Goal: Information Seeking & Learning: Check status

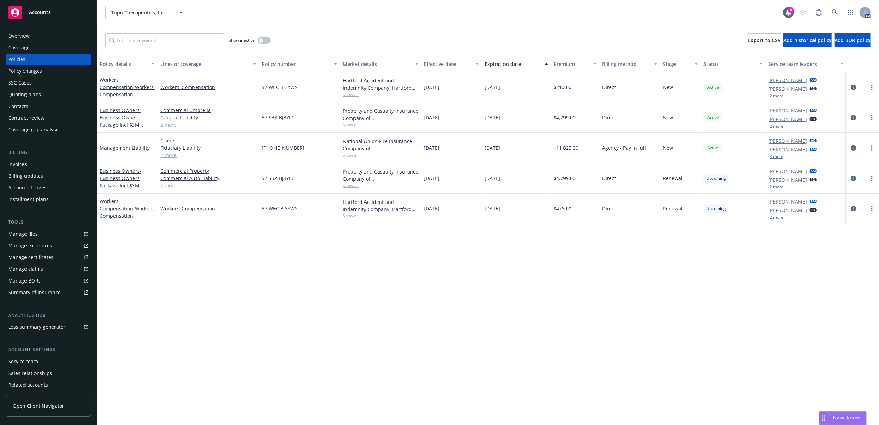
drag, startPoint x: 0, startPoint y: 0, endPoint x: 68, endPoint y: 14, distance: 69.7
click at [65, 14] on div "Accounts" at bounding box center [48, 13] width 80 height 14
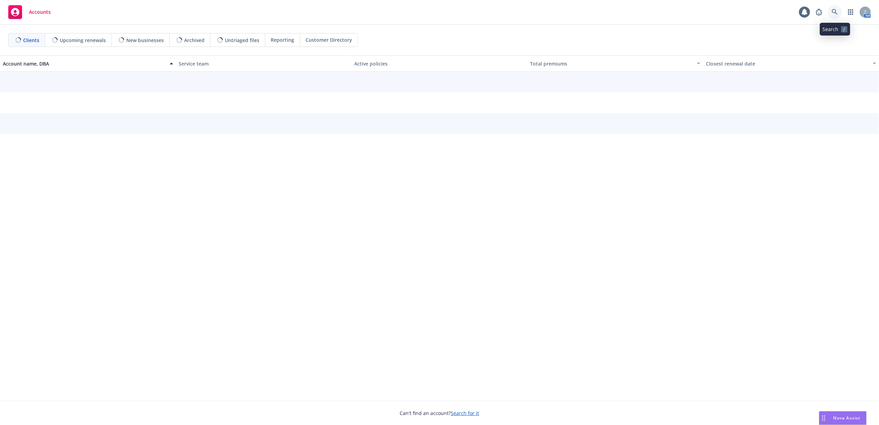
click at [838, 12] on link at bounding box center [835, 12] width 14 height 14
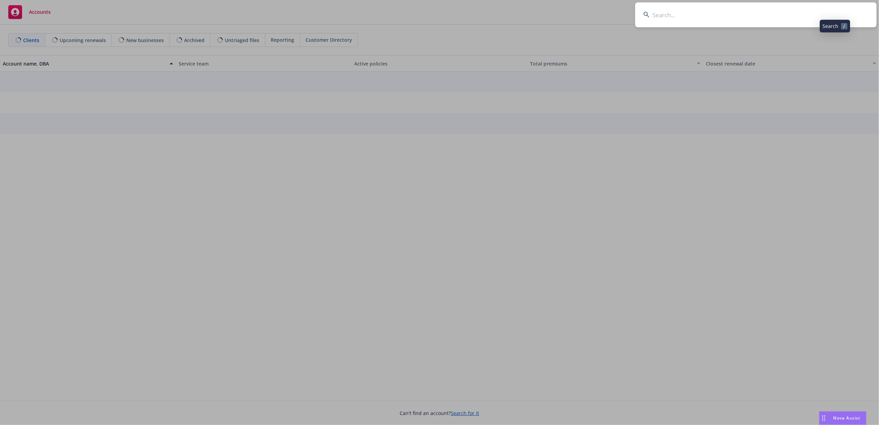
click at [825, 12] on input at bounding box center [755, 14] width 241 height 25
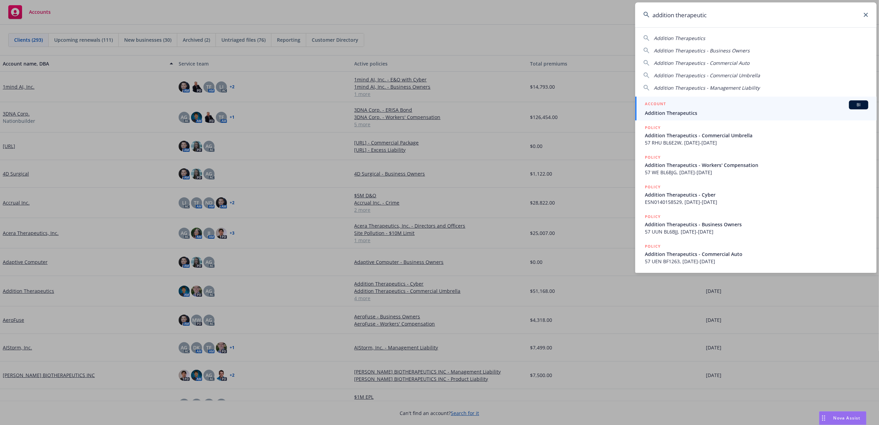
type input "addition therapeutic"
click at [708, 107] on div "ACCOUNT BI" at bounding box center [757, 104] width 224 height 9
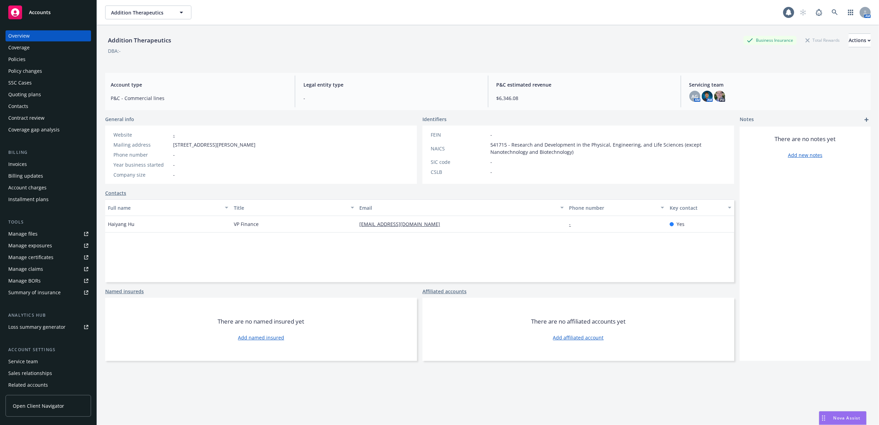
click at [40, 58] on div "Policies" at bounding box center [48, 59] width 80 height 11
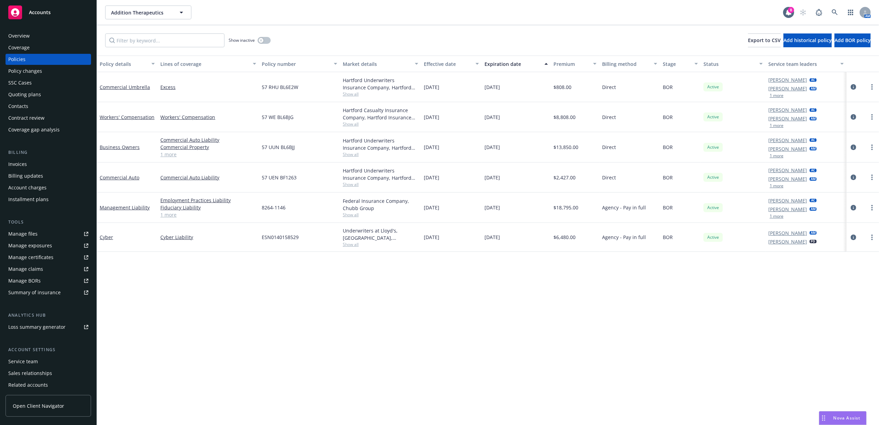
click at [33, 95] on div "Quoting plans" at bounding box center [24, 94] width 33 height 11
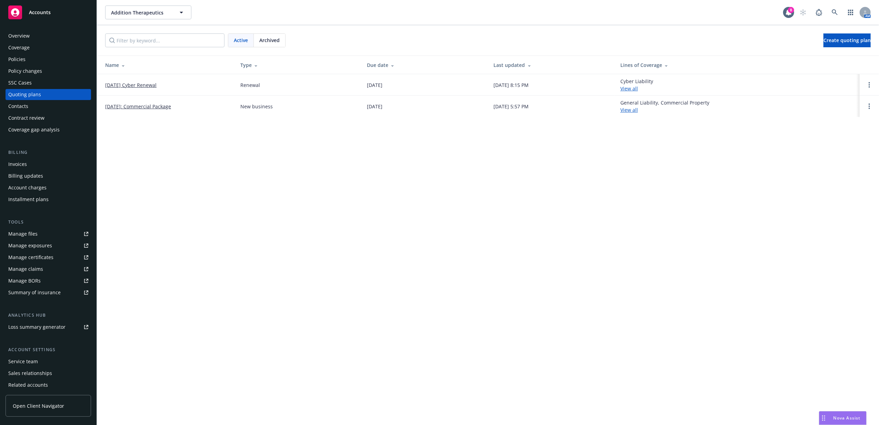
click at [57, 72] on div "Policy changes" at bounding box center [48, 71] width 80 height 11
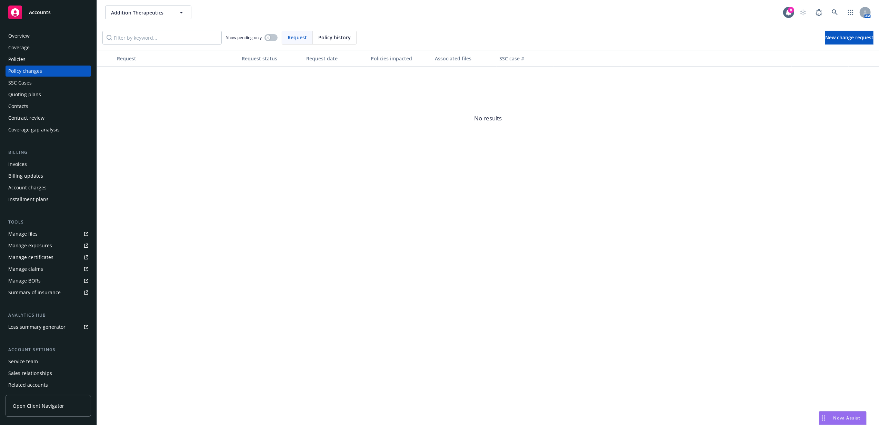
click at [51, 36] on div "Overview" at bounding box center [48, 35] width 80 height 11
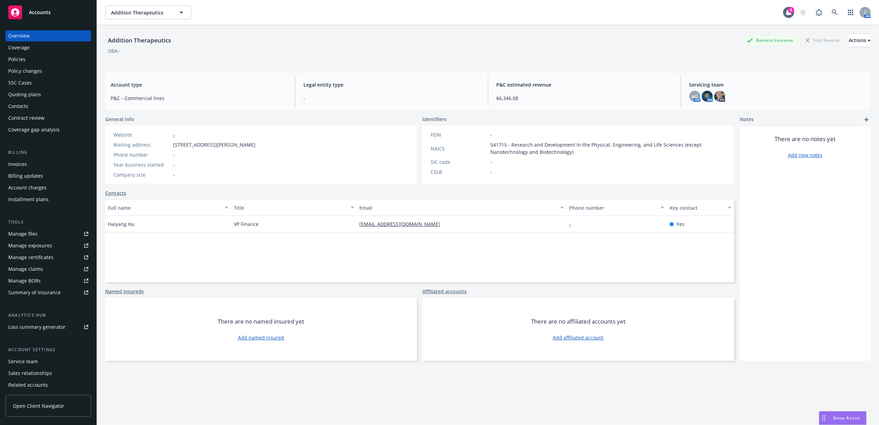
click at [43, 57] on div "Policies" at bounding box center [48, 59] width 80 height 11
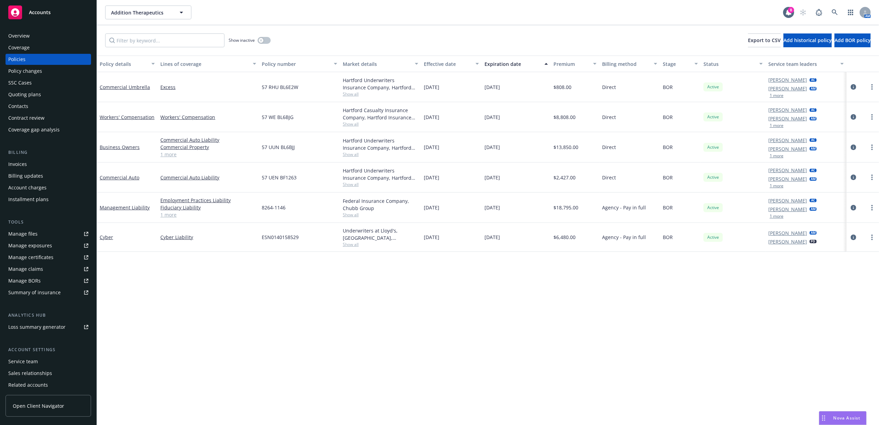
click at [45, 38] on div "Overview" at bounding box center [48, 35] width 80 height 11
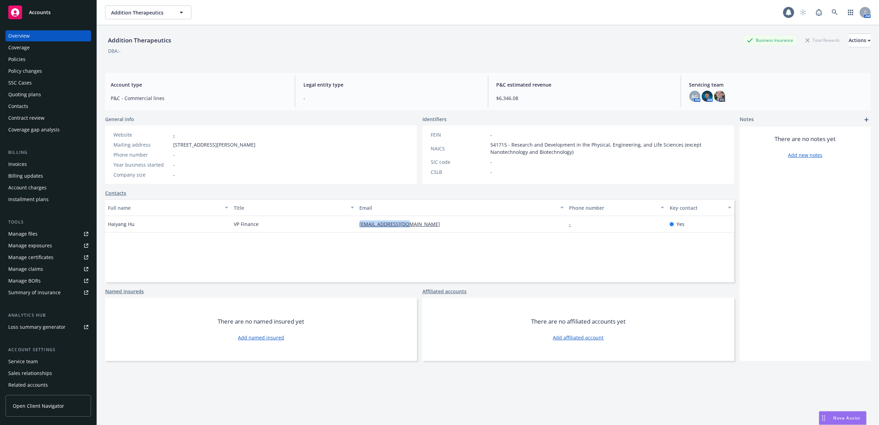
drag, startPoint x: 376, startPoint y: 228, endPoint x: 424, endPoint y: 228, distance: 48.3
click at [424, 228] on div "Haiyang Hu VP Finance hhu@additiontx.com - Yes" at bounding box center [419, 224] width 629 height 17
copy div "hhu@additiontx.com"
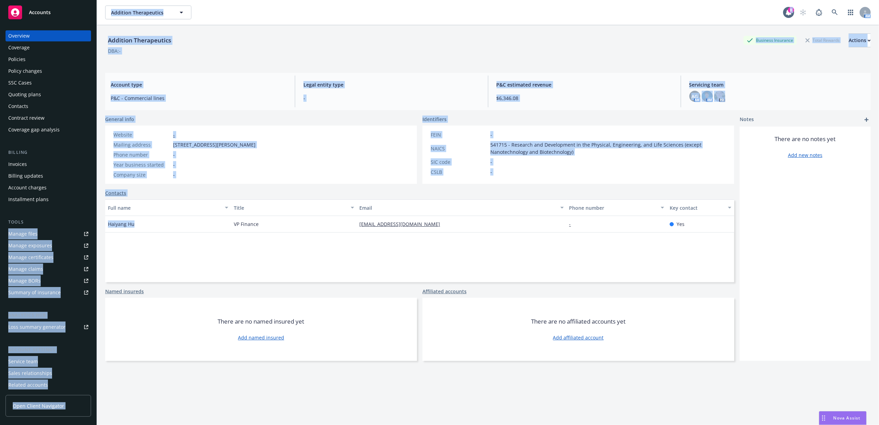
drag, startPoint x: 129, startPoint y: 224, endPoint x: 92, endPoint y: 221, distance: 37.4
click at [92, 221] on div "Accounts Overview Coverage Policies Policy changes SSC Cases Quoting plans Cont…" at bounding box center [439, 212] width 879 height 425
drag, startPoint x: 92, startPoint y: 221, endPoint x: 130, endPoint y: 228, distance: 38.9
click at [130, 231] on div "Haiyang Hu" at bounding box center [168, 224] width 126 height 17
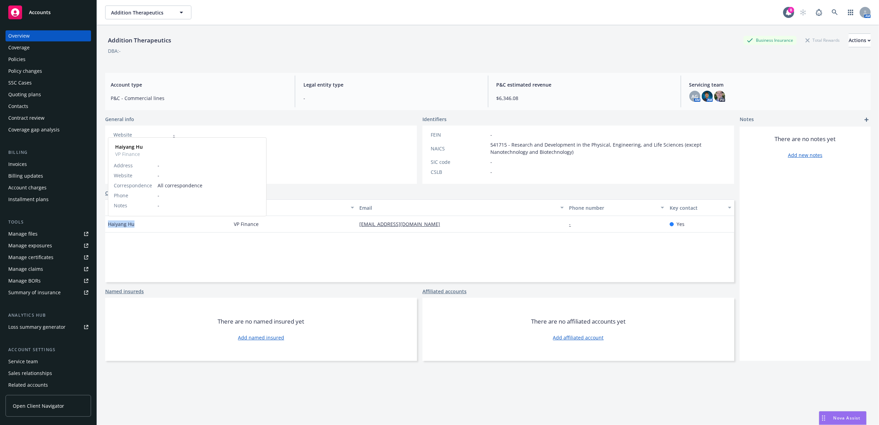
drag, startPoint x: 134, startPoint y: 223, endPoint x: 108, endPoint y: 224, distance: 25.9
click at [108, 224] on span "Haiyang Hu" at bounding box center [121, 223] width 27 height 7
copy span "Haiyang Hu"
click at [42, 61] on div "Policies" at bounding box center [48, 59] width 80 height 11
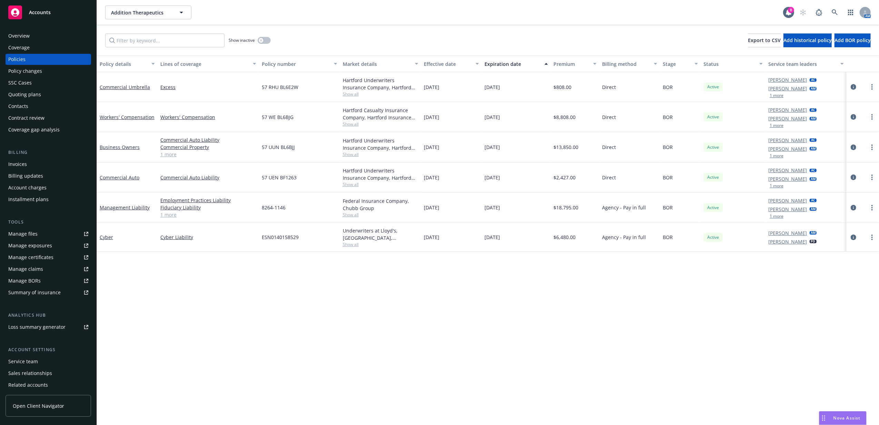
click at [780, 218] on button "1 more" at bounding box center [777, 216] width 14 height 4
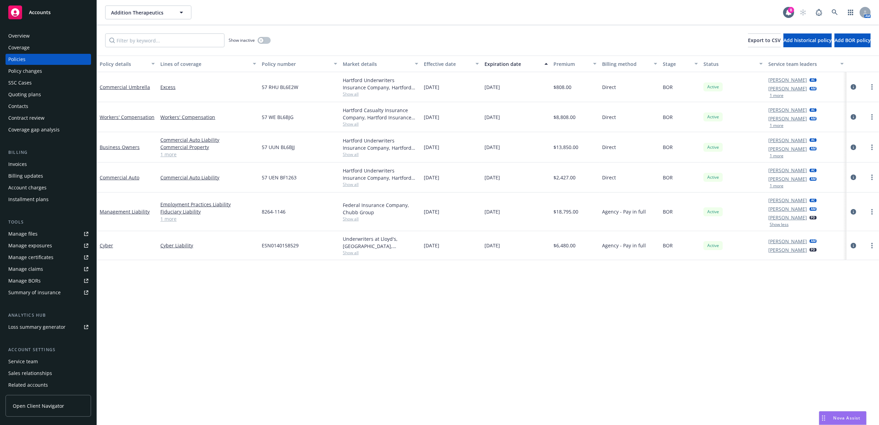
click at [37, 12] on span "Accounts" at bounding box center [40, 13] width 22 height 6
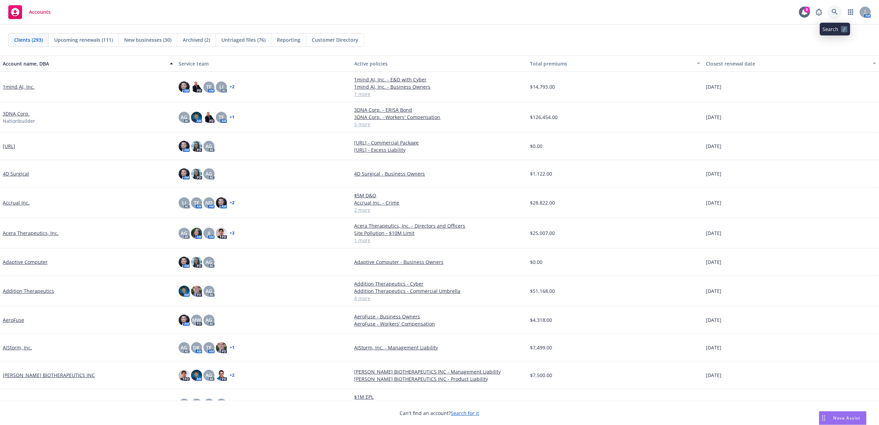
click at [839, 13] on link at bounding box center [835, 12] width 14 height 14
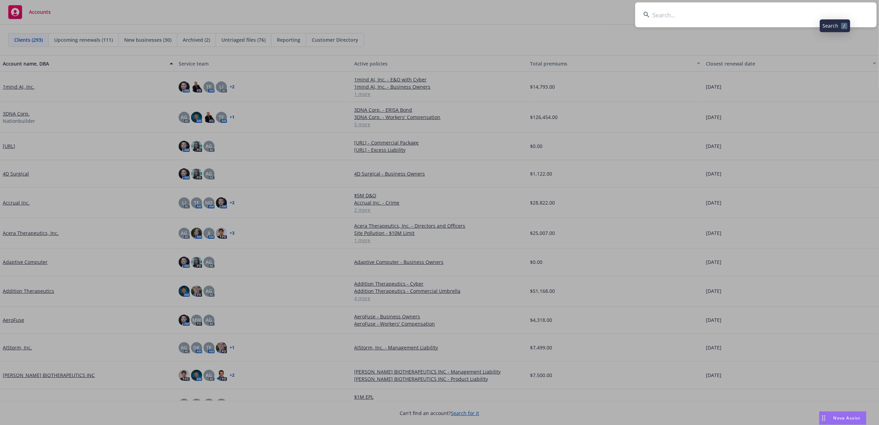
click at [769, 12] on input at bounding box center [755, 14] width 241 height 25
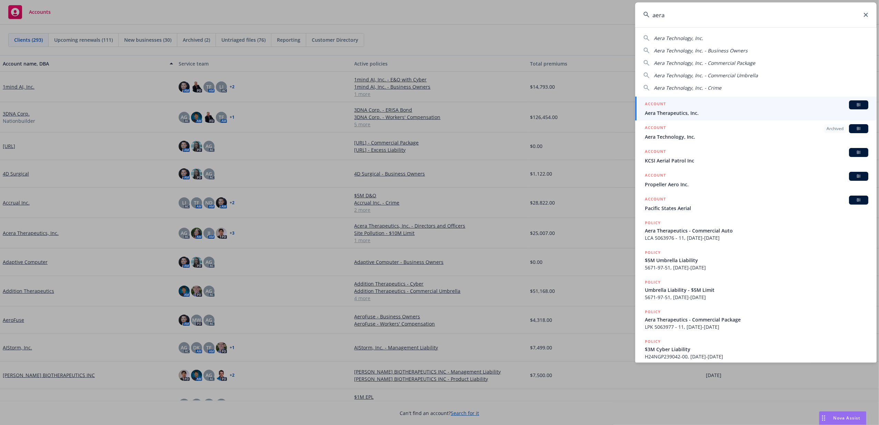
type input "aera"
click at [678, 110] on span "Aera Therapeutics, Inc." at bounding box center [757, 112] width 224 height 7
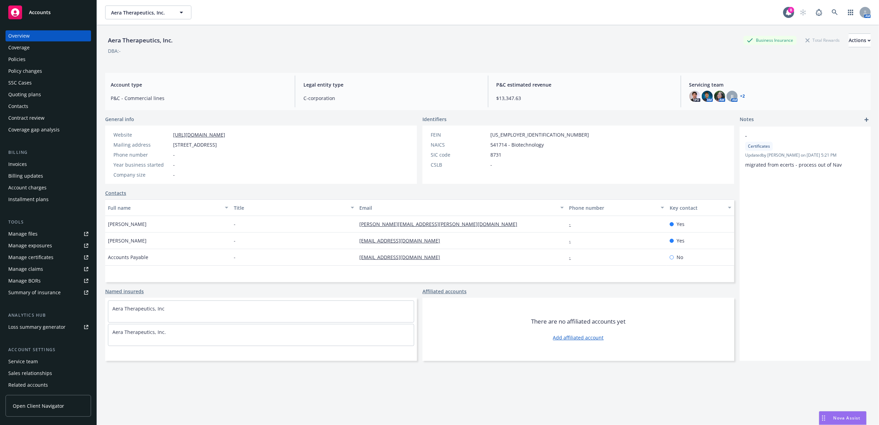
click at [39, 59] on div "Policies" at bounding box center [48, 59] width 80 height 11
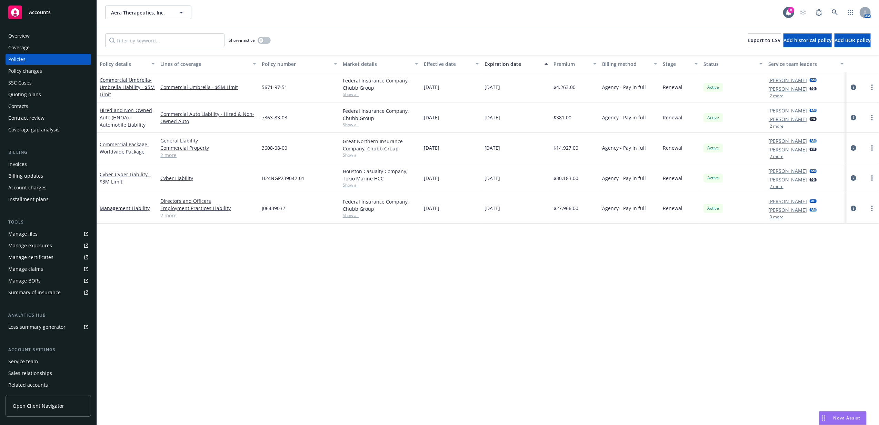
click at [72, 33] on div "Overview" at bounding box center [48, 35] width 80 height 11
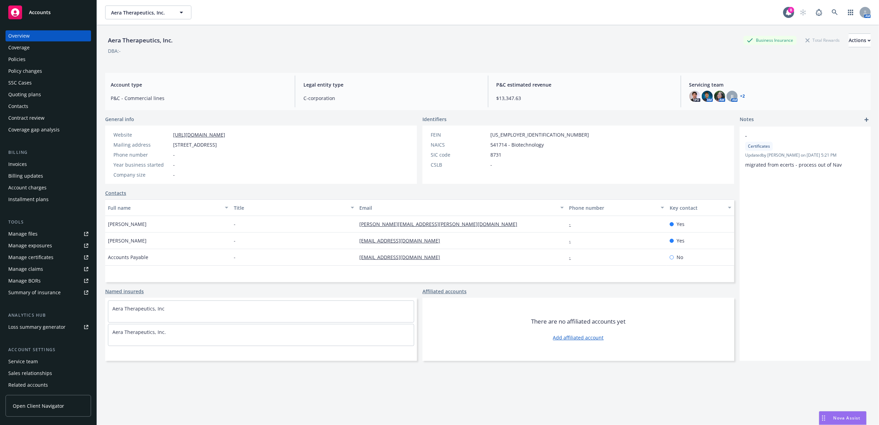
click at [29, 57] on div "Policies" at bounding box center [48, 59] width 80 height 11
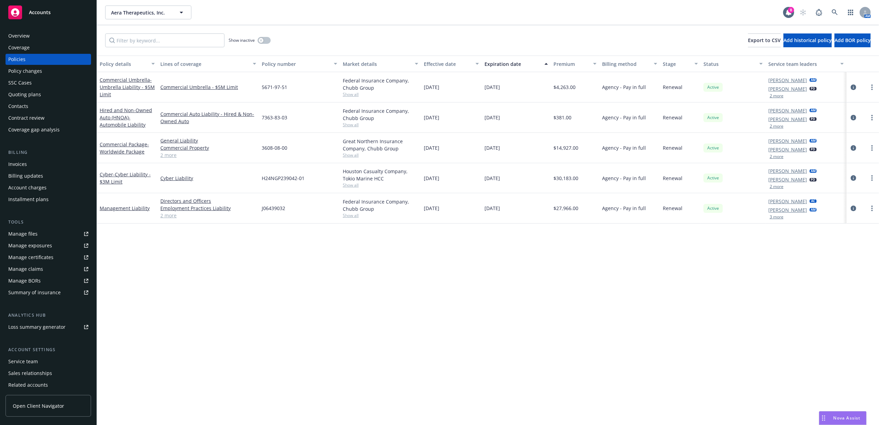
click at [72, 10] on div "Accounts" at bounding box center [48, 13] width 80 height 14
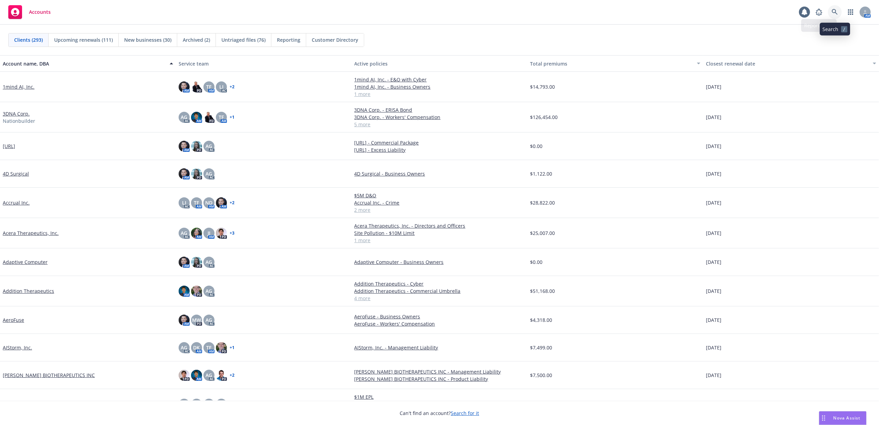
click at [832, 9] on icon at bounding box center [835, 12] width 6 height 6
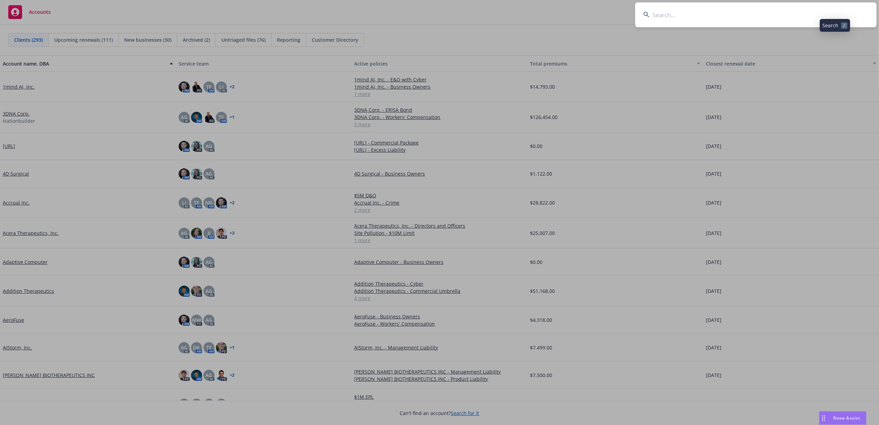
click at [832, 9] on input at bounding box center [755, 14] width 241 height 25
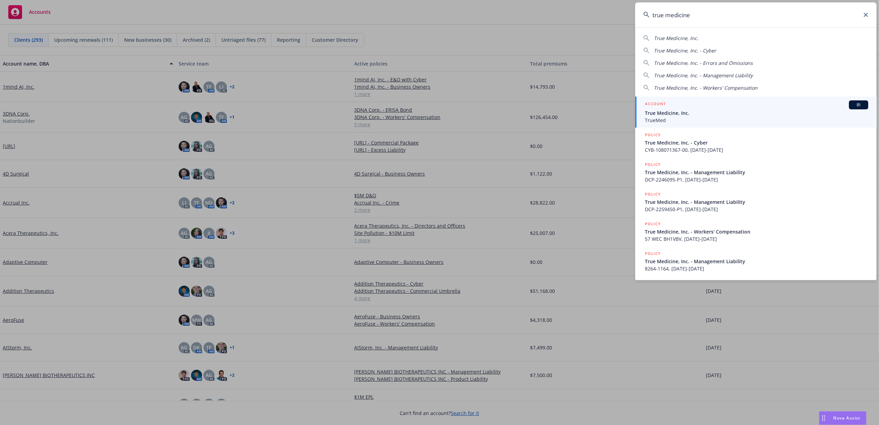
type input "true medicine"
click at [680, 110] on span "True Medicine, Inc." at bounding box center [757, 112] width 224 height 7
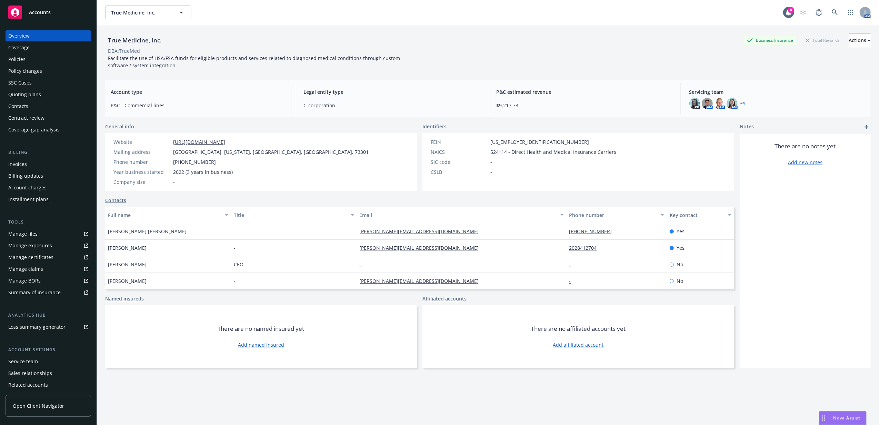
click at [66, 70] on div "Policy changes" at bounding box center [48, 71] width 80 height 11
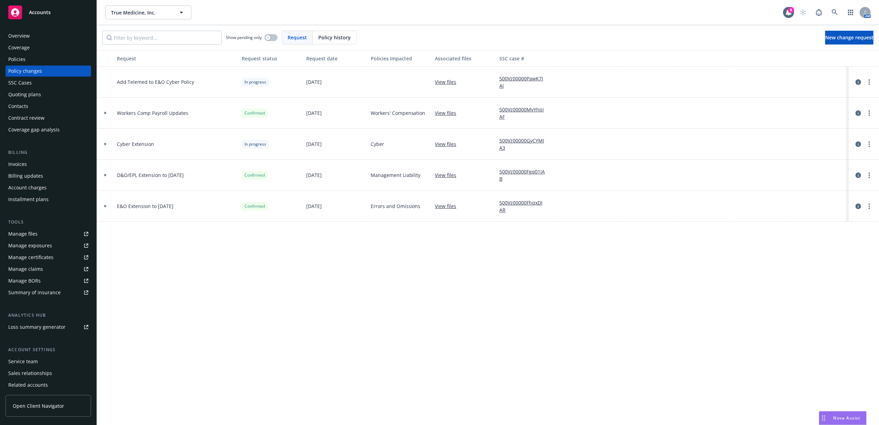
click at [106, 143] on icon at bounding box center [105, 144] width 3 height 2
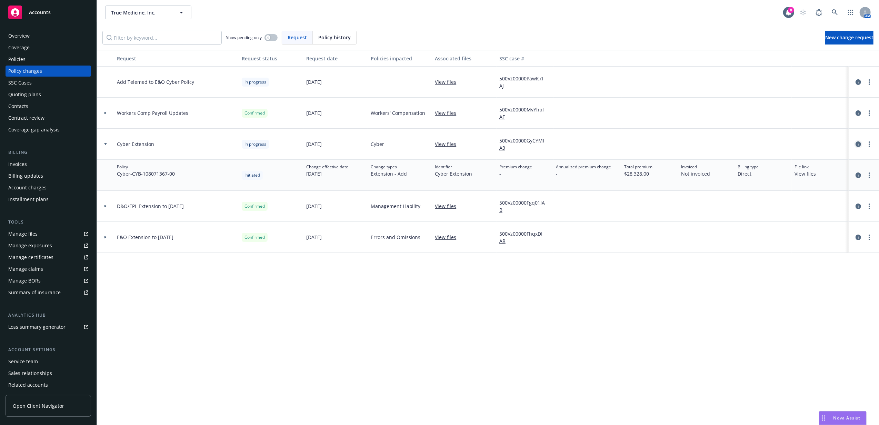
click at [857, 145] on icon "circleInformation" at bounding box center [859, 144] width 6 height 6
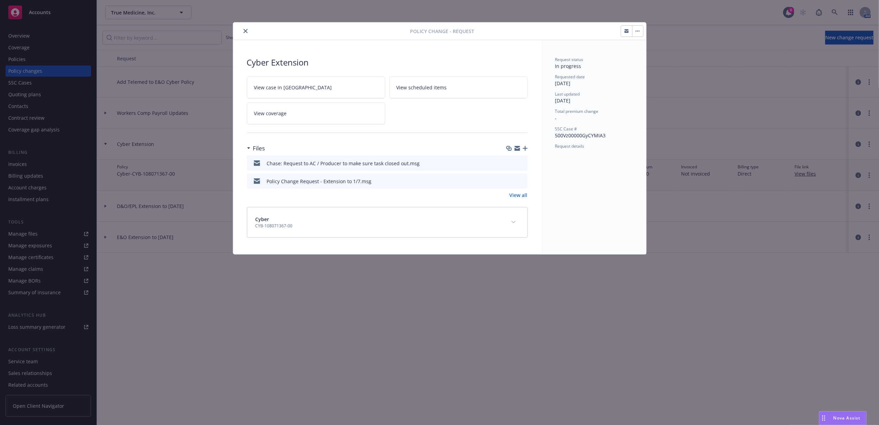
click at [522, 181] on icon "preview file" at bounding box center [521, 180] width 6 height 5
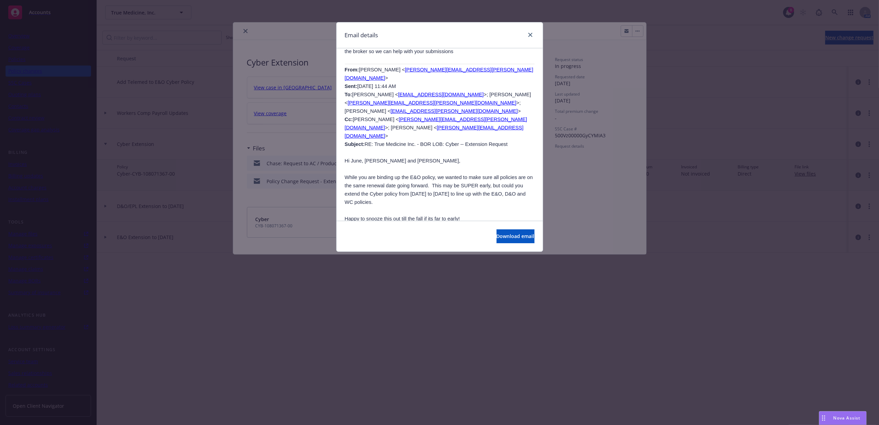
scroll to position [690, 0]
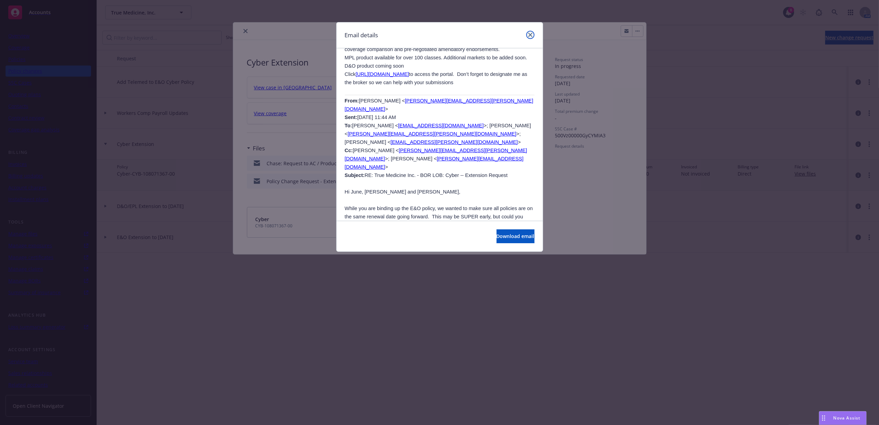
click at [530, 35] on icon "close" at bounding box center [530, 35] width 4 height 4
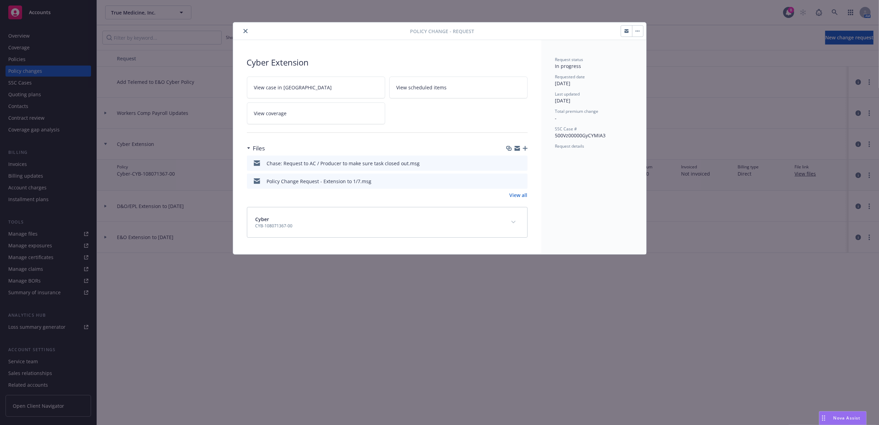
click at [248, 31] on button "close" at bounding box center [245, 31] width 8 height 8
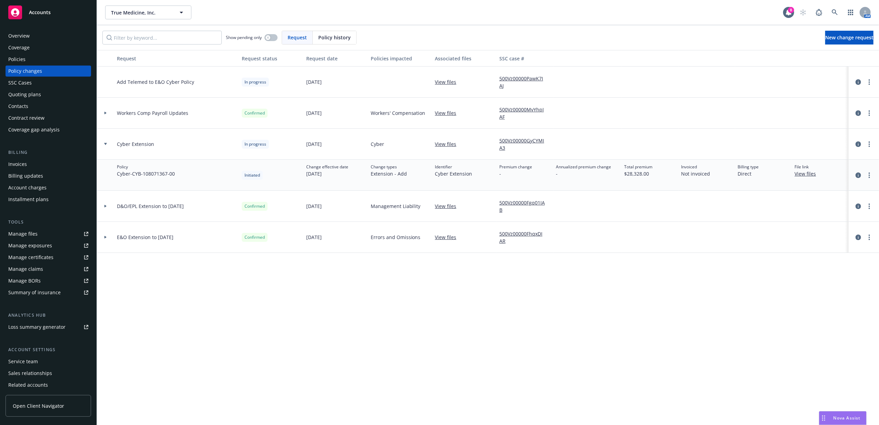
click at [58, 356] on div "Service team" at bounding box center [48, 361] width 80 height 11
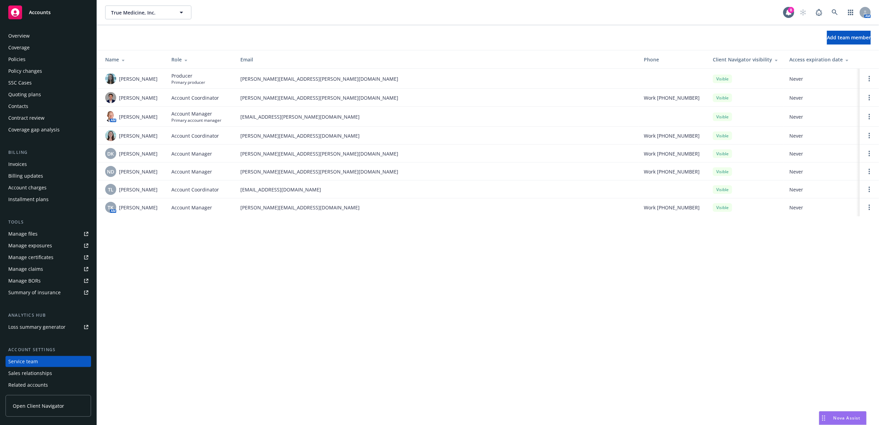
drag, startPoint x: 627, startPoint y: 367, endPoint x: 593, endPoint y: 359, distance: 34.5
click at [627, 367] on div "True Medicine, Inc. True Medicine, Inc. 8 AM Add team member Name Role Email Ph…" at bounding box center [488, 212] width 782 height 425
click at [65, 37] on div "Overview" at bounding box center [48, 35] width 80 height 11
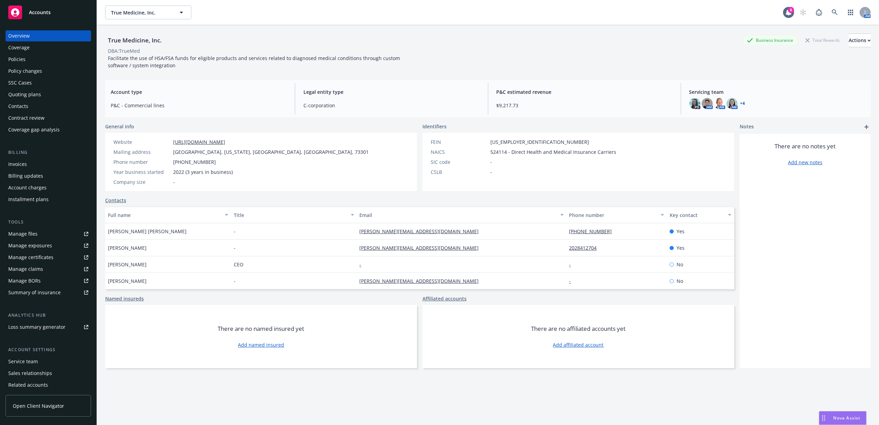
click at [25, 17] on div "Accounts" at bounding box center [48, 13] width 80 height 14
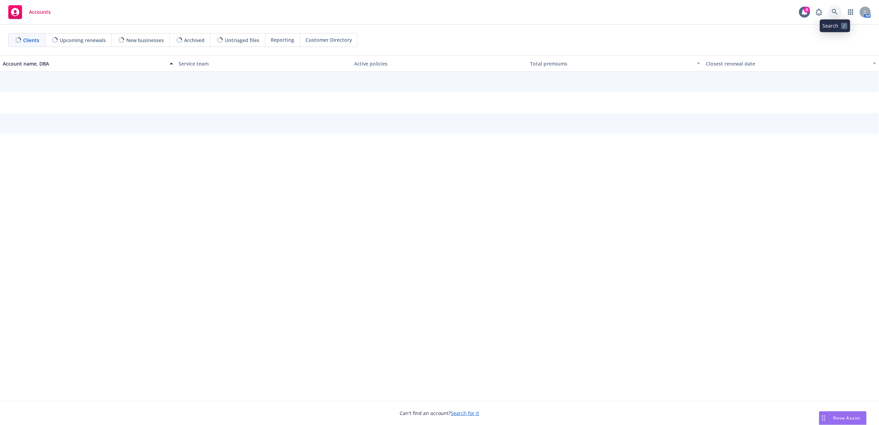
click at [836, 12] on icon at bounding box center [835, 12] width 6 height 6
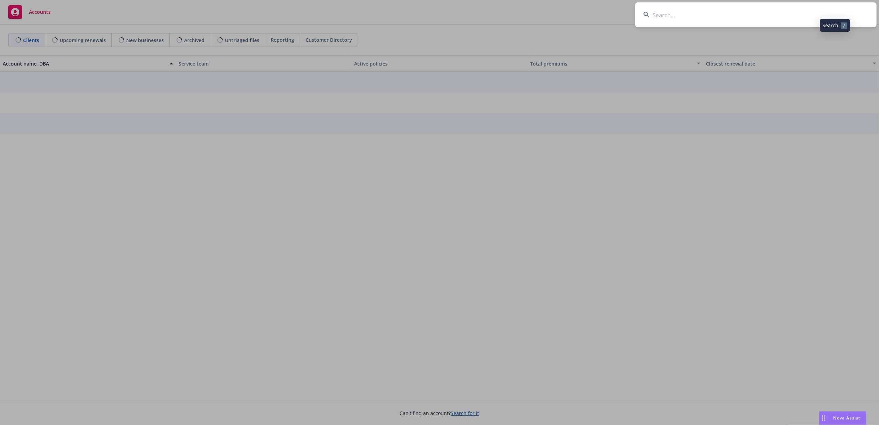
click at [811, 12] on input at bounding box center [755, 14] width 241 height 25
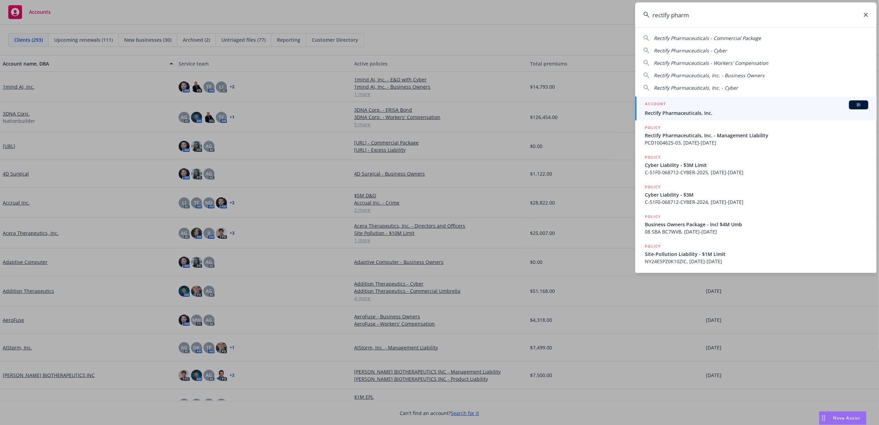
type input "rectify pharm"
click at [701, 103] on div "ACCOUNT BI" at bounding box center [757, 104] width 224 height 9
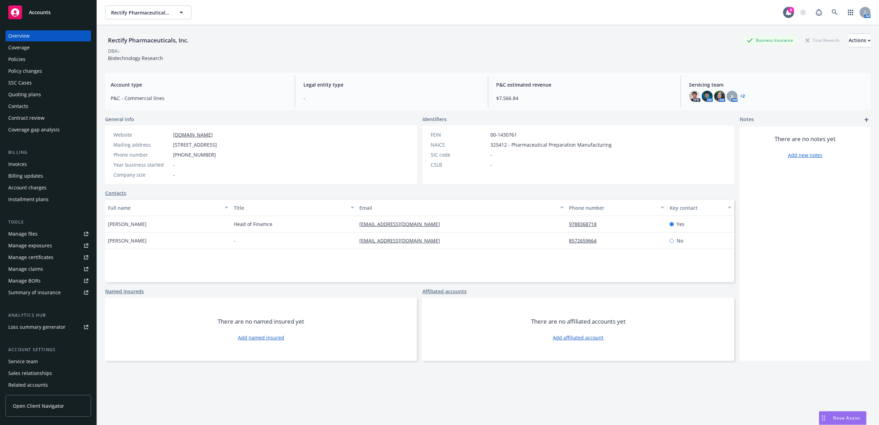
click at [39, 58] on div "Policies" at bounding box center [48, 59] width 80 height 11
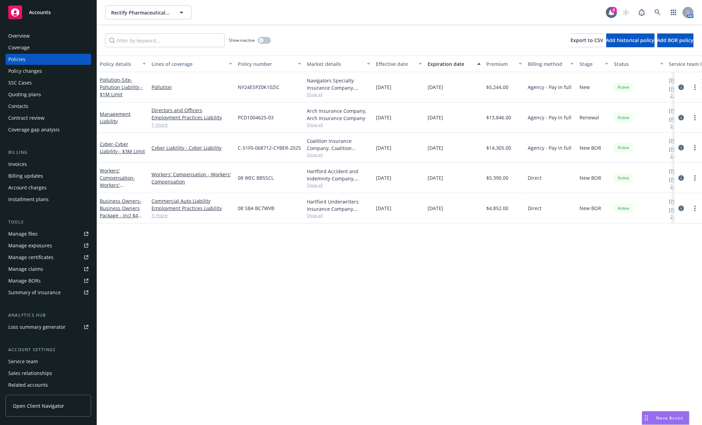
click at [398, 248] on div "Policy details Lines of coverage Policy number Market details Effective date Ex…" at bounding box center [399, 240] width 605 height 369
click at [207, 301] on div "Policy details Lines of coverage Policy number Market details Effective date Ex…" at bounding box center [399, 240] width 605 height 369
click at [117, 113] on link "Management Liability" at bounding box center [115, 118] width 31 height 14
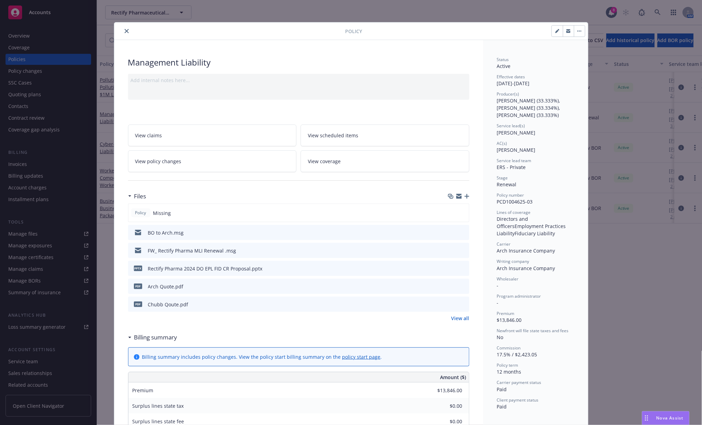
click at [125, 30] on icon "close" at bounding box center [127, 31] width 4 height 4
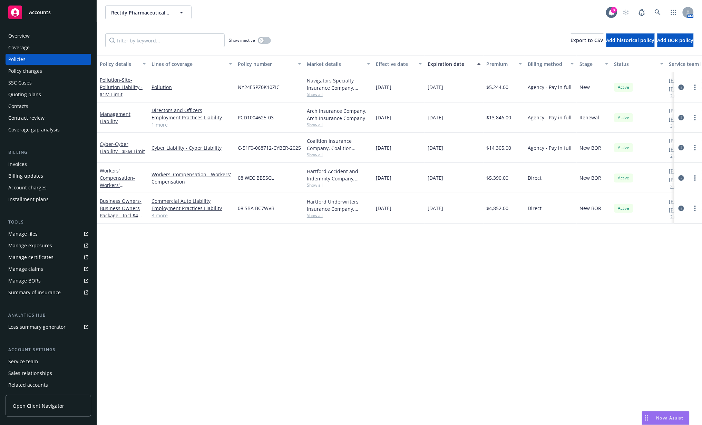
click at [464, 284] on div "Policy details Lines of coverage Policy number Market details Effective date Ex…" at bounding box center [399, 240] width 605 height 369
click at [576, 298] on div "Policy details Lines of coverage Policy number Market details Effective date Ex…" at bounding box center [399, 240] width 605 height 369
click at [148, 312] on div "Policy details Lines of coverage Policy number Market details Effective date Ex…" at bounding box center [399, 240] width 605 height 369
click at [162, 123] on link "1 more" at bounding box center [191, 124] width 81 height 7
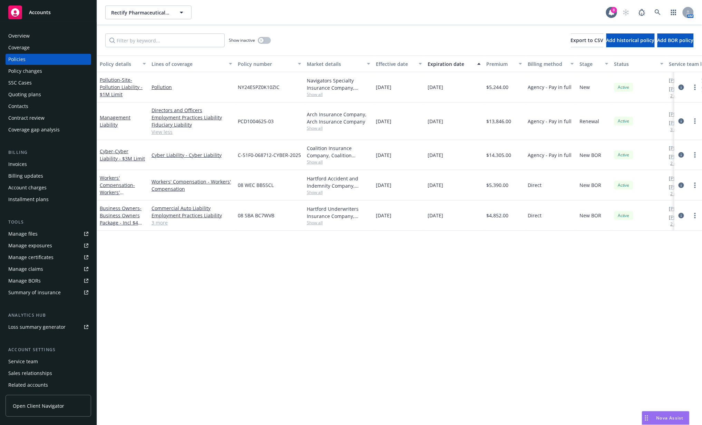
click at [296, 268] on div "Policy details Lines of coverage Policy number Market details Effective date Ex…" at bounding box center [399, 240] width 605 height 369
click at [326, 277] on div "Policy details Lines of coverage Policy number Market details Effective date Ex…" at bounding box center [399, 240] width 605 height 369
click at [299, 272] on div "Policy details Lines of coverage Policy number Market details Effective date Ex…" at bounding box center [399, 240] width 605 height 369
click at [438, 163] on div "01/06/2026" at bounding box center [454, 155] width 59 height 30
click at [157, 240] on div "Policy details Lines of coverage Policy number Market details Effective date Ex…" at bounding box center [399, 240] width 605 height 369
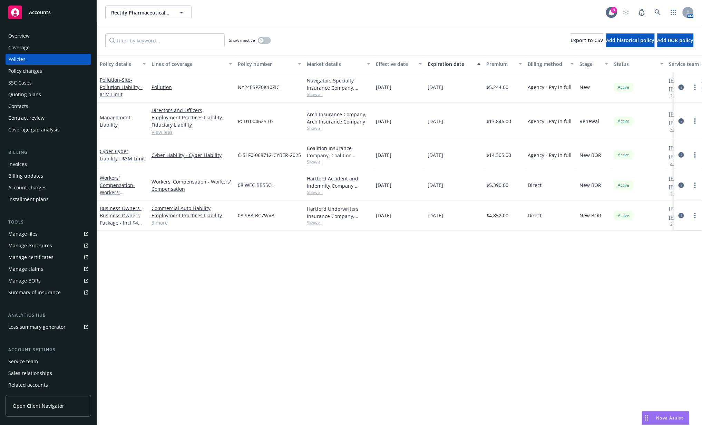
click at [265, 260] on div "Policy details Lines of coverage Policy number Market details Effective date Ex…" at bounding box center [399, 240] width 605 height 369
click at [51, 14] on div "Accounts" at bounding box center [48, 13] width 80 height 14
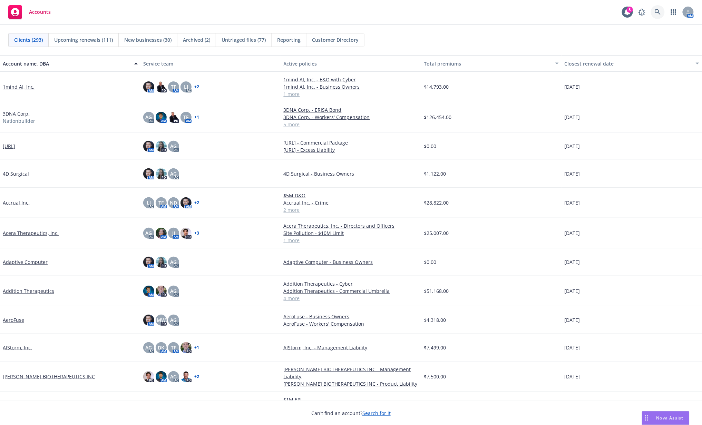
click at [657, 10] on icon at bounding box center [657, 12] width 6 height 6
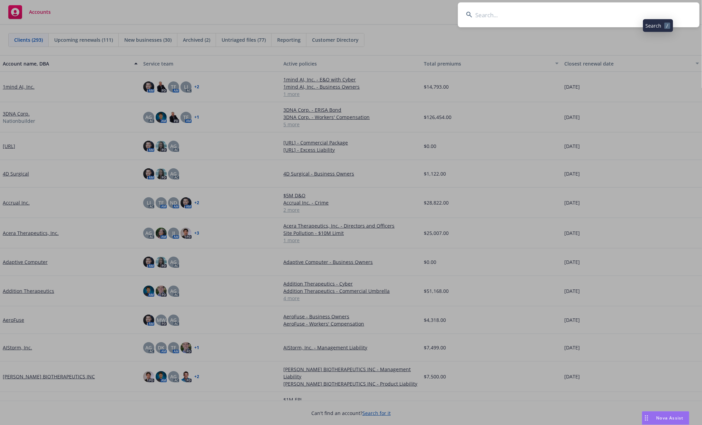
click at [595, 9] on input at bounding box center [578, 14] width 241 height 25
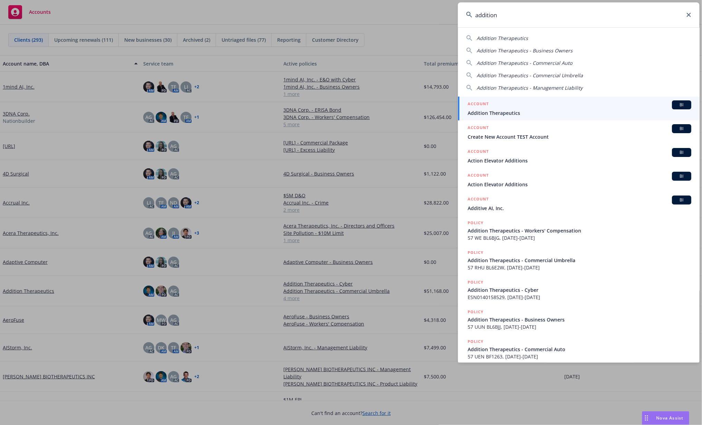
type input "addition"
click at [552, 100] on div "ACCOUNT BI" at bounding box center [579, 104] width 224 height 9
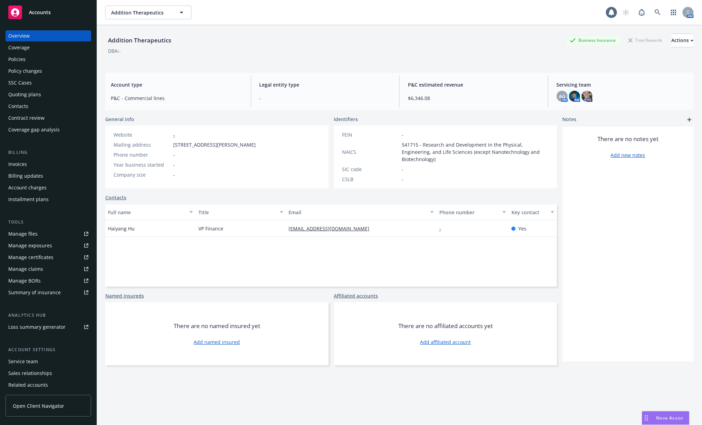
click at [23, 61] on div "Policies" at bounding box center [16, 59] width 17 height 11
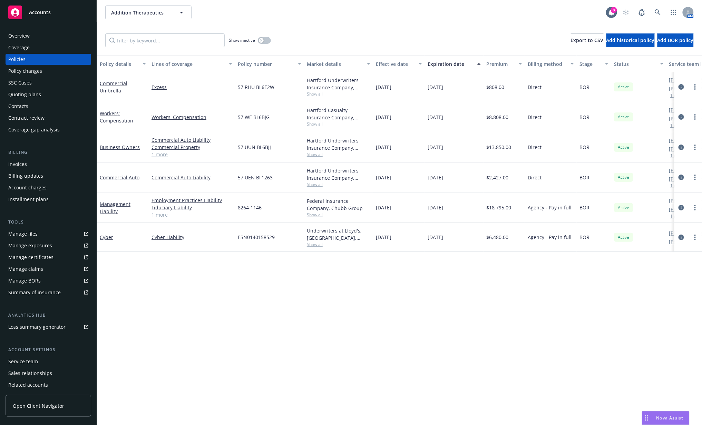
scroll to position [0, 61]
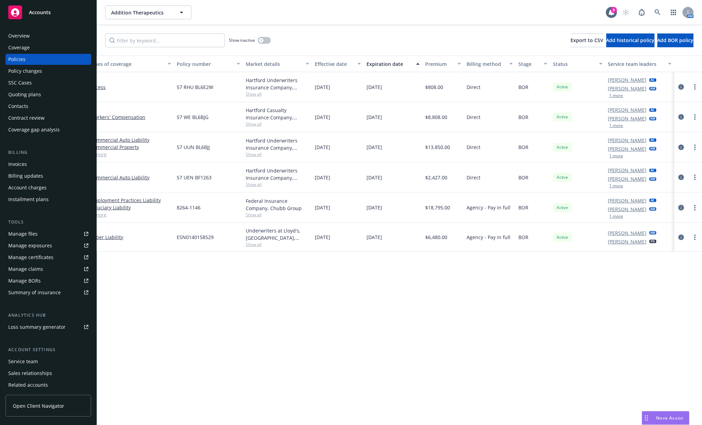
click at [680, 207] on icon "circleInformation" at bounding box center [681, 208] width 6 height 6
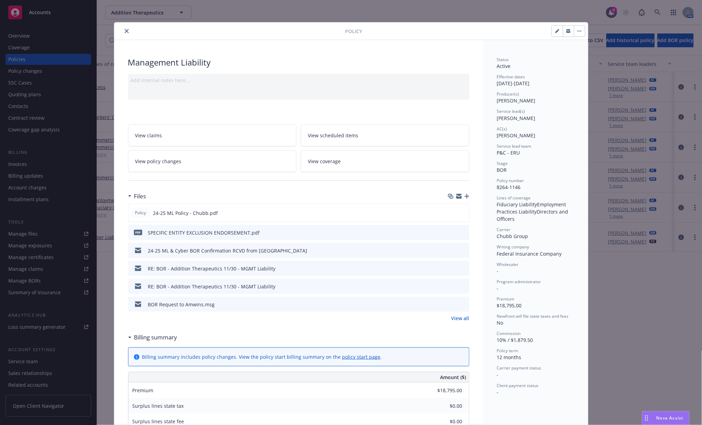
click at [461, 304] on icon "preview file" at bounding box center [462, 303] width 6 height 5
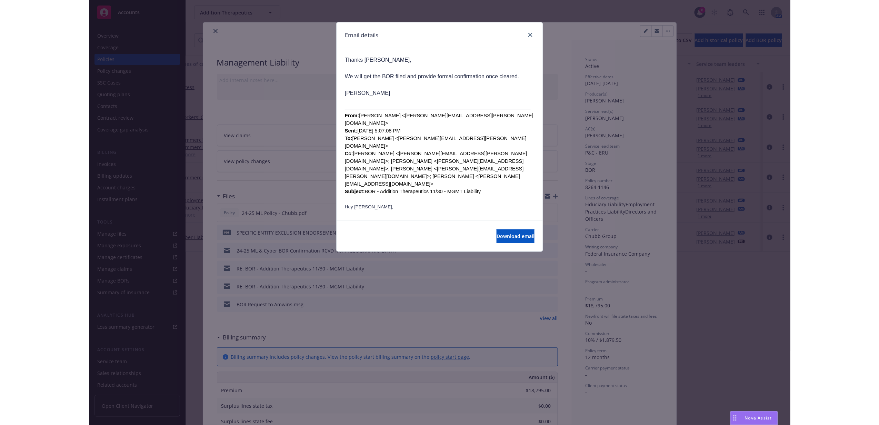
scroll to position [138, 0]
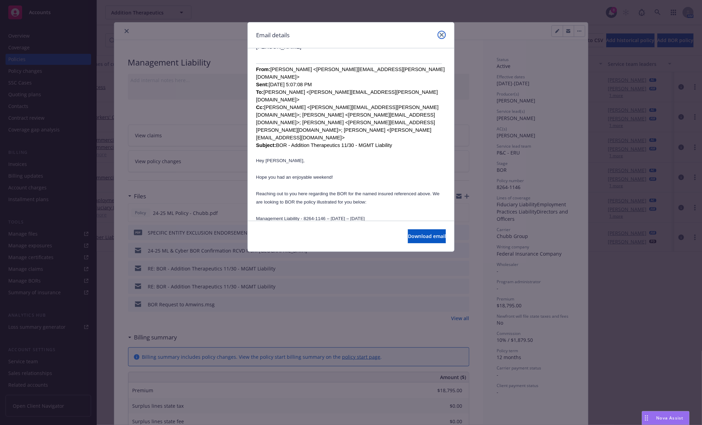
click at [443, 35] on icon "close" at bounding box center [441, 35] width 4 height 4
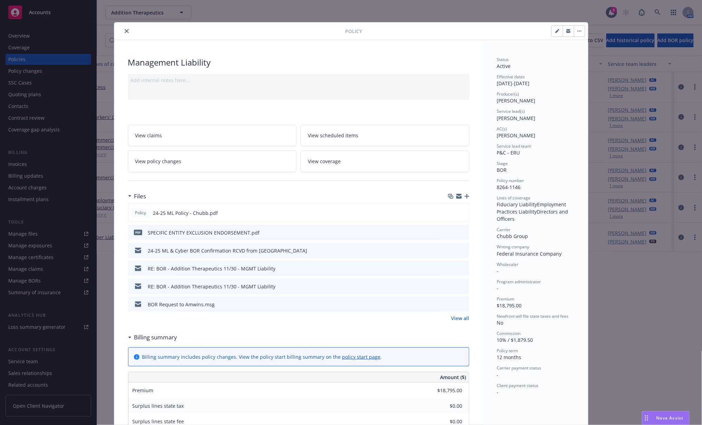
click at [125, 32] on icon "close" at bounding box center [127, 31] width 4 height 4
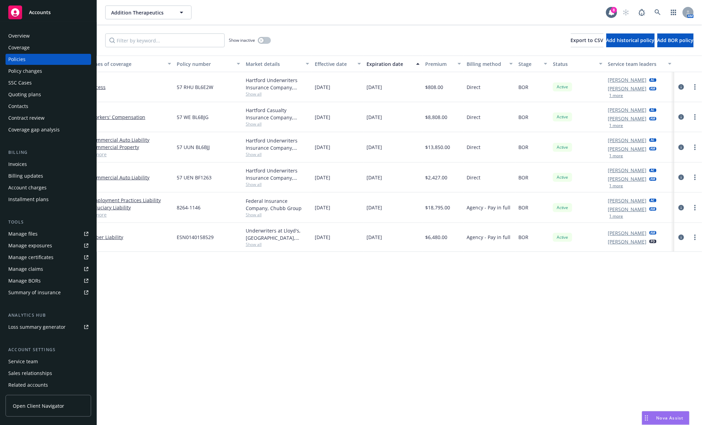
click at [324, 352] on div "Policy details Lines of coverage Policy number Market details Effective date Ex…" at bounding box center [399, 240] width 605 height 369
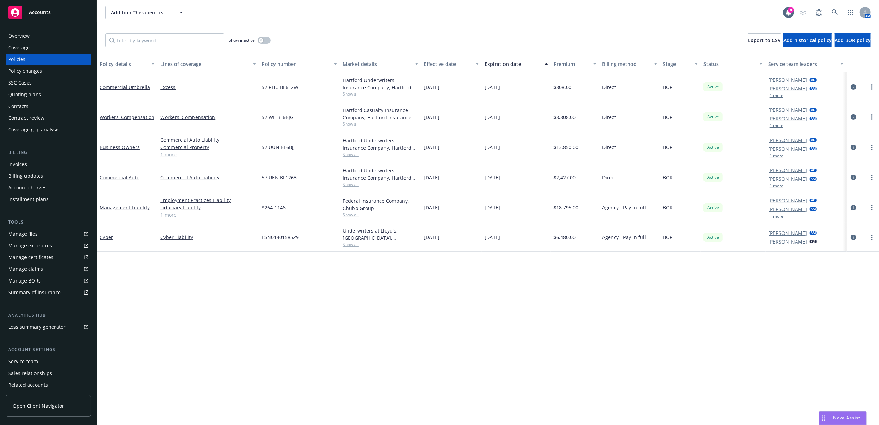
drag, startPoint x: 485, startPoint y: 236, endPoint x: 519, endPoint y: 239, distance: 33.9
click at [519, 239] on div "12/20/2025" at bounding box center [516, 237] width 69 height 29
drag, startPoint x: 519, startPoint y: 239, endPoint x: 514, endPoint y: 282, distance: 43.4
click at [514, 282] on div "Policy details Lines of coverage Policy number Market details Effective date Ex…" at bounding box center [488, 240] width 782 height 369
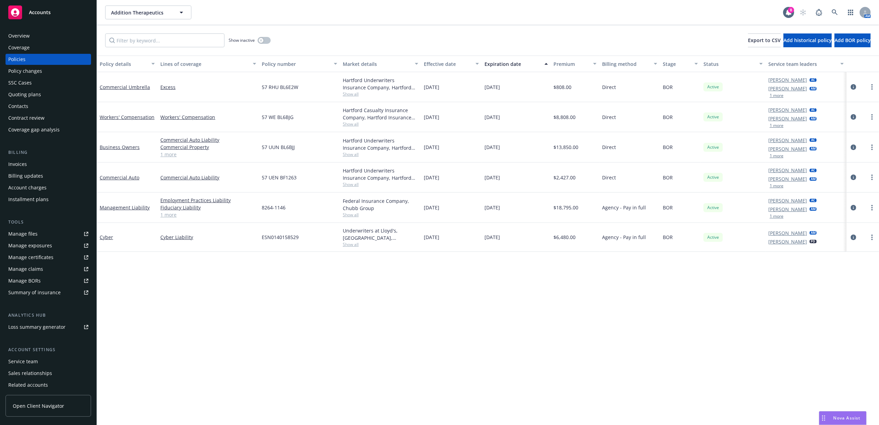
click at [513, 282] on div "Policy details Lines of coverage Policy number Market details Effective date Ex…" at bounding box center [488, 240] width 782 height 369
click at [458, 344] on div "Policy details Lines of coverage Policy number Market details Effective date Ex…" at bounding box center [488, 240] width 782 height 369
click at [54, 16] on div "Accounts" at bounding box center [48, 13] width 80 height 14
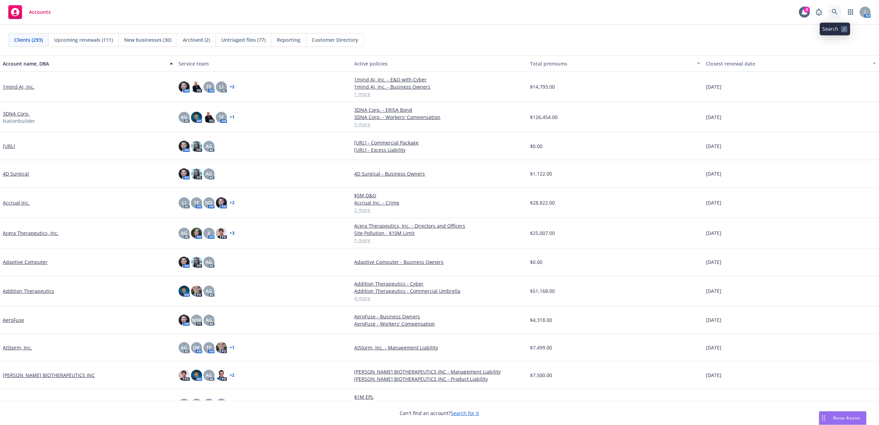
click at [839, 16] on link at bounding box center [835, 12] width 14 height 14
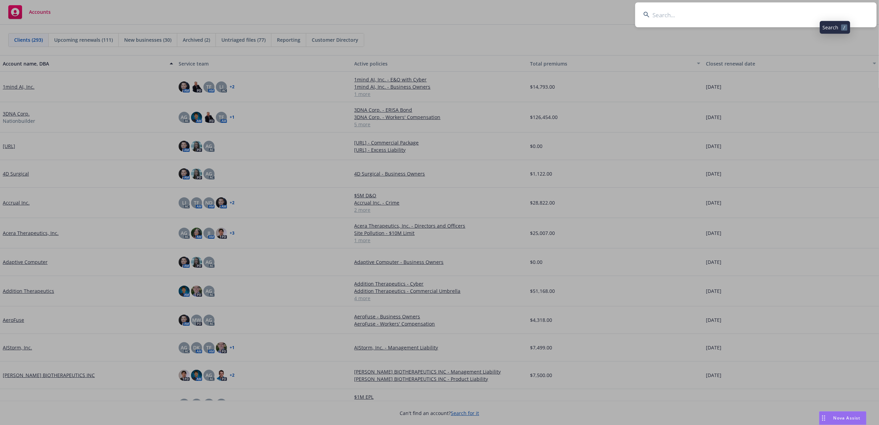
click at [815, 14] on input at bounding box center [755, 14] width 241 height 25
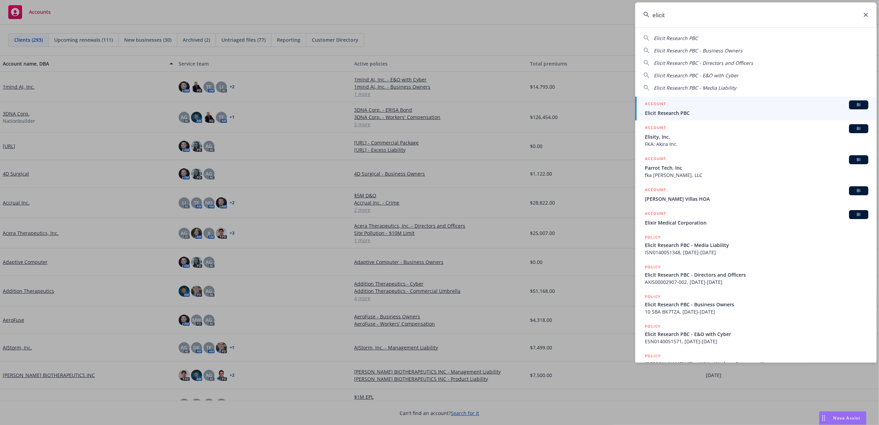
type input "elicit"
click at [660, 107] on h5 "ACCOUNT" at bounding box center [655, 104] width 21 height 8
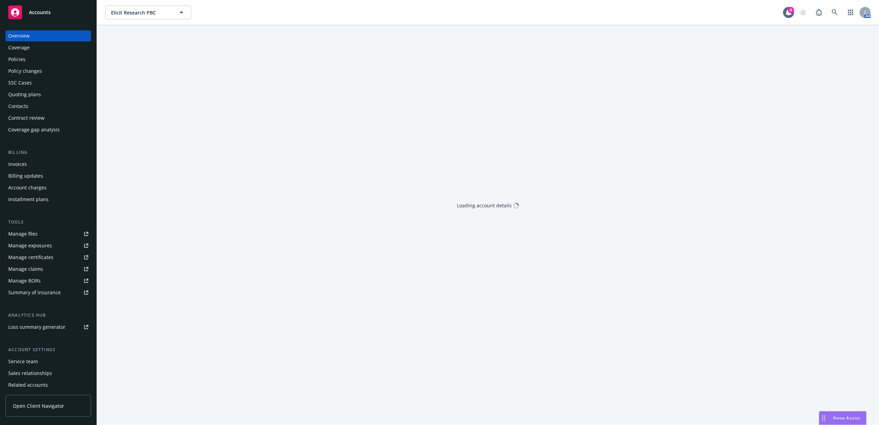
click at [32, 57] on div "Policies" at bounding box center [48, 59] width 80 height 11
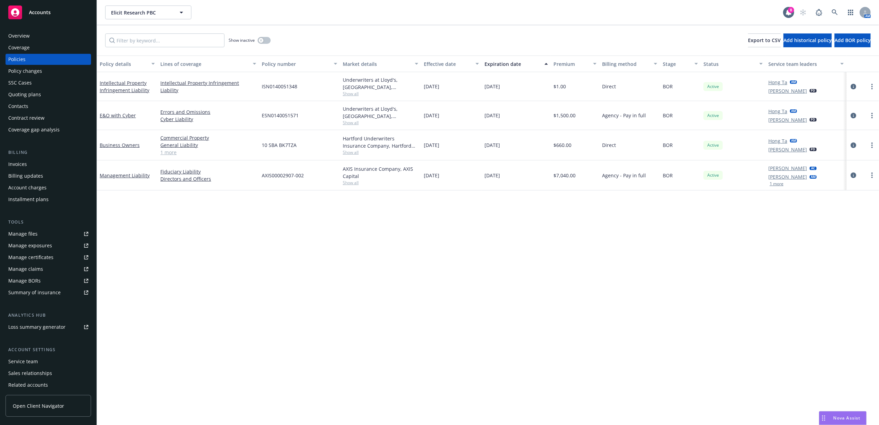
click at [341, 265] on div "Policy details Lines of coverage Policy number Market details Effective date Ex…" at bounding box center [488, 240] width 782 height 369
click at [705, 359] on div "Policy details Lines of coverage Policy number Market details Effective date Ex…" at bounding box center [488, 240] width 782 height 369
click at [419, 201] on div "Policy details Lines of coverage Policy number Market details Effective date Ex…" at bounding box center [488, 240] width 782 height 369
click at [456, 322] on div "Policy details Lines of coverage Policy number Market details Effective date Ex…" at bounding box center [488, 240] width 782 height 369
click at [505, 295] on div "Policy details Lines of coverage Policy number Market details Effective date Ex…" at bounding box center [488, 240] width 782 height 369
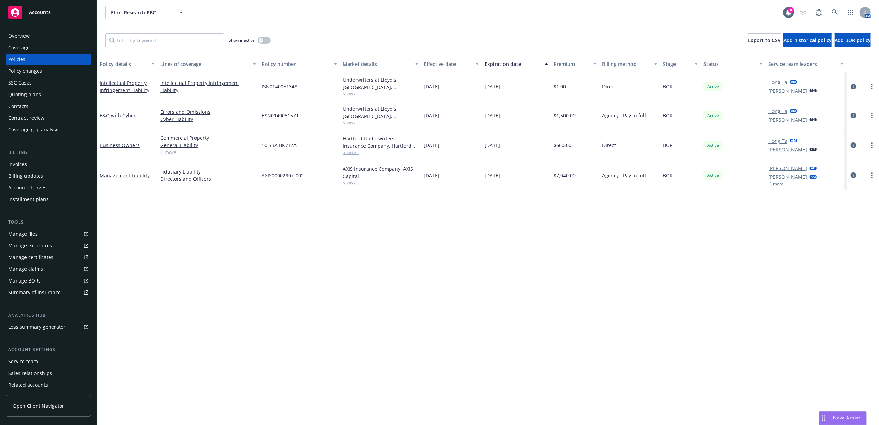
click at [505, 295] on div "Policy details Lines of coverage Policy number Market details Effective date Ex…" at bounding box center [488, 240] width 782 height 369
click at [482, 282] on div "Policy details Lines of coverage Policy number Market details Effective date Ex…" at bounding box center [488, 240] width 782 height 369
drag, startPoint x: 296, startPoint y: 225, endPoint x: 290, endPoint y: 224, distance: 5.9
click at [296, 225] on div "Policy details Lines of coverage Policy number Market details Effective date Ex…" at bounding box center [488, 240] width 782 height 369
click at [360, 256] on div "Policy details Lines of coverage Policy number Market details Effective date Ex…" at bounding box center [488, 240] width 782 height 369
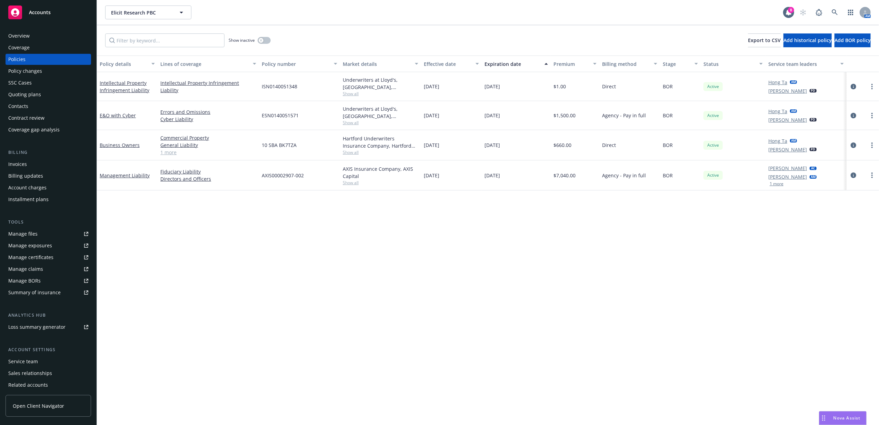
click at [471, 187] on div "12/07/2024" at bounding box center [451, 175] width 61 height 30
drag, startPoint x: 483, startPoint y: 145, endPoint x: 512, endPoint y: 146, distance: 29.3
click at [512, 146] on div "09/25/2025" at bounding box center [516, 145] width 69 height 30
drag, startPoint x: 512, startPoint y: 146, endPoint x: 514, endPoint y: 116, distance: 29.7
click at [514, 116] on div "Intellectual Property Infringement Liability Intellectual Property Infringement…" at bounding box center [488, 127] width 782 height 110
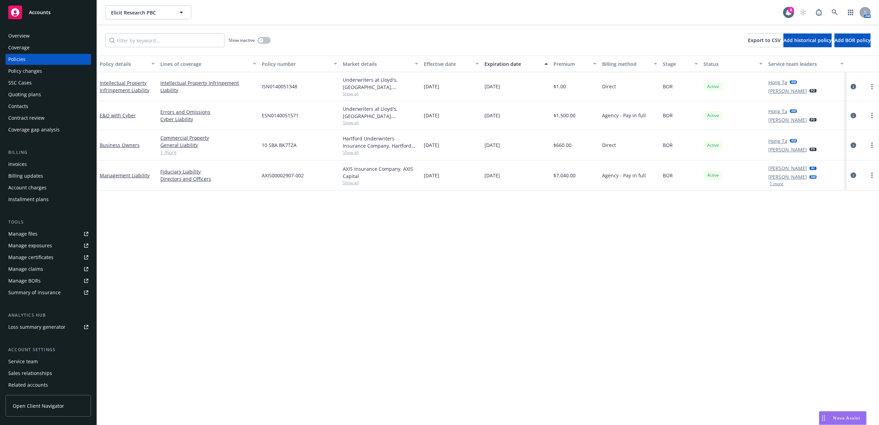
drag, startPoint x: 514, startPoint y: 116, endPoint x: 512, endPoint y: 123, distance: 7.9
click at [512, 123] on div "08/18/2025" at bounding box center [516, 115] width 69 height 29
drag, startPoint x: 513, startPoint y: 147, endPoint x: 486, endPoint y: 89, distance: 64.3
click at [486, 89] on div "Intellectual Property Infringement Liability Intellectual Property Infringement…" at bounding box center [488, 127] width 782 height 110
drag, startPoint x: 486, startPoint y: 89, endPoint x: 476, endPoint y: 123, distance: 36.2
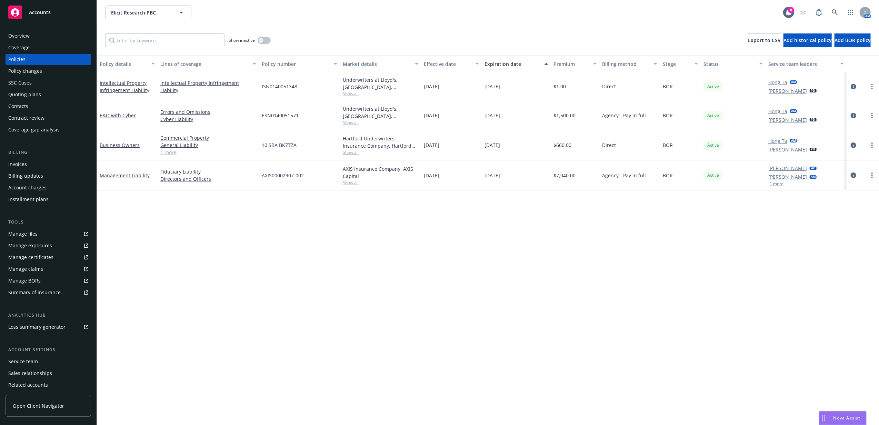
click at [476, 123] on div "08/18/2024" at bounding box center [451, 115] width 61 height 29
click at [459, 223] on div "Policy details Lines of coverage Policy number Market details Effective date Ex…" at bounding box center [488, 240] width 782 height 369
click at [456, 229] on div "Policy details Lines of coverage Policy number Market details Effective date Ex…" at bounding box center [488, 240] width 782 height 369
click at [508, 208] on div "Policy details Lines of coverage Policy number Market details Effective date Ex…" at bounding box center [488, 240] width 782 height 369
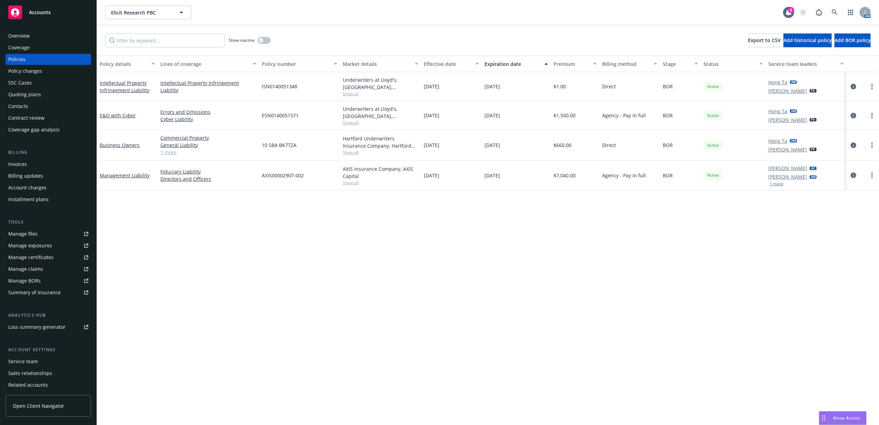
click at [397, 216] on div "Policy details Lines of coverage Policy number Market details Effective date Ex…" at bounding box center [488, 240] width 782 height 369
click at [354, 182] on span "Show all" at bounding box center [381, 183] width 76 height 6
click at [467, 224] on div "Policy details Lines of coverage Policy number Market details Effective date Ex…" at bounding box center [488, 240] width 782 height 369
click at [496, 245] on div "Policy details Lines of coverage Policy number Market details Effective date Ex…" at bounding box center [488, 240] width 782 height 369
click at [472, 255] on div "Policy details Lines of coverage Policy number Market details Effective date Ex…" at bounding box center [488, 240] width 782 height 369
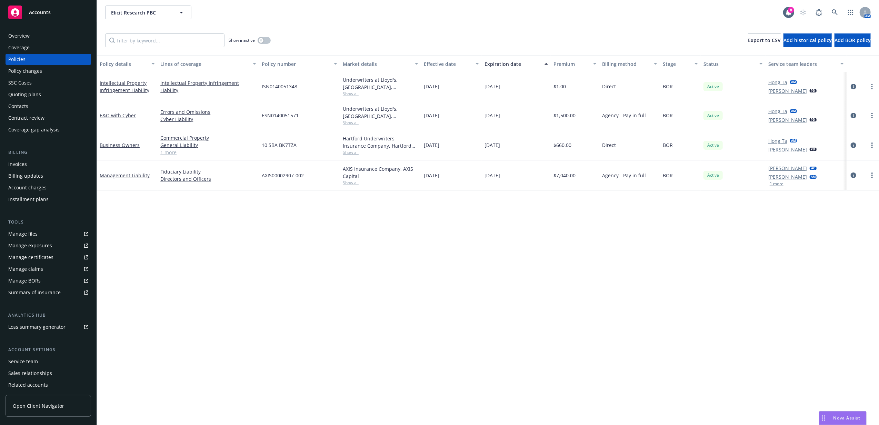
click at [484, 246] on div "Policy details Lines of coverage Policy number Market details Effective date Ex…" at bounding box center [488, 240] width 782 height 369
click at [277, 233] on div "Policy details Lines of coverage Policy number Market details Effective date Ex…" at bounding box center [488, 240] width 782 height 369
click at [278, 217] on div "Policy details Lines of coverage Policy number Market details Effective date Ex…" at bounding box center [488, 240] width 782 height 369
click at [274, 239] on div "Policy details Lines of coverage Policy number Market details Effective date Ex…" at bounding box center [488, 240] width 782 height 369
click at [279, 265] on div "Policy details Lines of coverage Policy number Market details Effective date Ex…" at bounding box center [488, 240] width 782 height 369
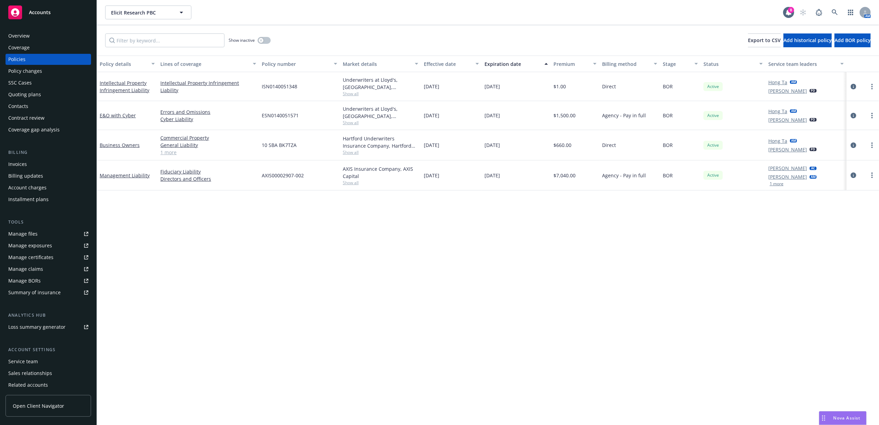
click at [332, 248] on div "Policy details Lines of coverage Policy number Market details Effective date Ex…" at bounding box center [488, 240] width 782 height 369
click at [294, 243] on div "Policy details Lines of coverage Policy number Market details Effective date Ex…" at bounding box center [488, 240] width 782 height 369
click at [54, 16] on div "Accounts" at bounding box center [48, 13] width 80 height 14
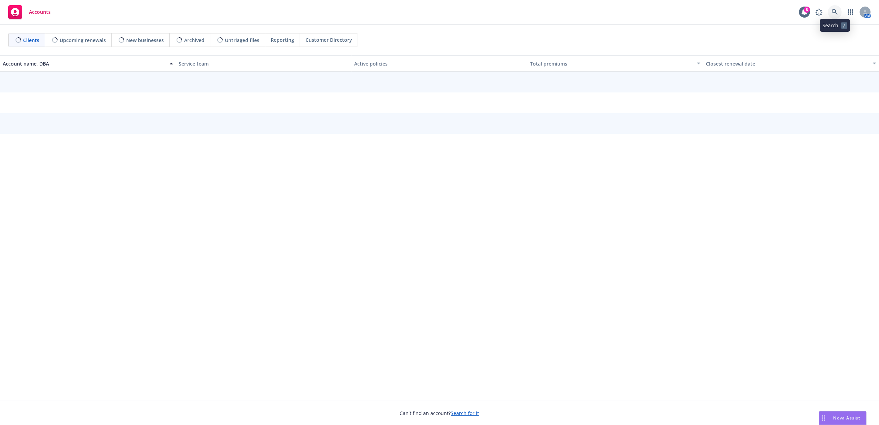
click at [839, 13] on link at bounding box center [835, 12] width 14 height 14
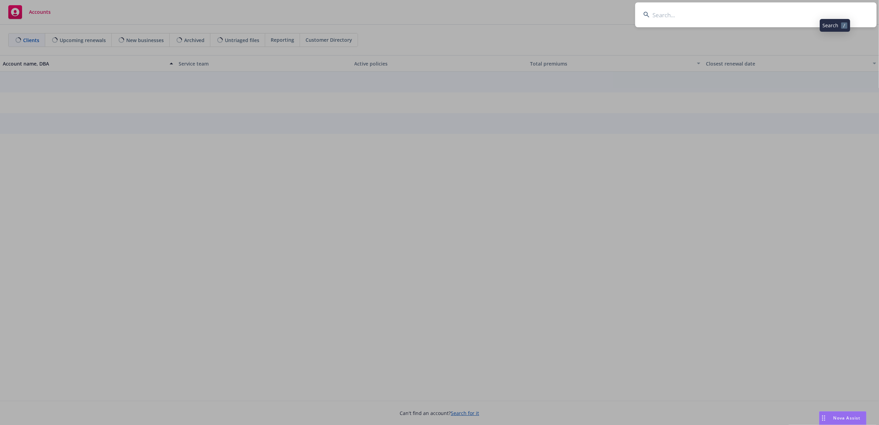
click at [814, 14] on input at bounding box center [755, 14] width 241 height 25
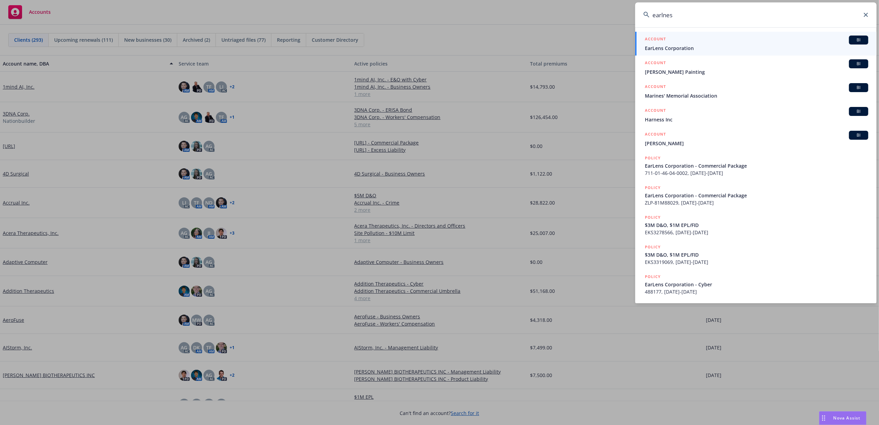
type input "earlnes"
click at [722, 50] on span "EarLens Corporation" at bounding box center [757, 47] width 224 height 7
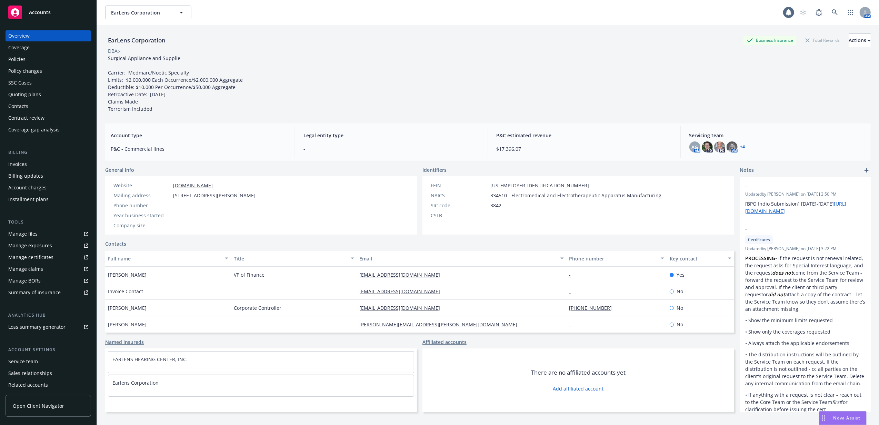
click at [25, 68] on div "Policy changes" at bounding box center [25, 71] width 34 height 11
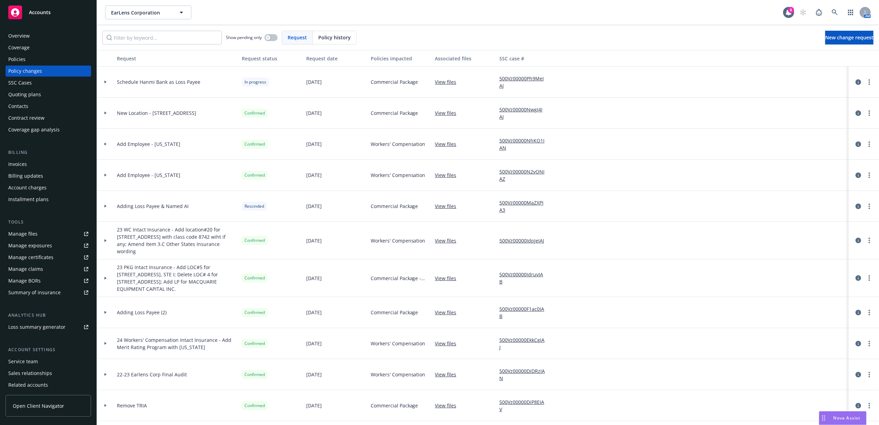
click at [108, 80] on div at bounding box center [105, 82] width 17 height 31
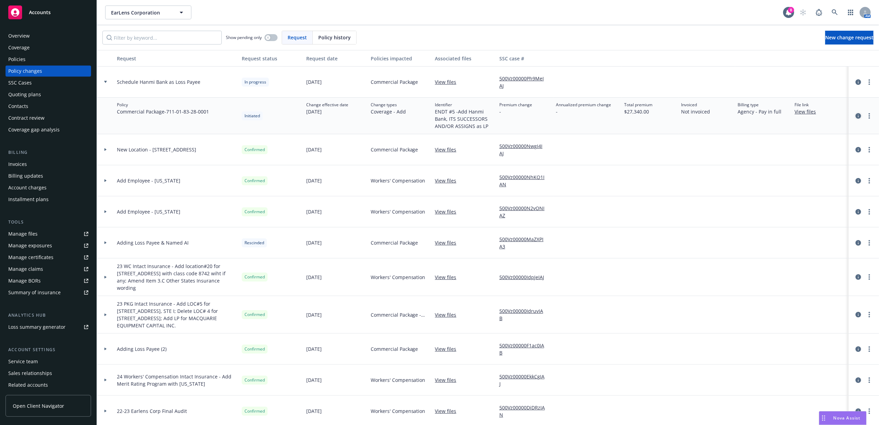
click at [856, 116] on icon "circleInformation" at bounding box center [859, 116] width 6 height 6
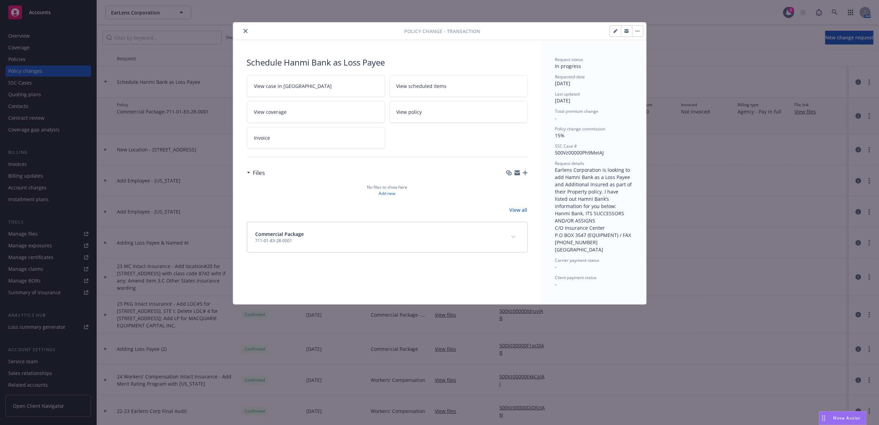
click at [247, 29] on icon "close" at bounding box center [246, 31] width 4 height 4
click at [248, 29] on div "Show pending only Request Policy history New change request" at bounding box center [488, 37] width 782 height 25
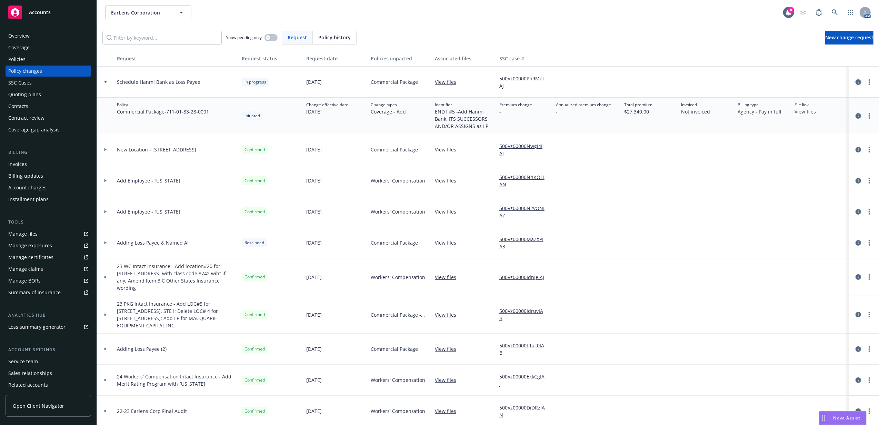
click at [856, 83] on icon "circleInformation" at bounding box center [859, 82] width 6 height 6
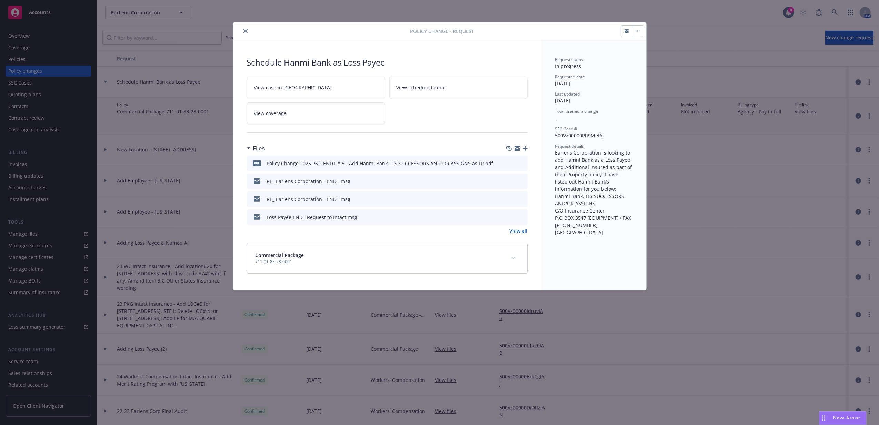
click at [520, 162] on icon "preview file" at bounding box center [521, 162] width 6 height 5
click at [522, 181] on icon "preview file" at bounding box center [521, 180] width 6 height 5
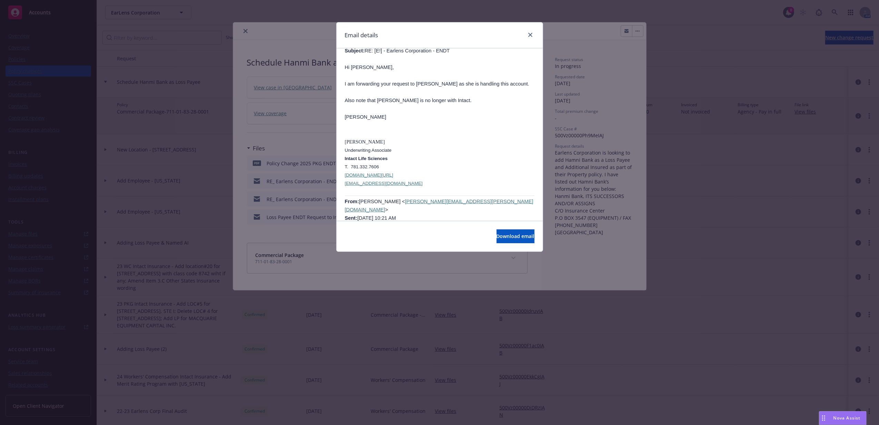
scroll to position [690, 0]
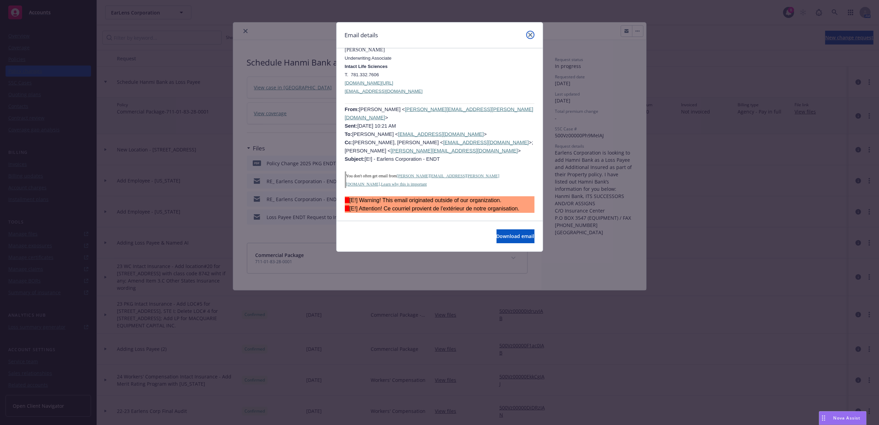
click at [532, 36] on icon "close" at bounding box center [530, 35] width 4 height 4
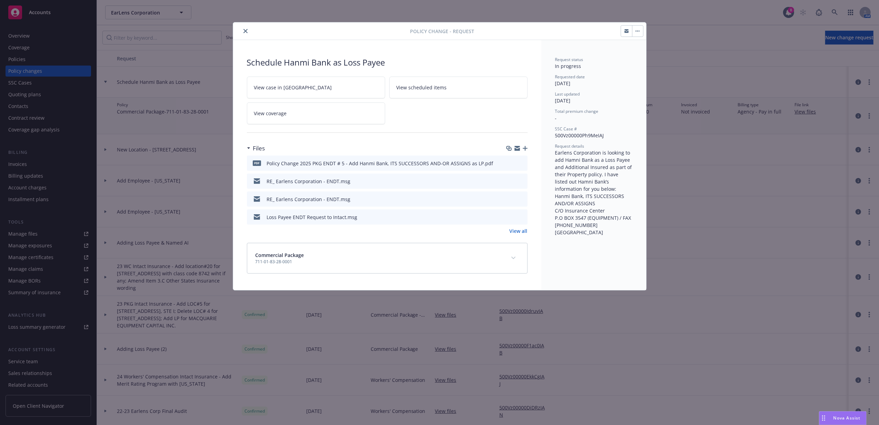
click at [519, 217] on icon "preview file" at bounding box center [521, 216] width 6 height 5
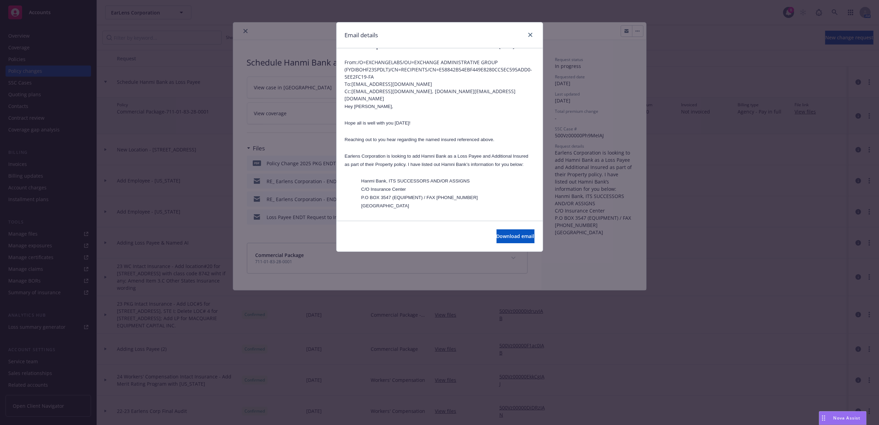
scroll to position [0, 0]
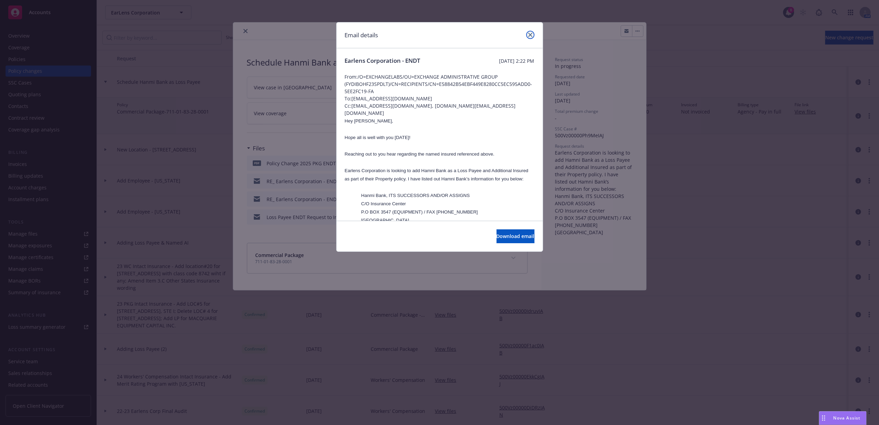
click at [530, 35] on icon "close" at bounding box center [530, 35] width 4 height 4
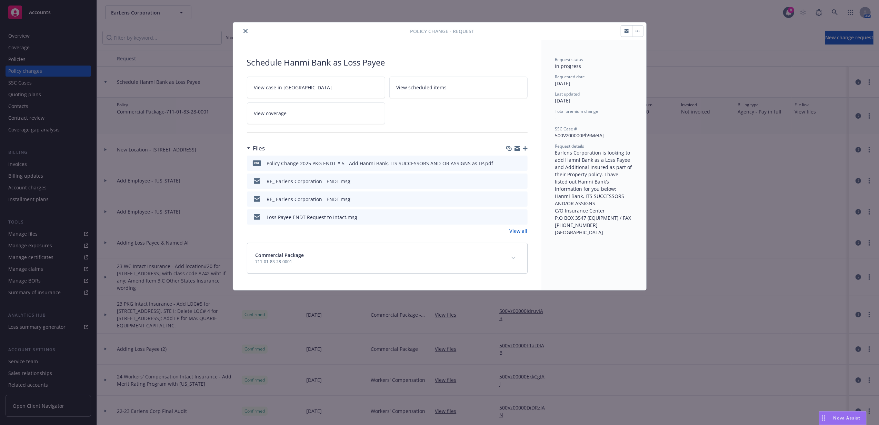
click at [248, 27] on div at bounding box center [323, 31] width 175 height 8
click at [247, 33] on button "close" at bounding box center [245, 31] width 8 height 8
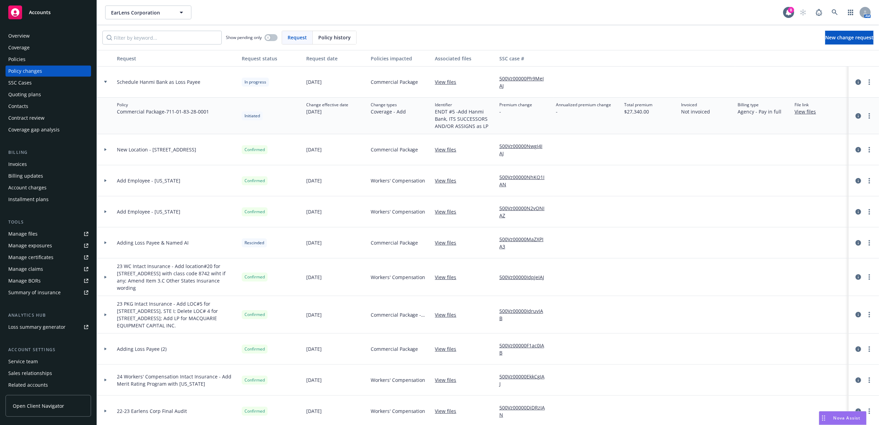
click at [46, 21] on link "Accounts" at bounding box center [49, 12] width 86 height 19
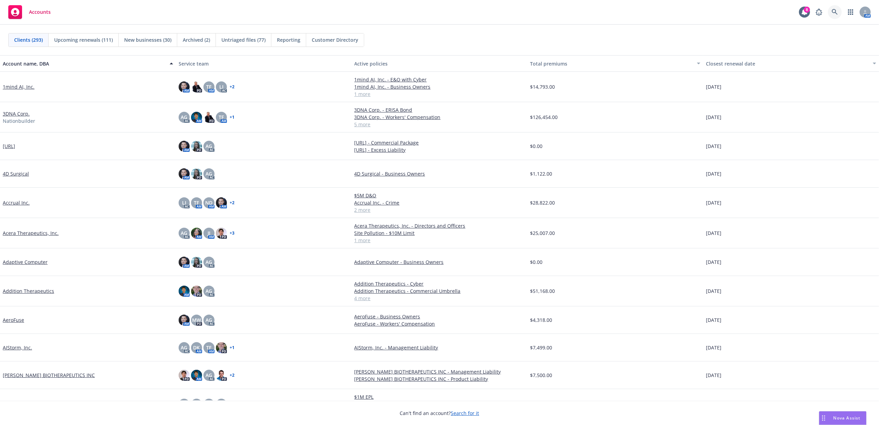
click at [839, 9] on link at bounding box center [835, 12] width 14 height 14
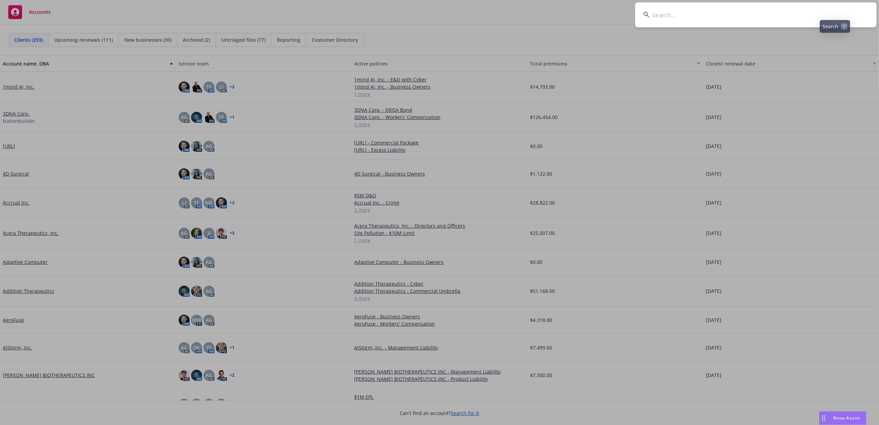
click at [834, 9] on input at bounding box center [755, 14] width 241 height 25
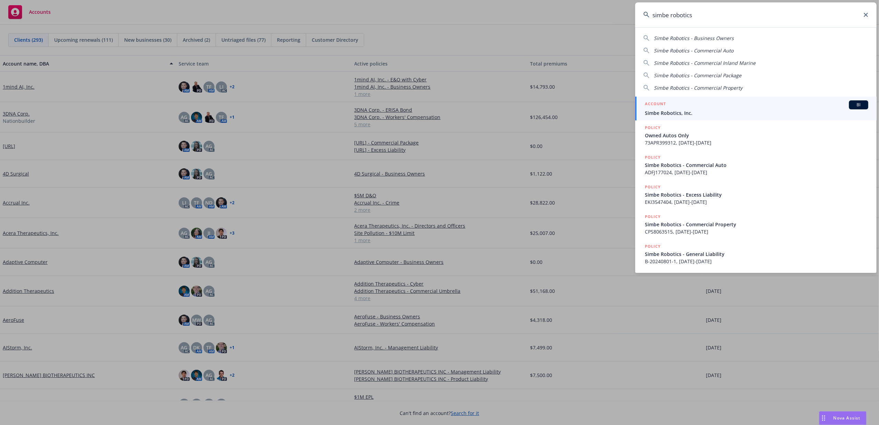
type input "simbe robotics"
click at [729, 101] on div "ACCOUNT BI" at bounding box center [757, 104] width 224 height 9
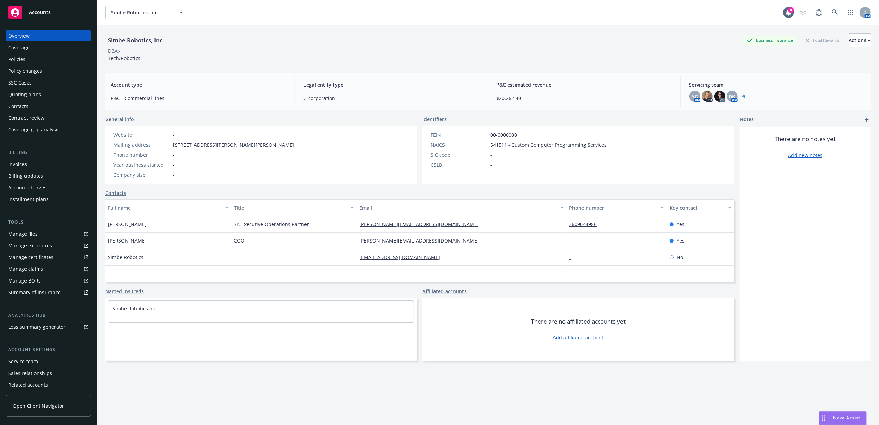
click at [28, 72] on div "Policy changes" at bounding box center [25, 71] width 34 height 11
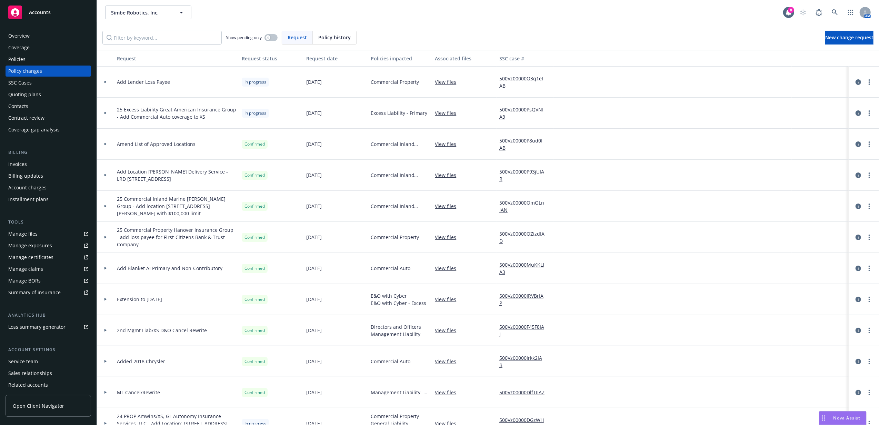
click at [107, 83] on icon at bounding box center [105, 82] width 3 height 2
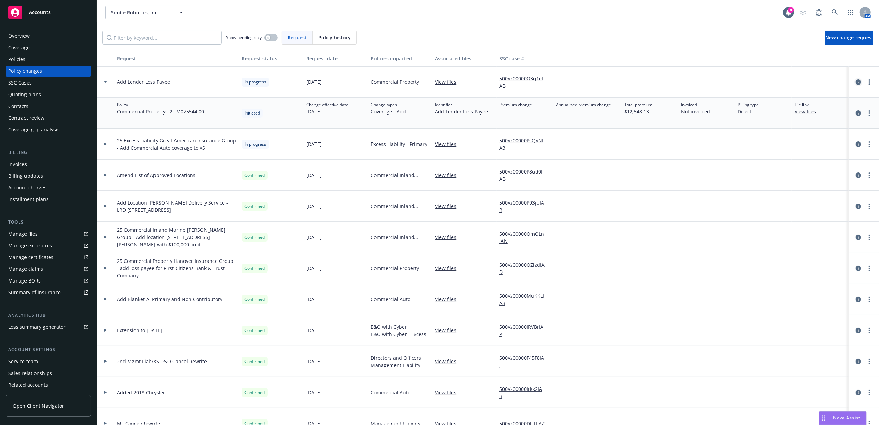
click at [856, 81] on icon "circleInformation" at bounding box center [859, 82] width 6 height 6
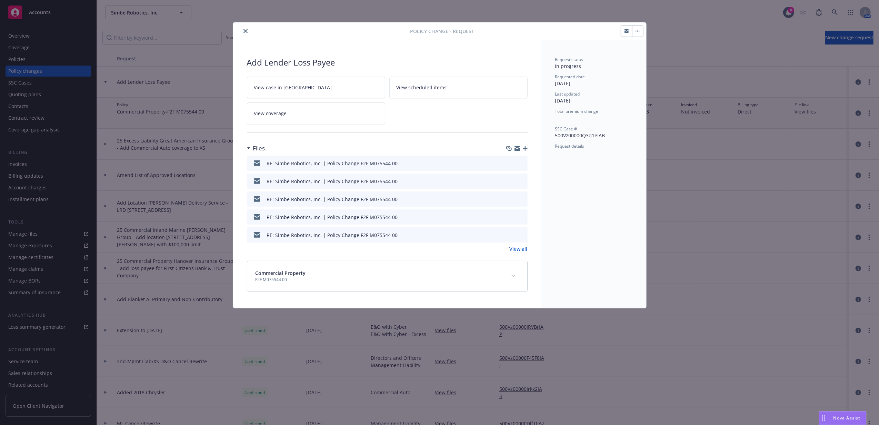
click at [520, 163] on icon "preview file" at bounding box center [521, 162] width 6 height 5
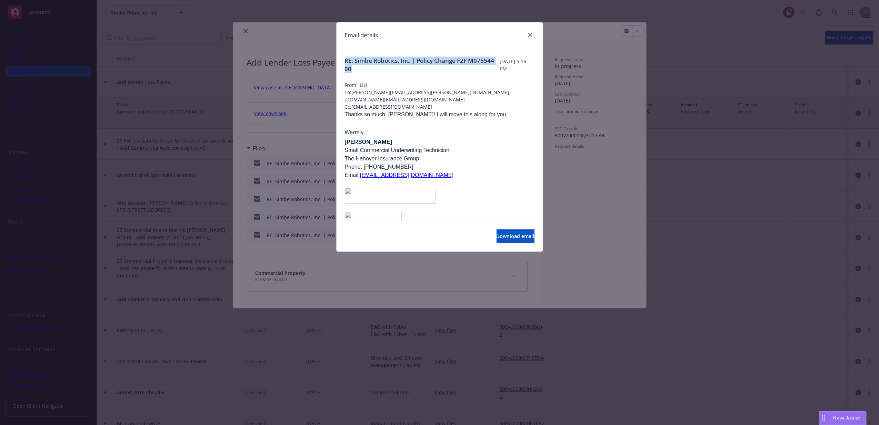
drag, startPoint x: 390, startPoint y: 70, endPoint x: 343, endPoint y: 61, distance: 48.1
copy span "RE: Simbe Robotics, Inc. | Policy Change F2F M075544 00"
click at [530, 33] on icon "close" at bounding box center [530, 35] width 4 height 4
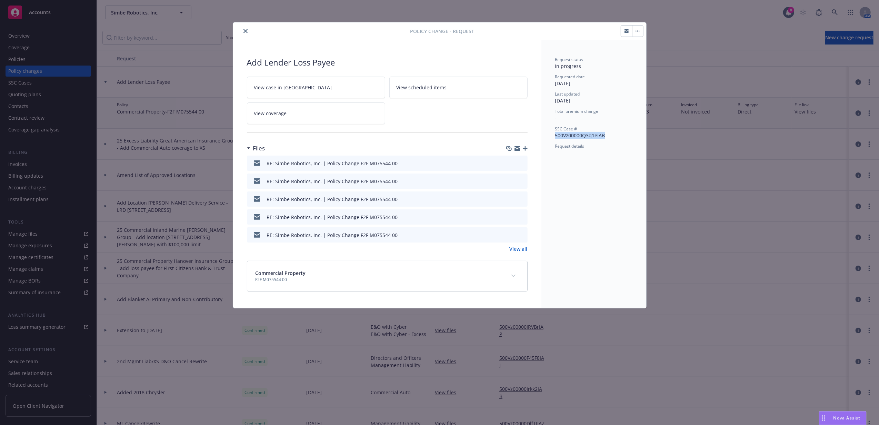
drag, startPoint x: 554, startPoint y: 137, endPoint x: 605, endPoint y: 138, distance: 51.1
click at [605, 138] on div "Request status In progress Requested date 08/01/2025 Last updated 08/01/2025 To…" at bounding box center [594, 174] width 105 height 268
copy span "500Vz00000Q3q1eIAB"
drag, startPoint x: 400, startPoint y: 163, endPoint x: 358, endPoint y: 163, distance: 42.4
click at [358, 163] on div "RE: Simbe Robotics, Inc. | Policy Change F2F M075544 00" at bounding box center [387, 163] width 281 height 15
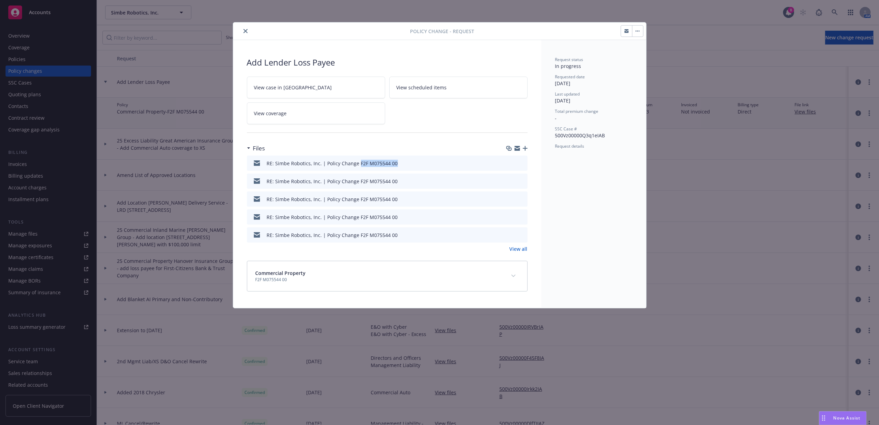
copy div "F2F M075544 00"
click at [246, 33] on icon "close" at bounding box center [246, 31] width 4 height 4
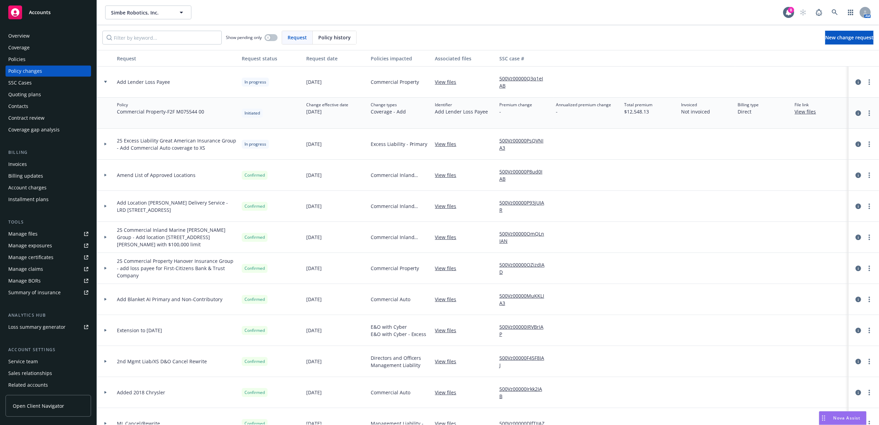
click at [104, 141] on div at bounding box center [105, 144] width 17 height 31
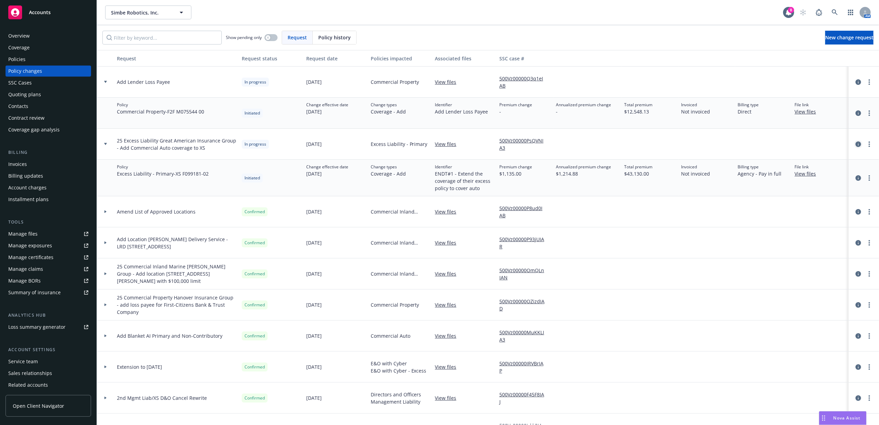
click at [856, 142] on icon "circleInformation" at bounding box center [859, 144] width 6 height 6
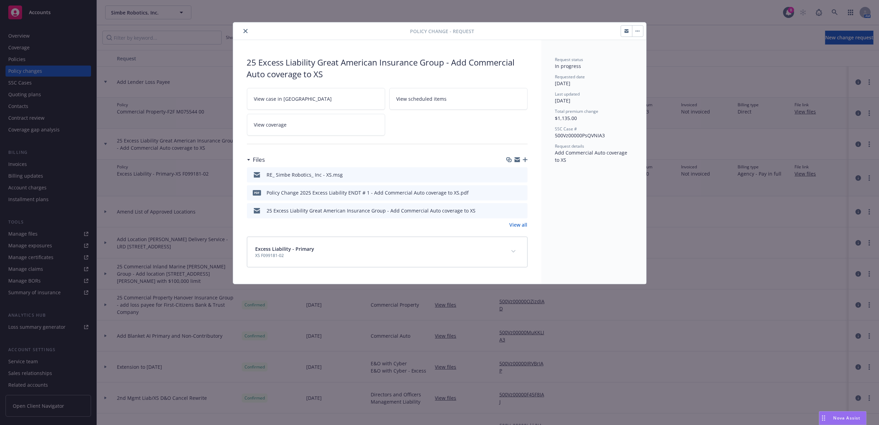
click at [524, 175] on button "preview file" at bounding box center [521, 174] width 8 height 6
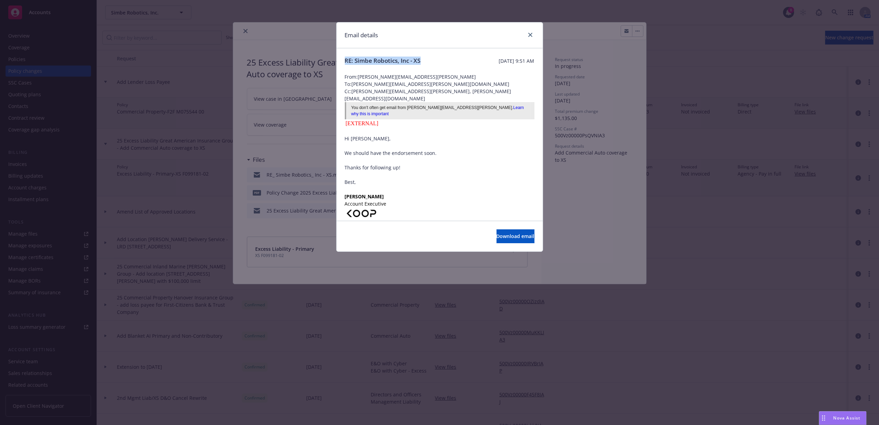
drag, startPoint x: 423, startPoint y: 60, endPoint x: 344, endPoint y: 58, distance: 79.0
copy span "RE: Simbe Robotics, Inc - XS"
click at [532, 34] on icon "close" at bounding box center [530, 35] width 4 height 4
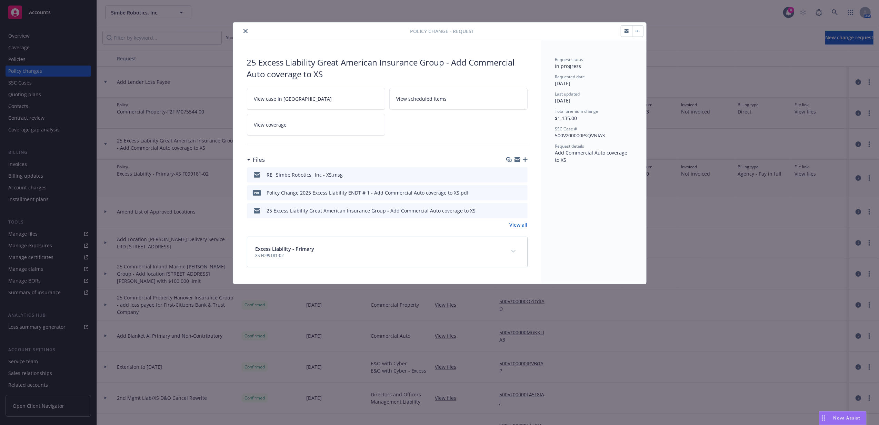
click at [245, 31] on icon "close" at bounding box center [246, 31] width 4 height 4
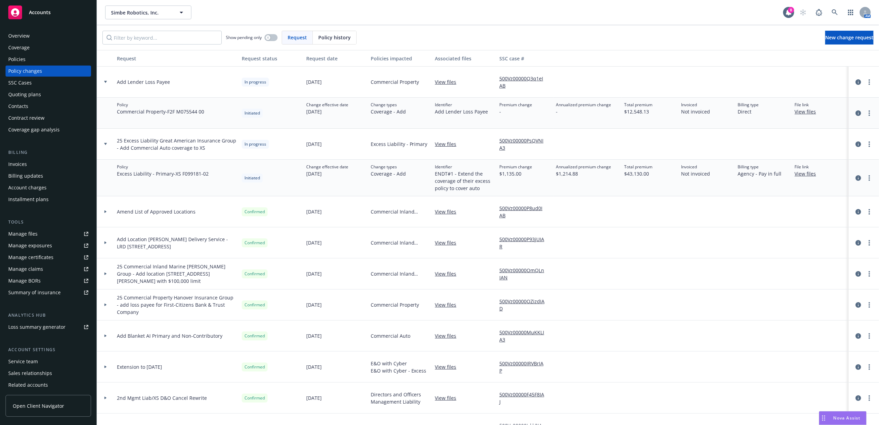
click at [70, 11] on div "Accounts" at bounding box center [48, 13] width 80 height 14
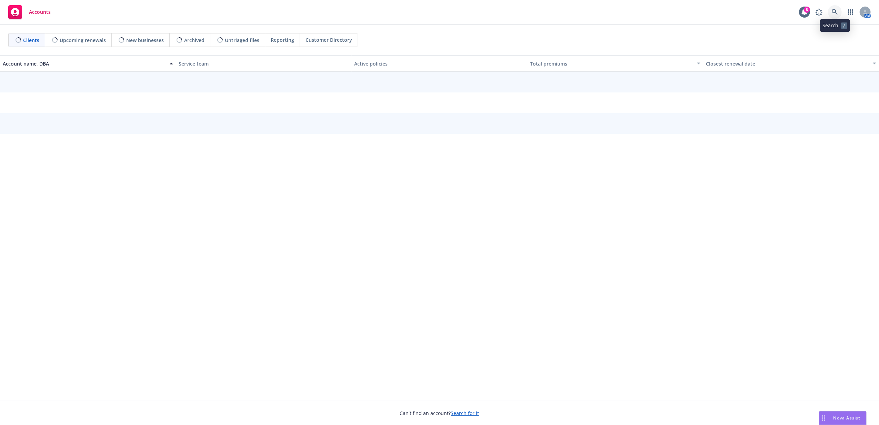
click at [836, 13] on icon at bounding box center [835, 12] width 6 height 6
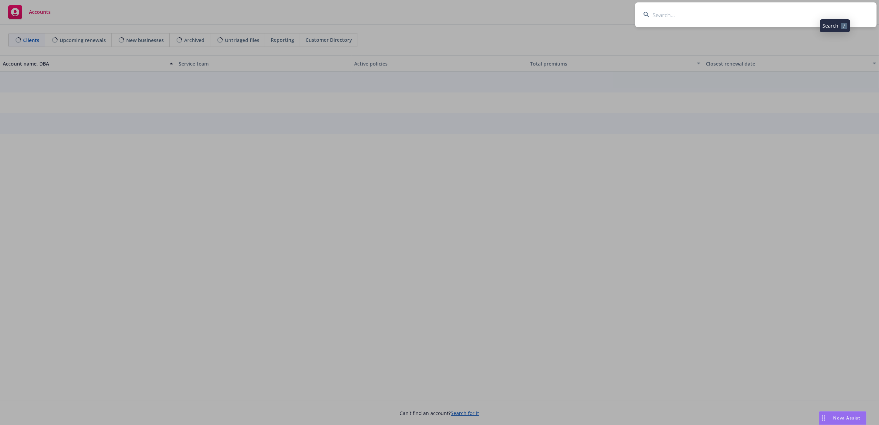
click at [823, 11] on input at bounding box center [755, 14] width 241 height 25
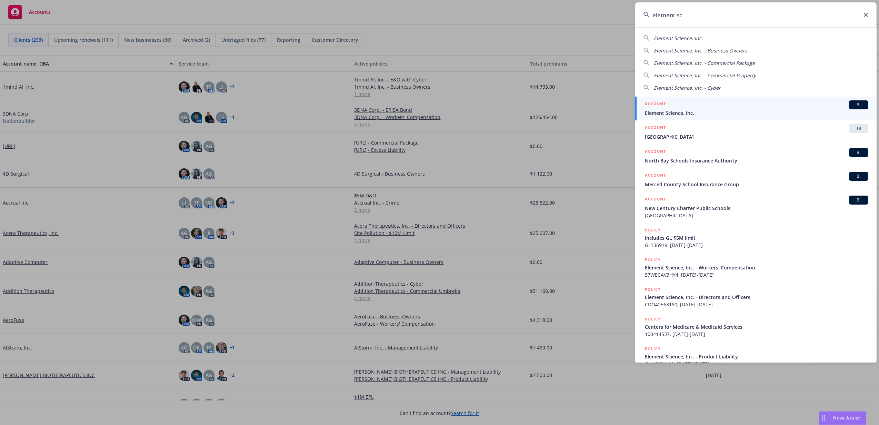
type input "element sc"
click at [718, 108] on div "ACCOUNT BI" at bounding box center [757, 104] width 224 height 9
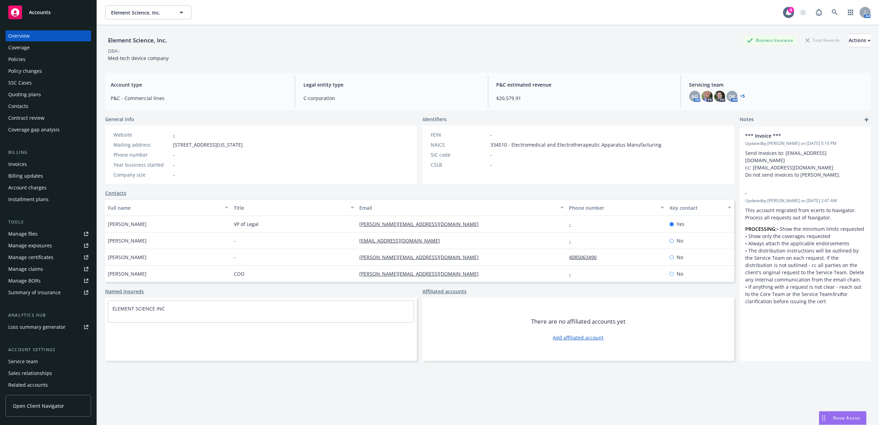
click at [37, 71] on div "Policy changes" at bounding box center [25, 71] width 34 height 11
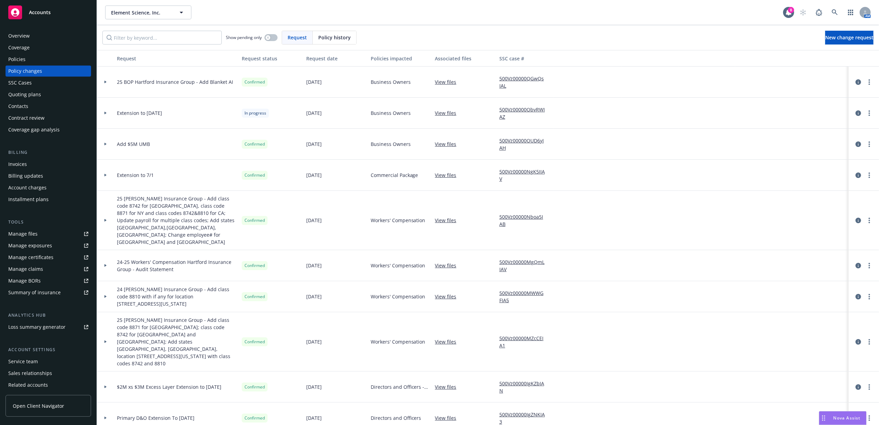
click at [589, 86] on div at bounding box center [588, 82] width 68 height 31
click at [106, 112] on icon at bounding box center [106, 113] width 2 height 3
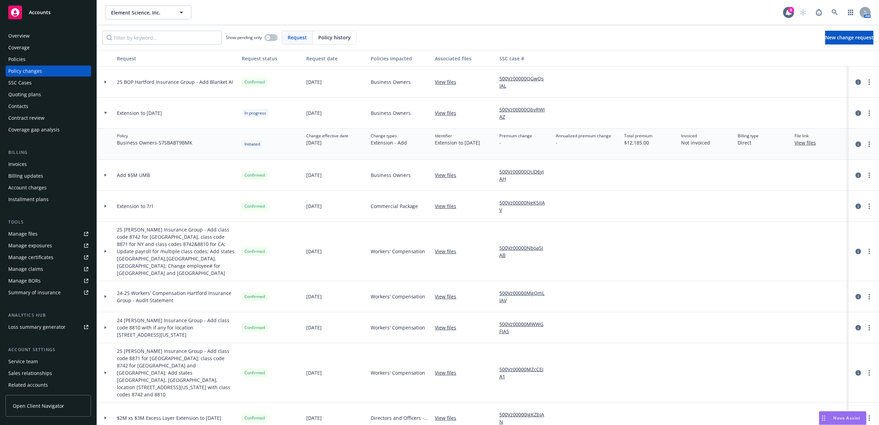
click at [856, 113] on icon "circleInformation" at bounding box center [859, 113] width 6 height 6
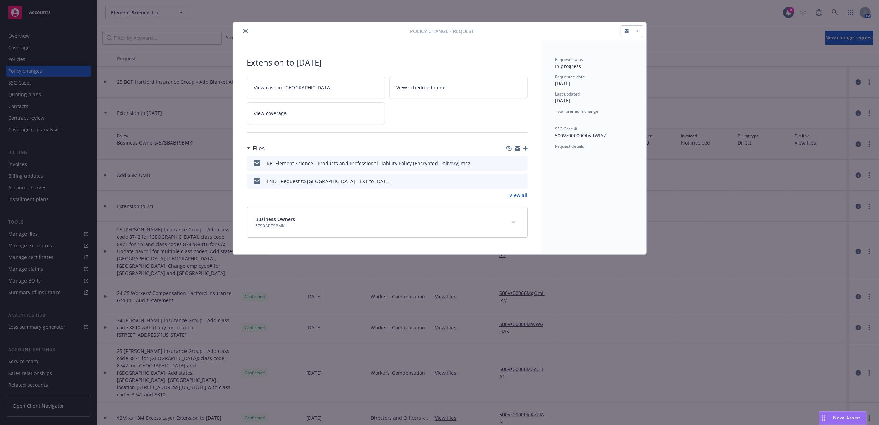
click at [522, 163] on icon "preview file" at bounding box center [521, 162] width 6 height 5
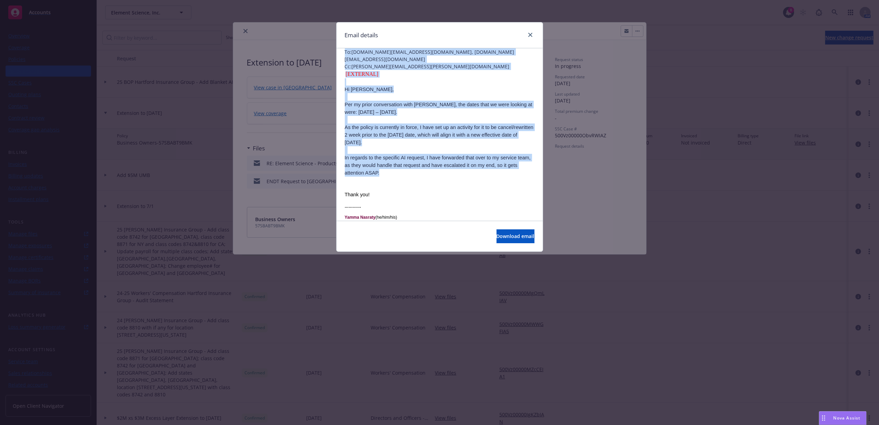
scroll to position [31, 0]
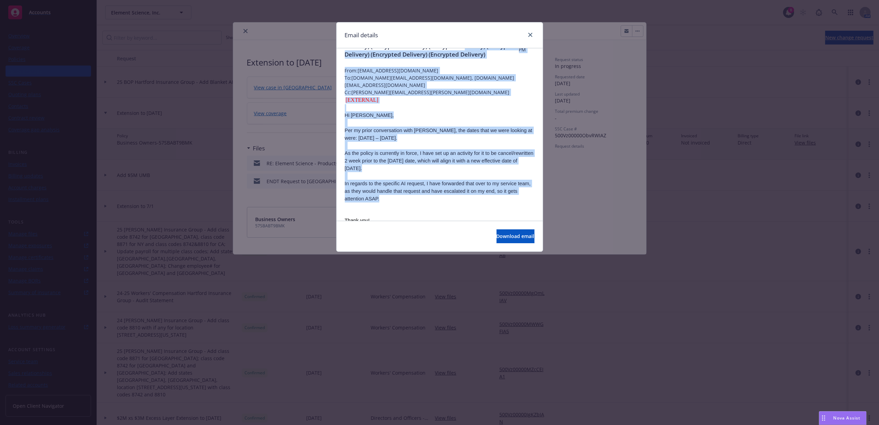
drag, startPoint x: 359, startPoint y: 131, endPoint x: 347, endPoint y: 54, distance: 78.1
drag, startPoint x: 347, startPoint y: 54, endPoint x: 364, endPoint y: 138, distance: 85.8
click at [364, 138] on span "Per my prior conversation with Harrison, the dates that we were looking at were…" at bounding box center [439, 134] width 188 height 13
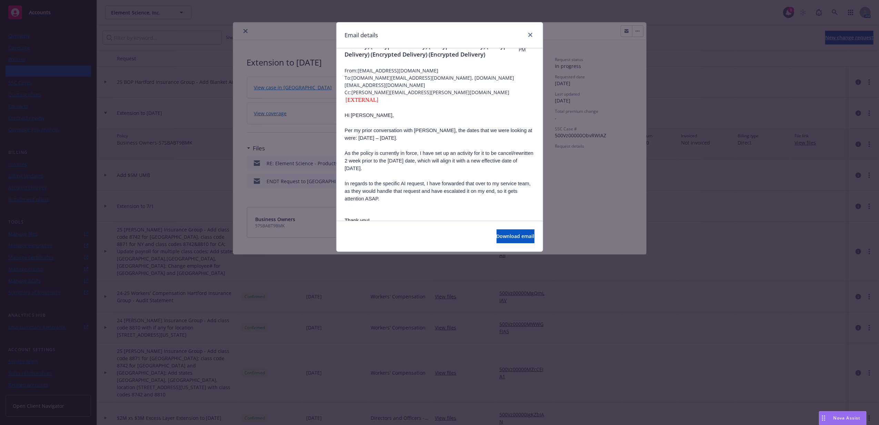
click at [399, 153] on span "As the policy is currently in force, I have set up an activity for it to be can…" at bounding box center [439, 160] width 189 height 21
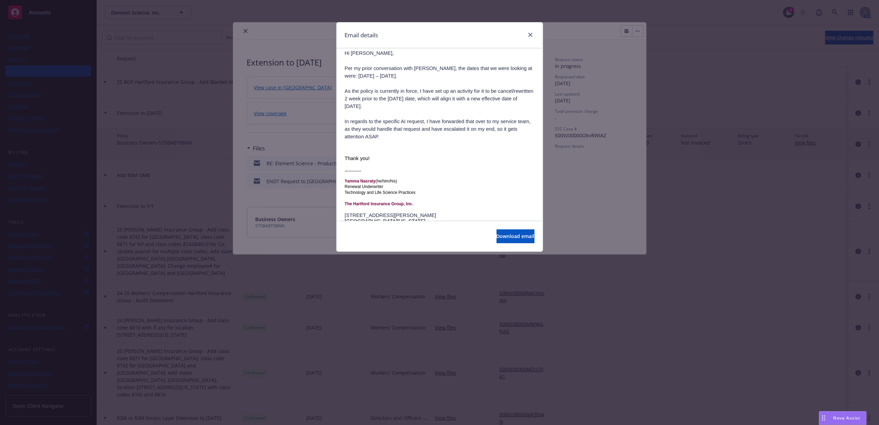
scroll to position [77, 0]
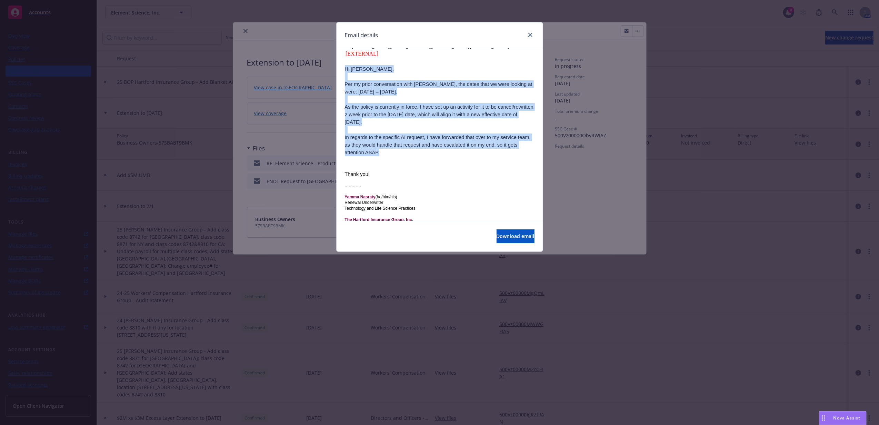
drag, startPoint x: 361, startPoint y: 145, endPoint x: 345, endPoint y: 71, distance: 75.5
drag, startPoint x: 345, startPoint y: 71, endPoint x: 407, endPoint y: 132, distance: 87.1
click at [407, 135] on span "In regards to the specific AI request, I have forwarded that over to my service…" at bounding box center [438, 145] width 186 height 21
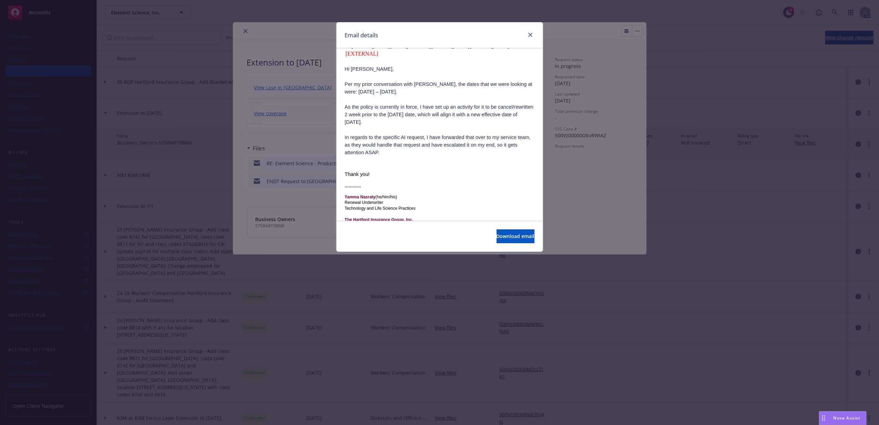
click at [445, 141] on span "In regards to the specific AI request, I have forwarded that over to my service…" at bounding box center [438, 145] width 186 height 21
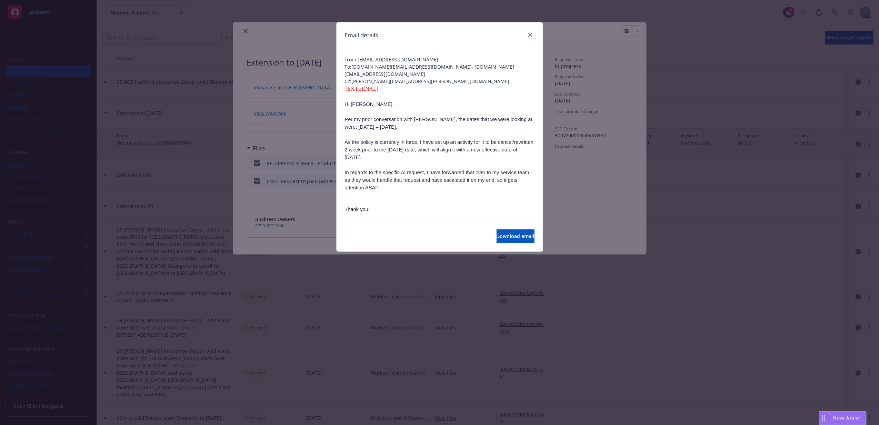
scroll to position [0, 0]
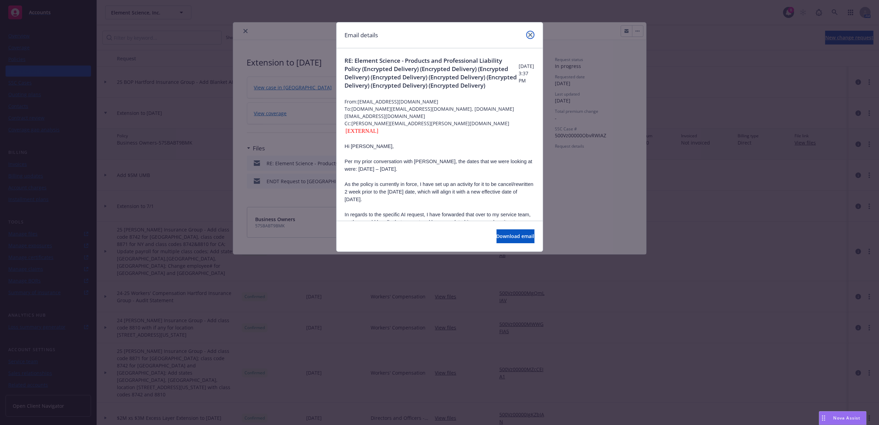
click at [532, 35] on icon "close" at bounding box center [530, 35] width 4 height 4
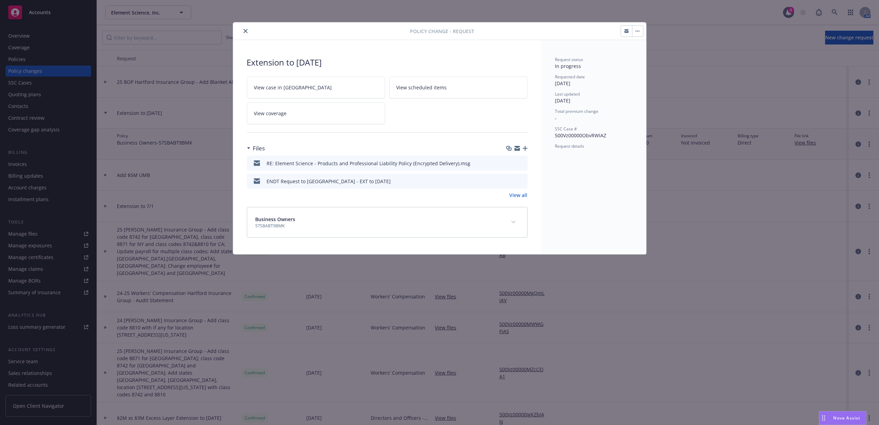
click at [246, 33] on icon "close" at bounding box center [246, 31] width 4 height 4
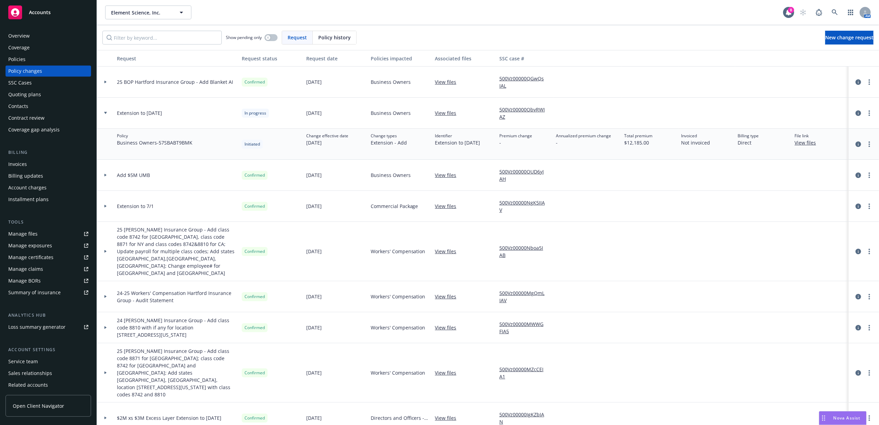
click at [109, 115] on div at bounding box center [105, 113] width 17 height 31
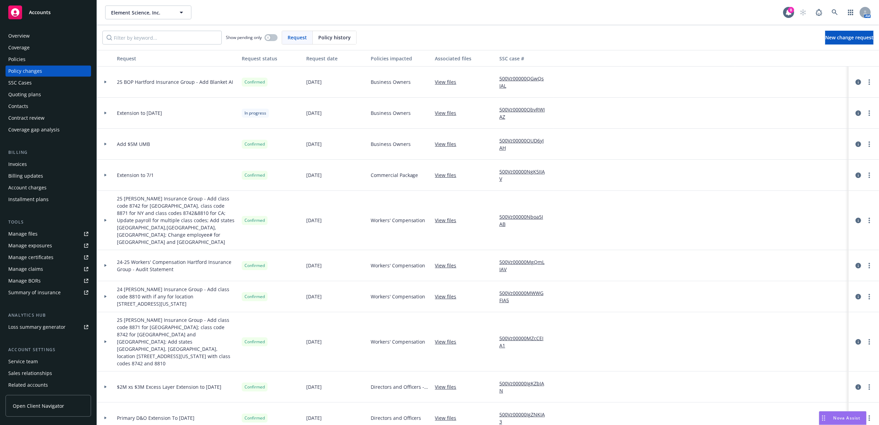
click at [49, 58] on div "Policies" at bounding box center [48, 59] width 80 height 11
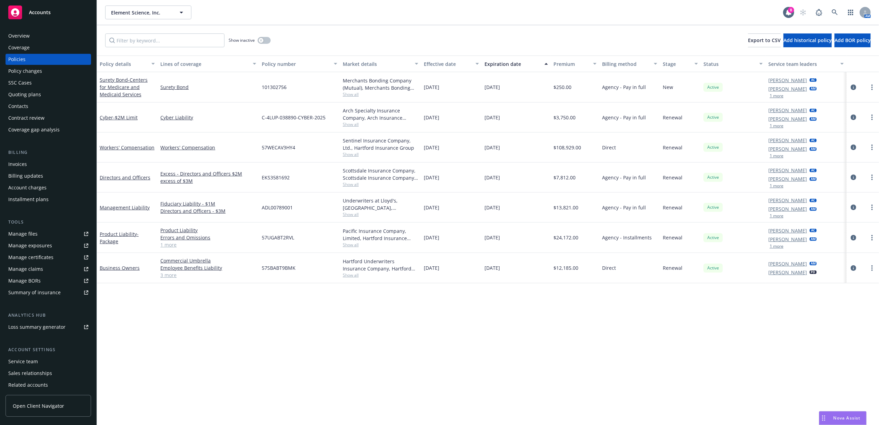
click at [366, 357] on div "Policy details Lines of coverage Policy number Market details Effective date Ex…" at bounding box center [488, 240] width 782 height 369
click at [745, 347] on div "Policy details Lines of coverage Policy number Market details Effective date Ex…" at bounding box center [488, 240] width 782 height 369
click at [288, 354] on div "Policy details Lines of coverage Policy number Market details Effective date Ex…" at bounding box center [488, 240] width 782 height 369
click at [529, 324] on div "Policy details Lines of coverage Policy number Market details Effective date Ex…" at bounding box center [488, 240] width 782 height 369
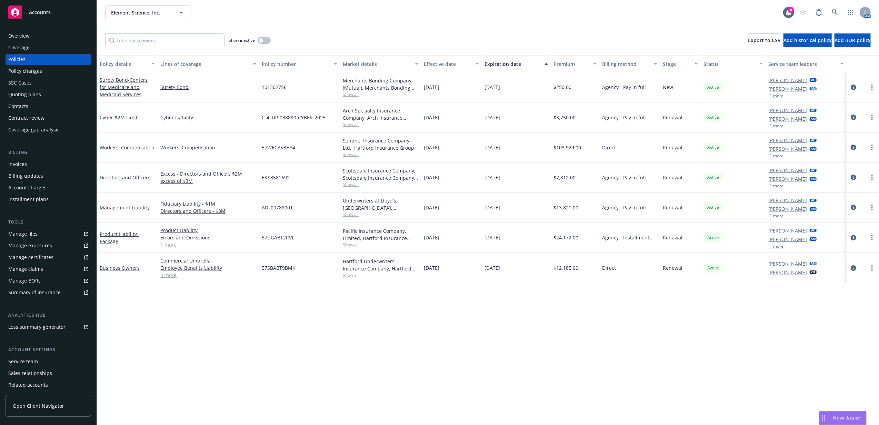
click at [529, 323] on div "Policy details Lines of coverage Policy number Market details Effective date Ex…" at bounding box center [488, 240] width 782 height 369
click at [375, 348] on div "Policy details Lines of coverage Policy number Market details Effective date Ex…" at bounding box center [488, 240] width 782 height 369
click at [60, 11] on div "Accounts" at bounding box center [48, 13] width 80 height 14
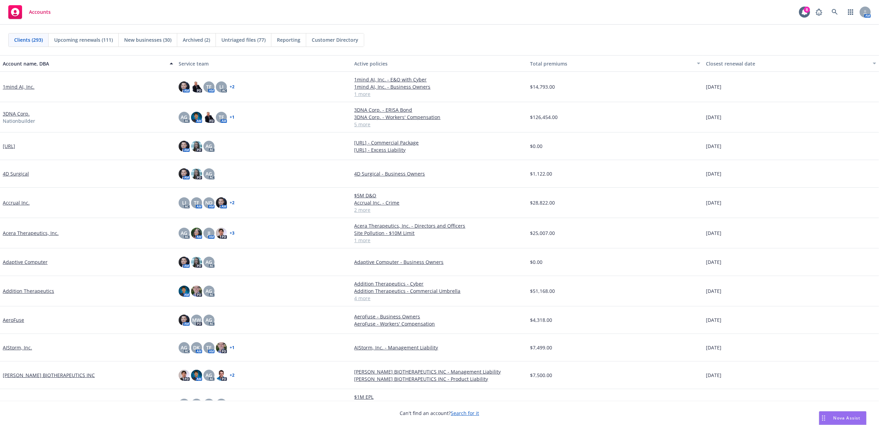
click at [842, 8] on div "AM" at bounding box center [841, 12] width 59 height 14
click at [842, 10] on span at bounding box center [835, 12] width 14 height 14
drag, startPoint x: 842, startPoint y: 10, endPoint x: 823, endPoint y: 14, distance: 19.1
click at [823, 14] on icon at bounding box center [819, 12] width 8 height 8
click at [837, 13] on icon at bounding box center [835, 12] width 6 height 6
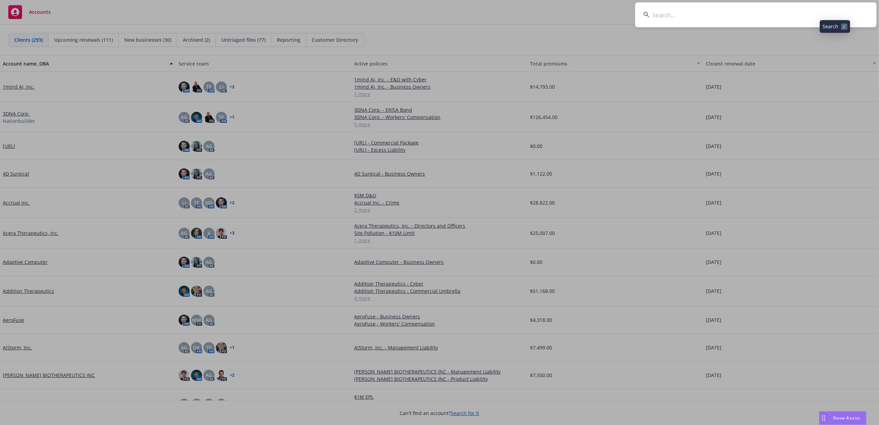
click at [819, 14] on input at bounding box center [755, 14] width 241 height 25
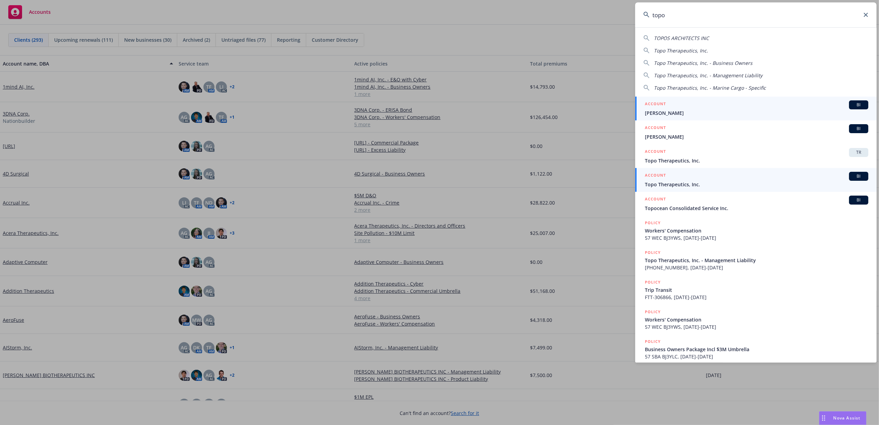
type input "topo"
click at [704, 178] on div "ACCOUNT BI" at bounding box center [757, 176] width 224 height 9
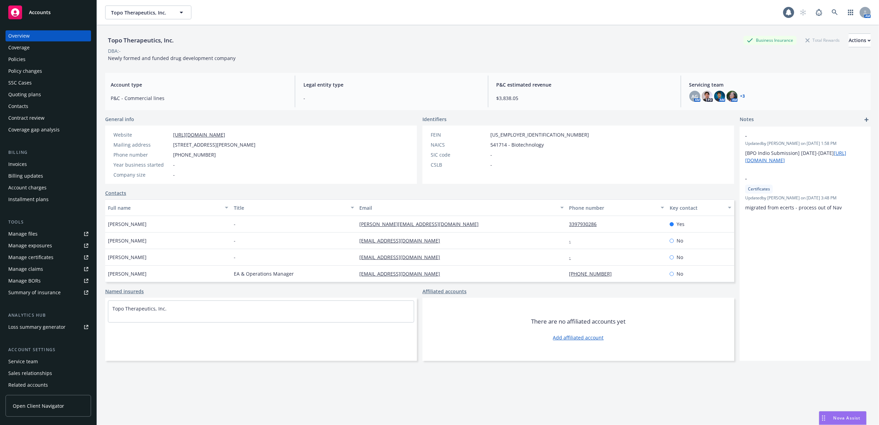
click at [63, 54] on div "Policies" at bounding box center [48, 59] width 80 height 11
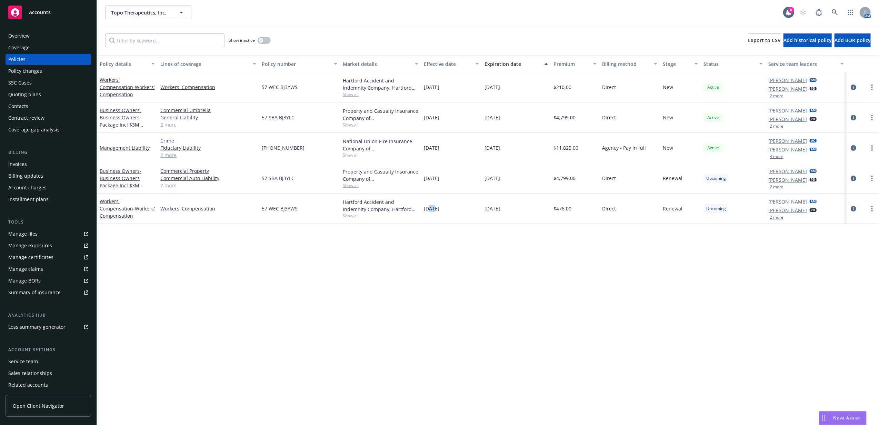
drag, startPoint x: 434, startPoint y: 280, endPoint x: 428, endPoint y: 282, distance: 5.7
click at [428, 282] on div "Policy details Lines of coverage Policy number Market details Effective date Ex…" at bounding box center [488, 240] width 782 height 369
drag, startPoint x: 394, startPoint y: 299, endPoint x: 383, endPoint y: 302, distance: 11.2
click at [385, 301] on div "Policy details Lines of coverage Policy number Market details Effective date Ex…" at bounding box center [488, 240] width 782 height 369
click at [56, 7] on div "Accounts" at bounding box center [48, 13] width 80 height 14
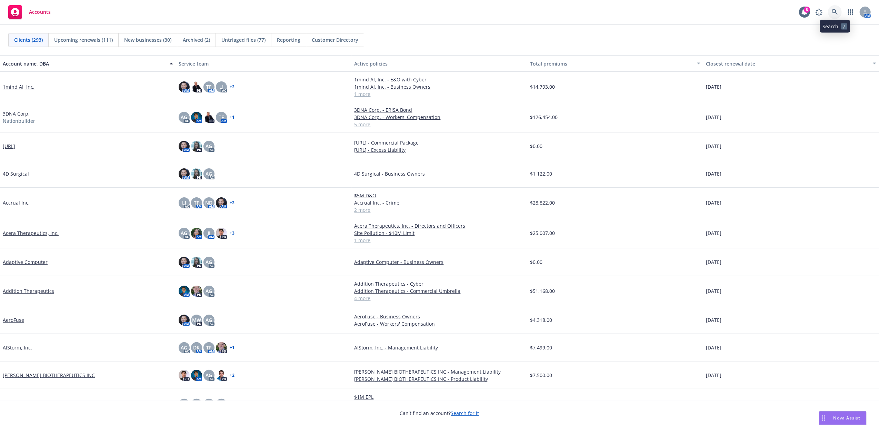
click at [837, 13] on icon at bounding box center [835, 12] width 6 height 6
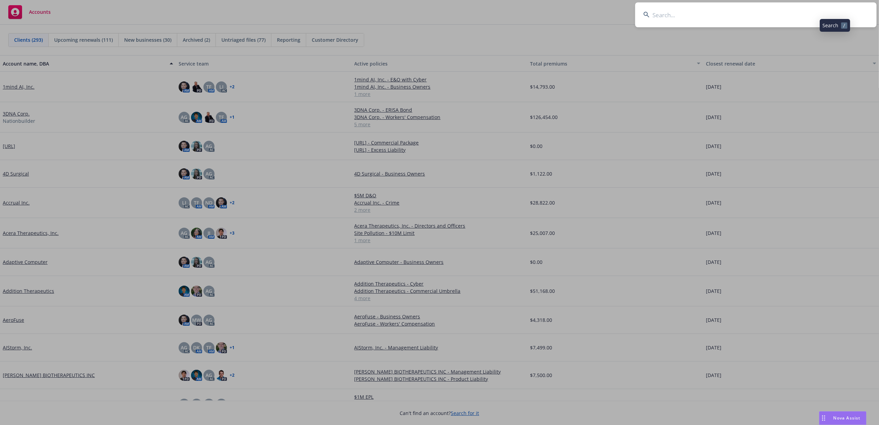
click at [789, 10] on input at bounding box center [755, 14] width 241 height 25
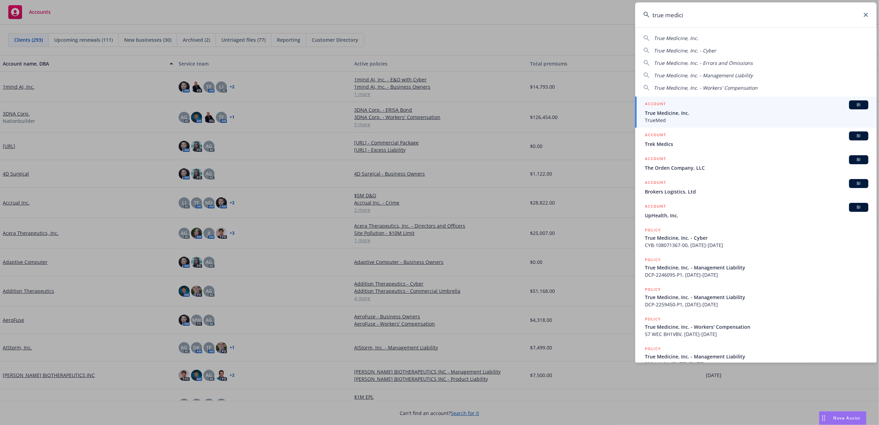
type input "true medici"
click at [714, 108] on div "ACCOUNT BI" at bounding box center [757, 104] width 224 height 9
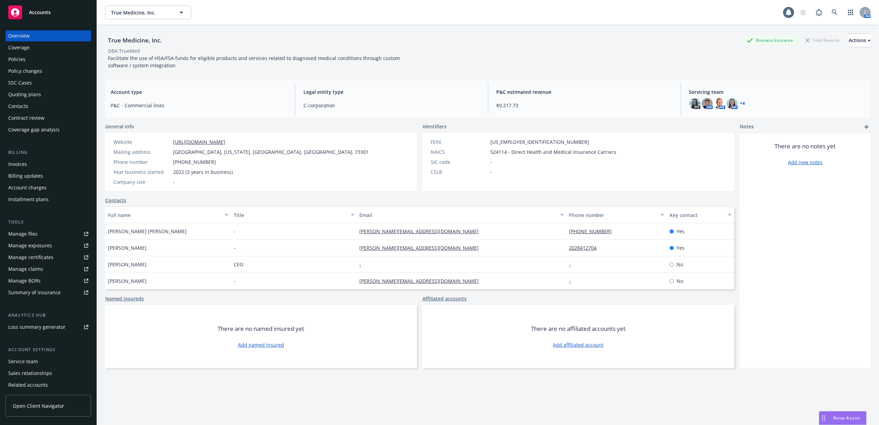
click at [36, 57] on div "Policies" at bounding box center [48, 59] width 80 height 11
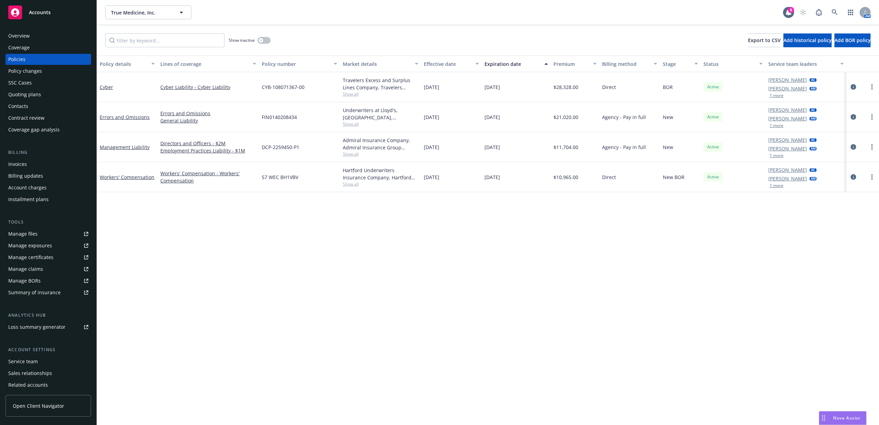
click at [50, 71] on div "Policy changes" at bounding box center [48, 71] width 80 height 11
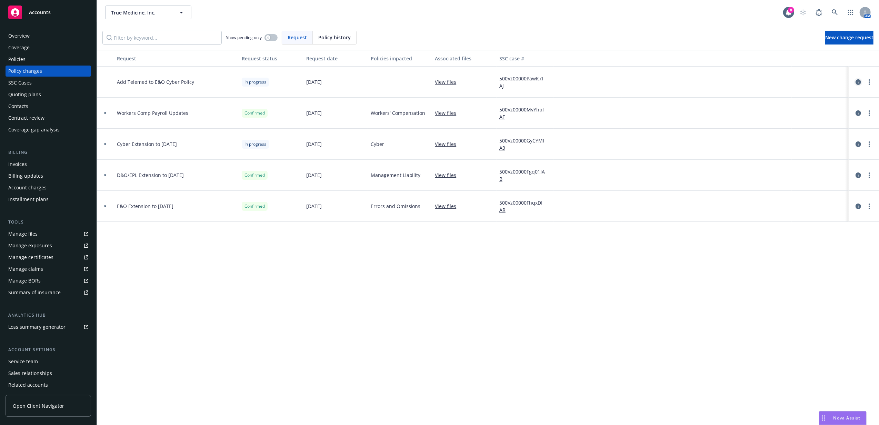
click at [857, 82] on icon "circleInformation" at bounding box center [859, 82] width 6 height 6
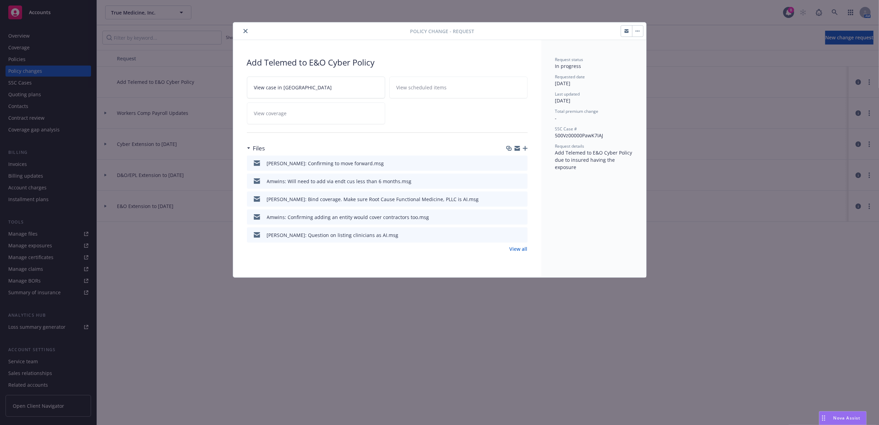
click at [523, 162] on icon "preview file" at bounding box center [521, 162] width 6 height 5
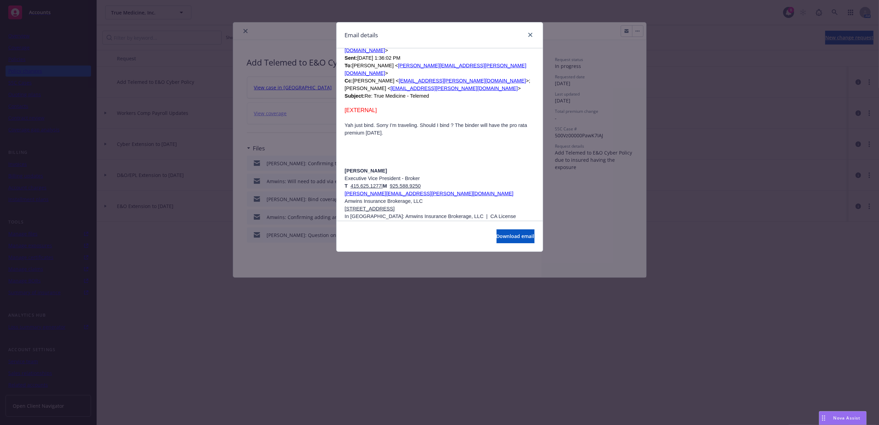
scroll to position [598, 0]
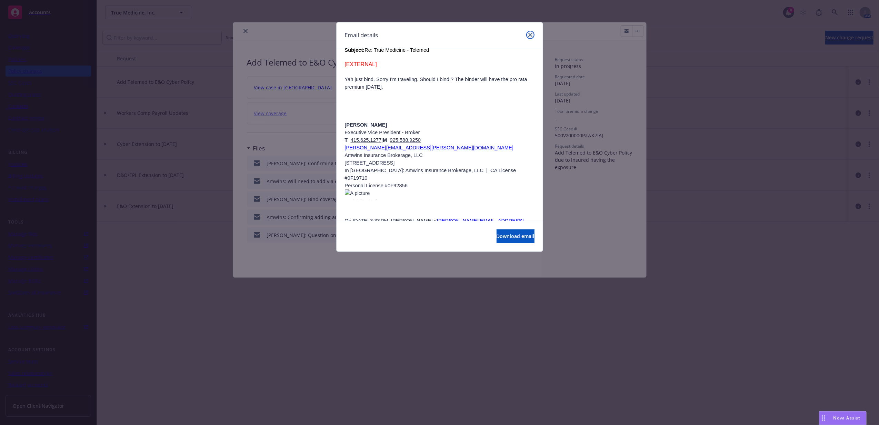
click at [533, 38] on link "close" at bounding box center [530, 35] width 8 height 8
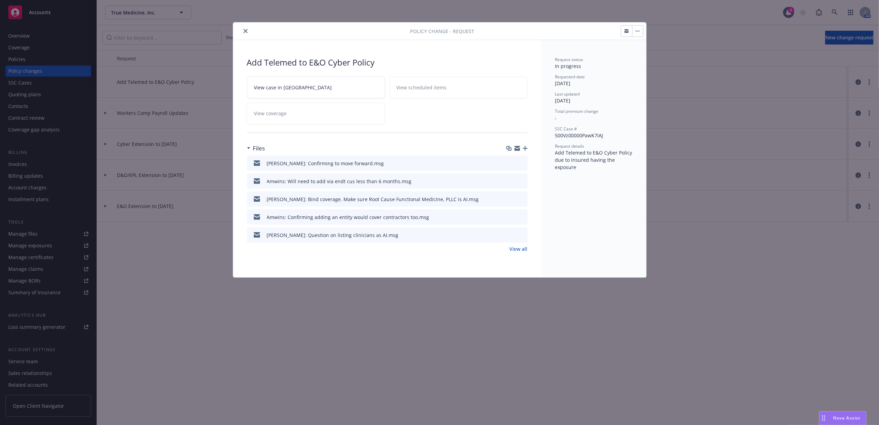
click at [245, 30] on icon "close" at bounding box center [246, 31] width 4 height 4
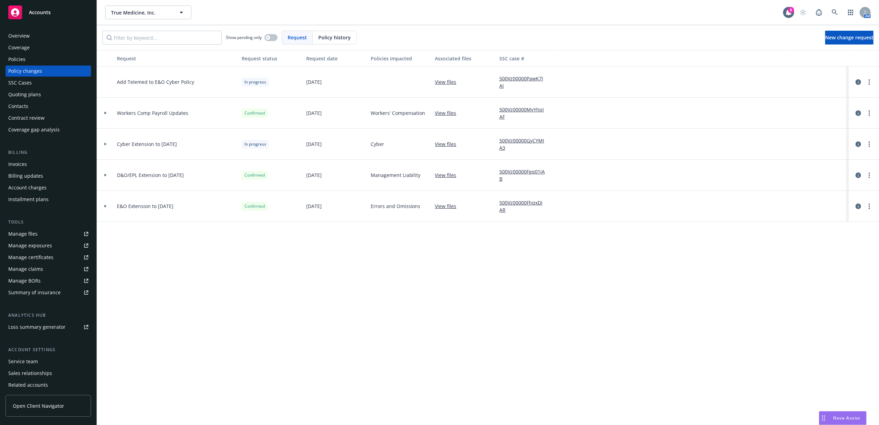
click at [37, 14] on span "Accounts" at bounding box center [40, 13] width 22 height 6
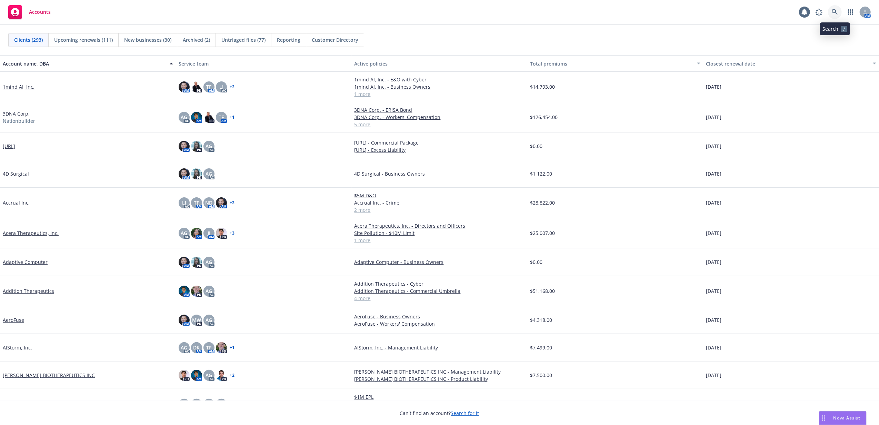
click at [837, 10] on icon at bounding box center [835, 12] width 6 height 6
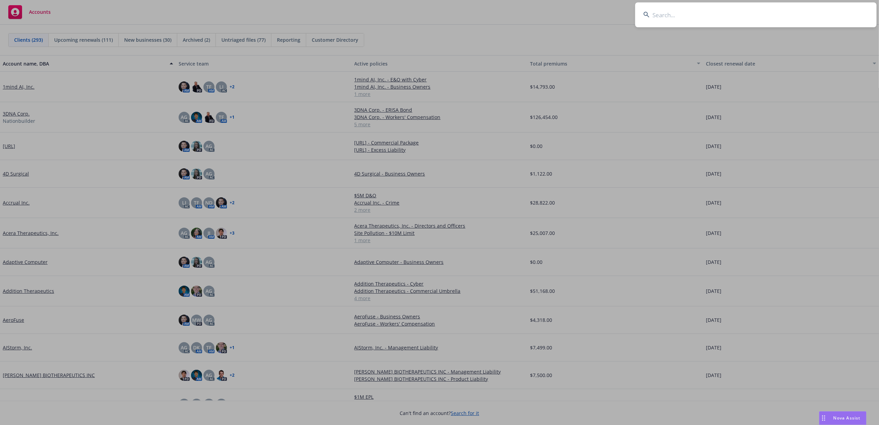
click at [713, 11] on input at bounding box center [755, 14] width 241 height 25
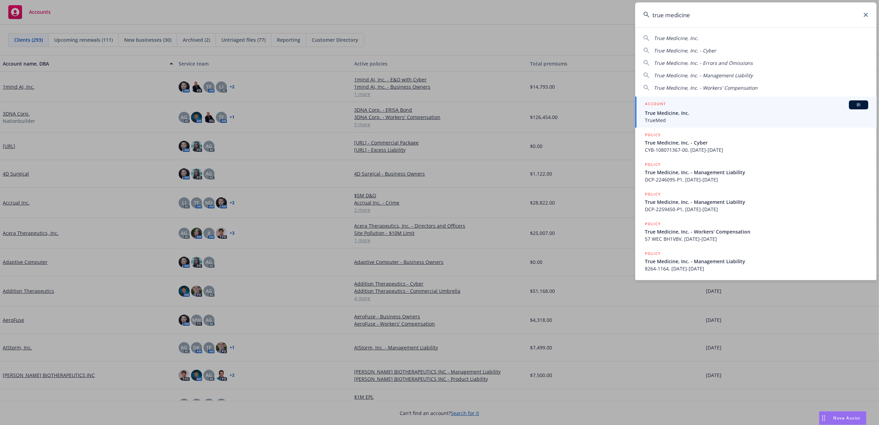
type input "true medicine"
click at [688, 113] on span "True Medicine, Inc." at bounding box center [757, 112] width 224 height 7
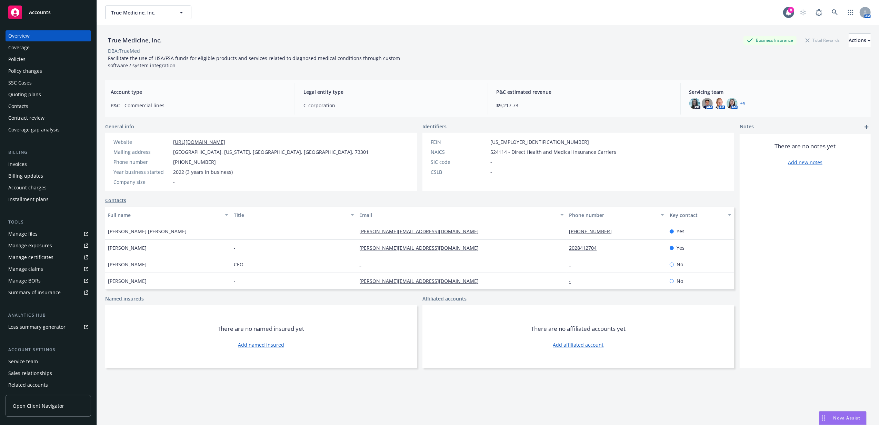
click at [33, 70] on div "Policy changes" at bounding box center [25, 71] width 34 height 11
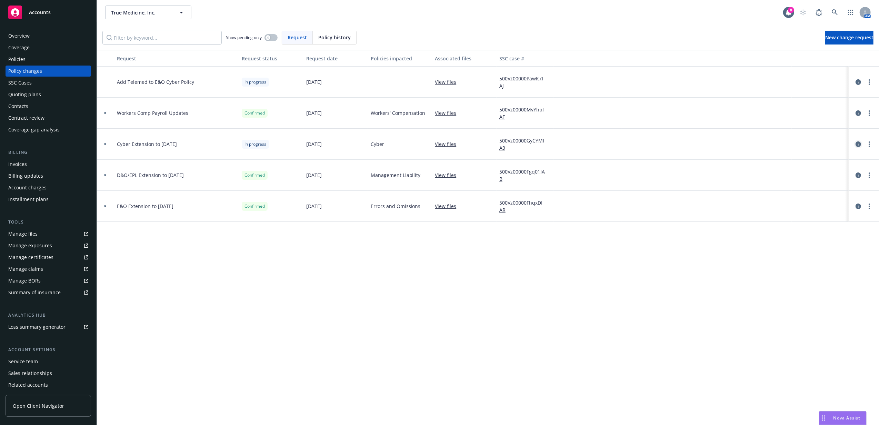
click at [859, 144] on icon "circleInformation" at bounding box center [859, 144] width 6 height 6
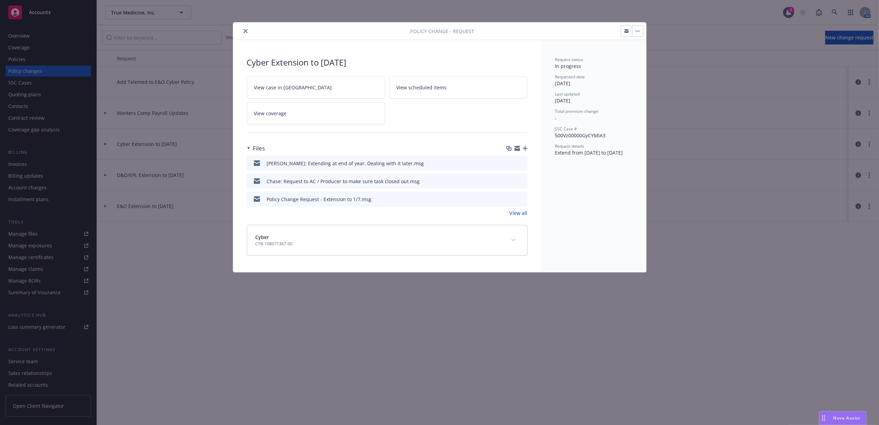
click at [524, 163] on button "preview file" at bounding box center [521, 163] width 8 height 6
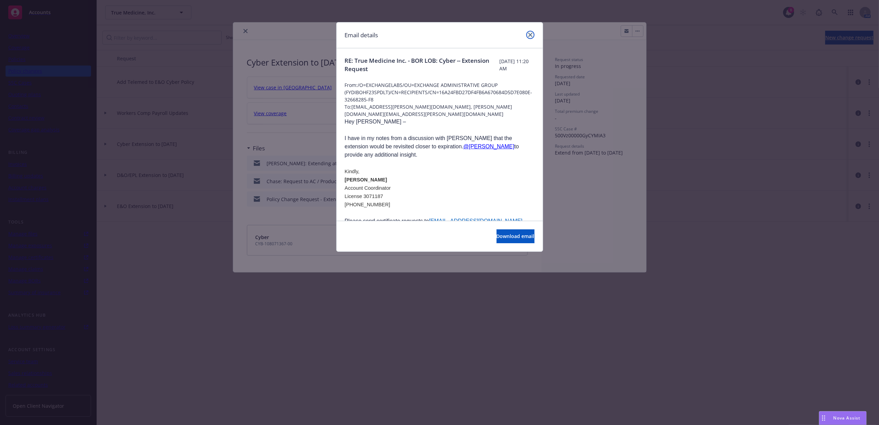
click at [530, 33] on icon "close" at bounding box center [530, 35] width 4 height 4
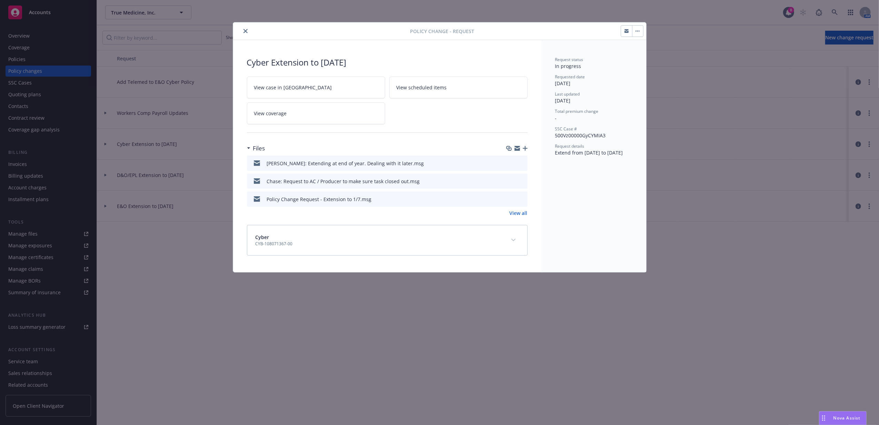
click at [244, 31] on icon "close" at bounding box center [246, 31] width 4 height 4
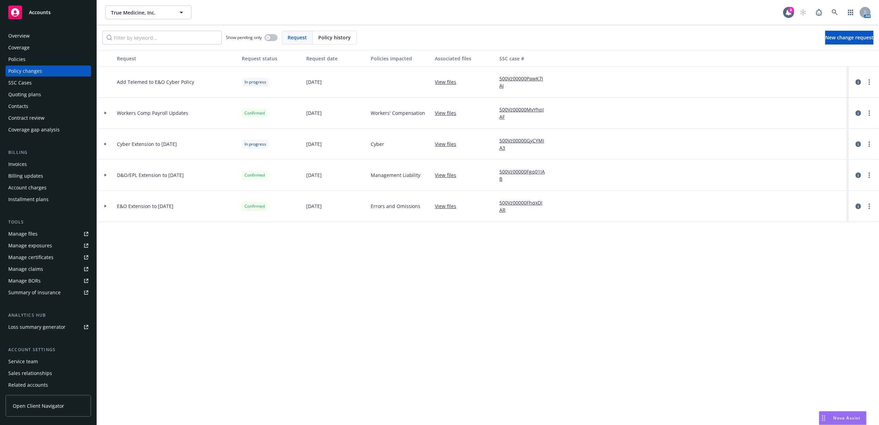
click at [21, 55] on div "Policies" at bounding box center [16, 59] width 17 height 11
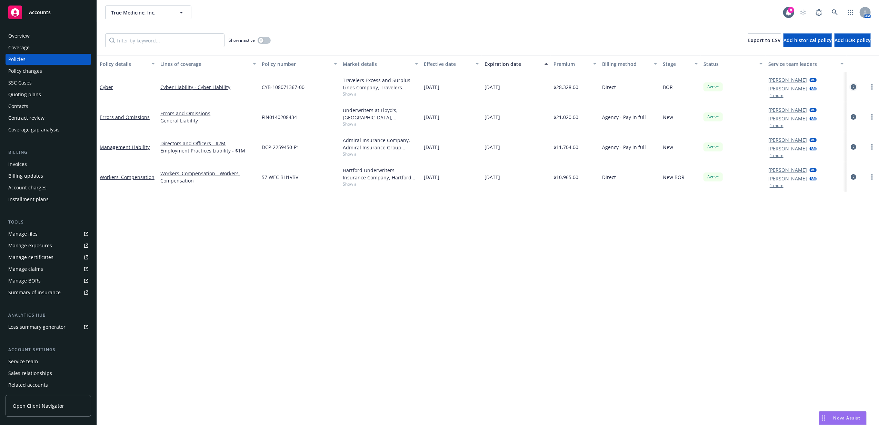
click at [853, 85] on icon "circleInformation" at bounding box center [854, 87] width 6 height 6
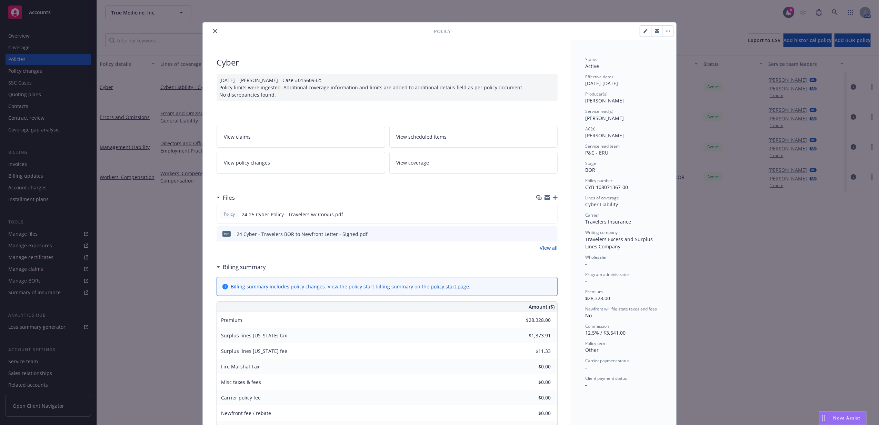
scroll to position [21, 0]
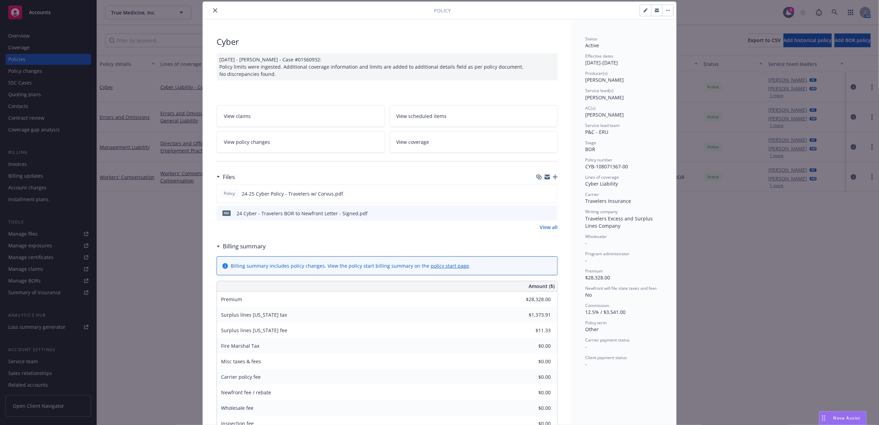
click at [542, 225] on link "View all" at bounding box center [549, 227] width 18 height 7
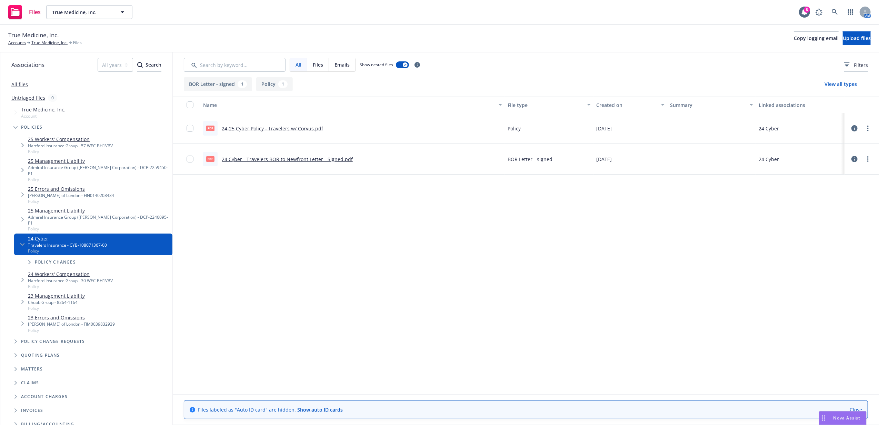
click at [857, 126] on icon at bounding box center [855, 128] width 6 height 6
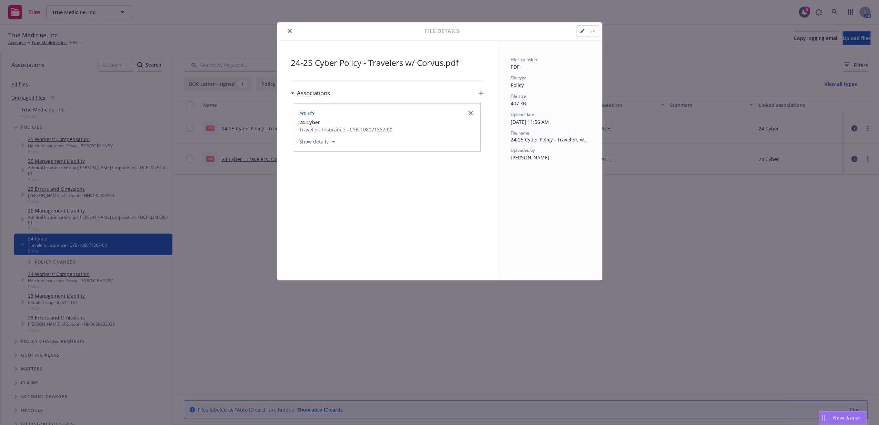
click at [291, 27] on button "close" at bounding box center [290, 31] width 8 height 8
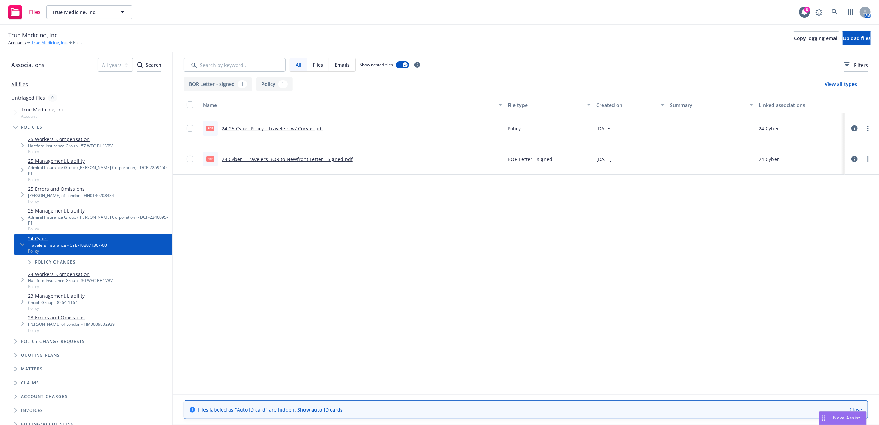
click at [34, 42] on link "True Medicine, Inc." at bounding box center [49, 43] width 36 height 6
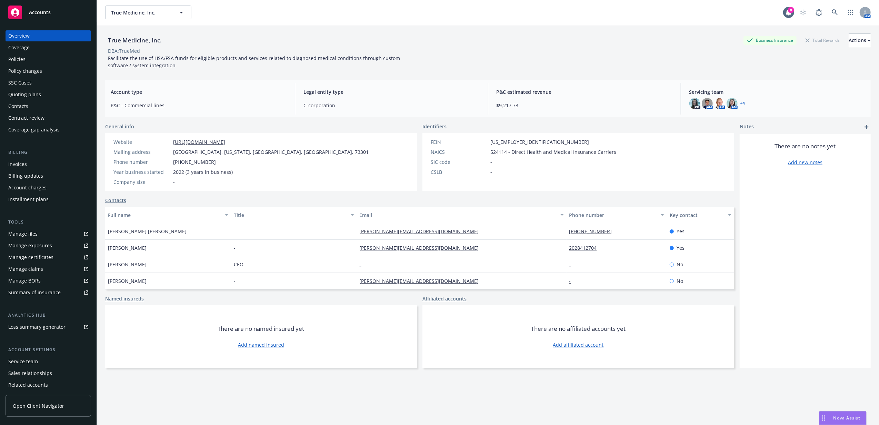
click at [39, 58] on div "Policies" at bounding box center [48, 59] width 80 height 11
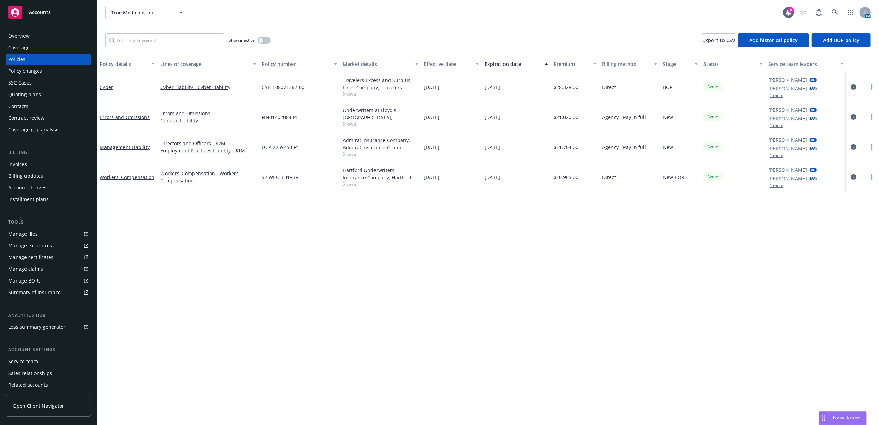
click at [774, 95] on button "1 more" at bounding box center [777, 95] width 14 height 4
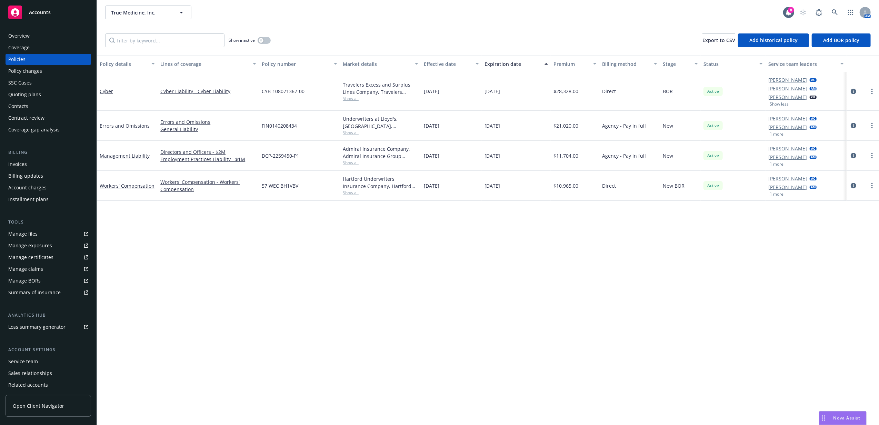
click at [774, 137] on div "Cameron Hardwick AC Nicole Dilorenzo AM 1 more" at bounding box center [806, 126] width 81 height 30
click at [773, 134] on button "1 more" at bounding box center [777, 134] width 14 height 4
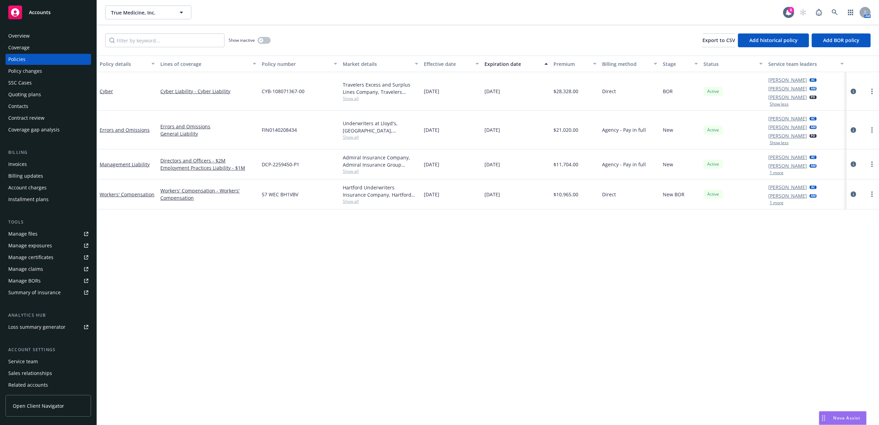
click at [67, 71] on div "Policy changes" at bounding box center [48, 71] width 80 height 11
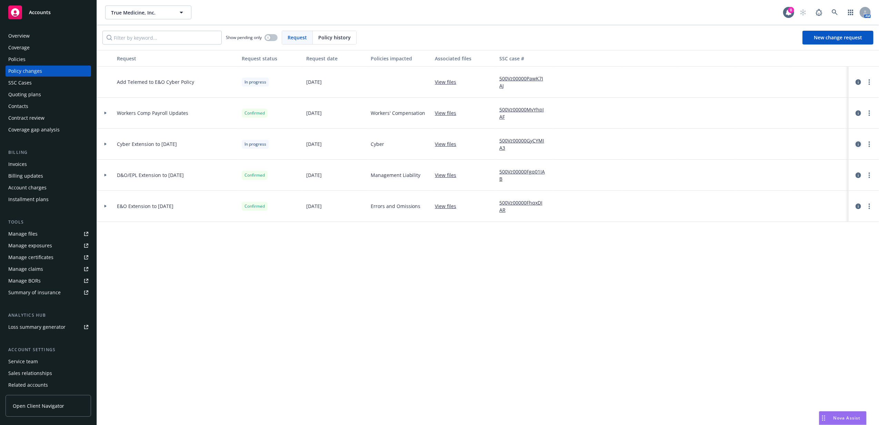
click at [859, 143] on icon "circleInformation" at bounding box center [859, 144] width 6 height 6
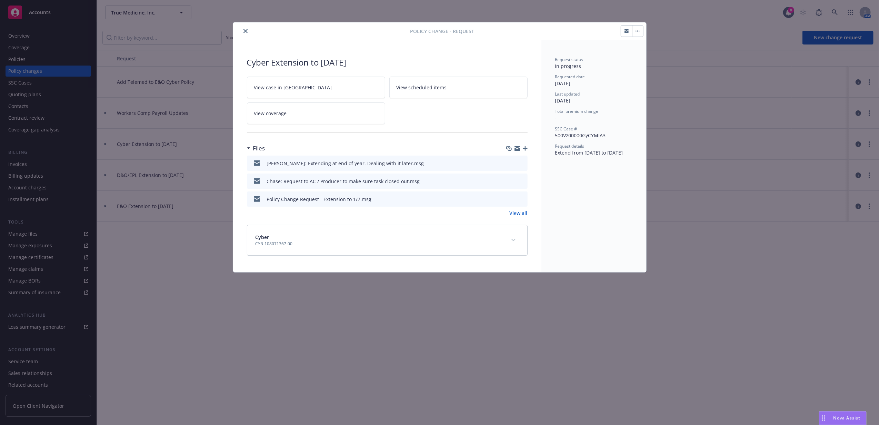
click at [526, 214] on link "View all" at bounding box center [519, 212] width 18 height 7
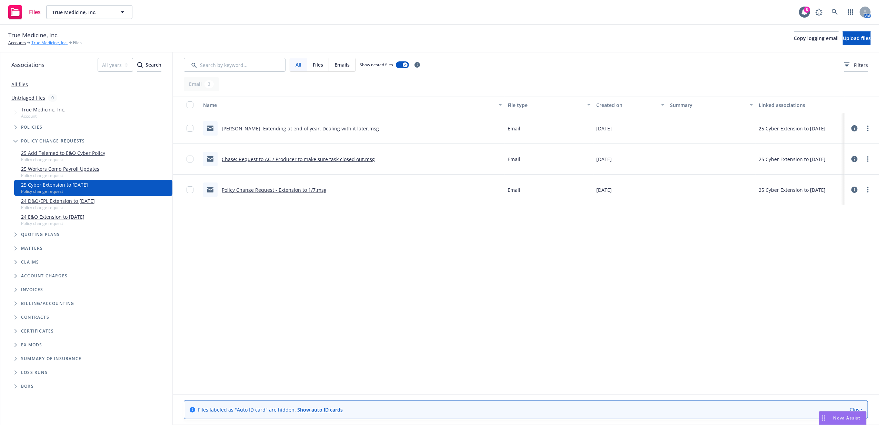
click at [53, 42] on link "True Medicine, Inc." at bounding box center [49, 43] width 36 height 6
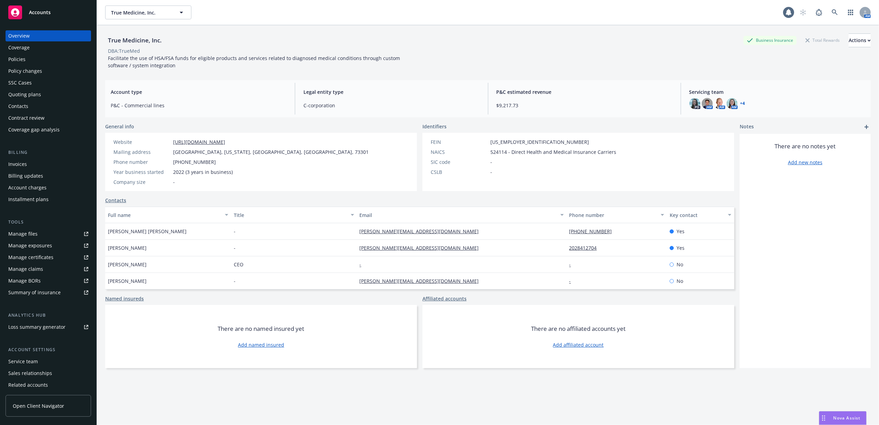
click at [46, 57] on div "Policies" at bounding box center [48, 59] width 80 height 11
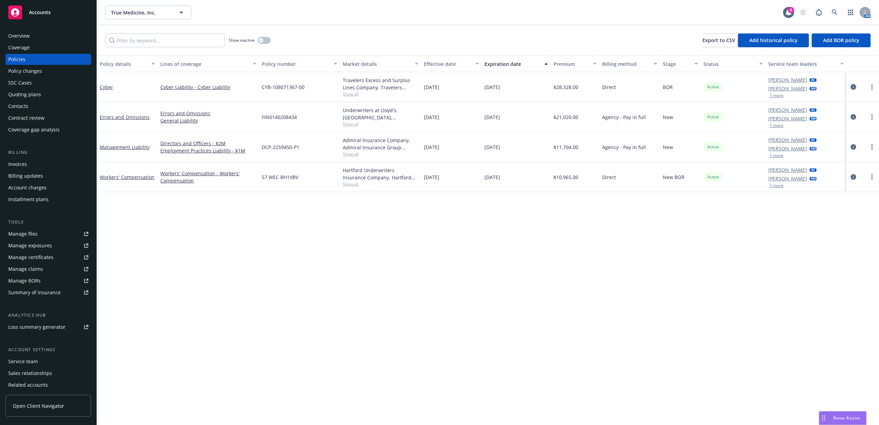
click at [854, 87] on icon "circleInformation" at bounding box center [854, 87] width 6 height 6
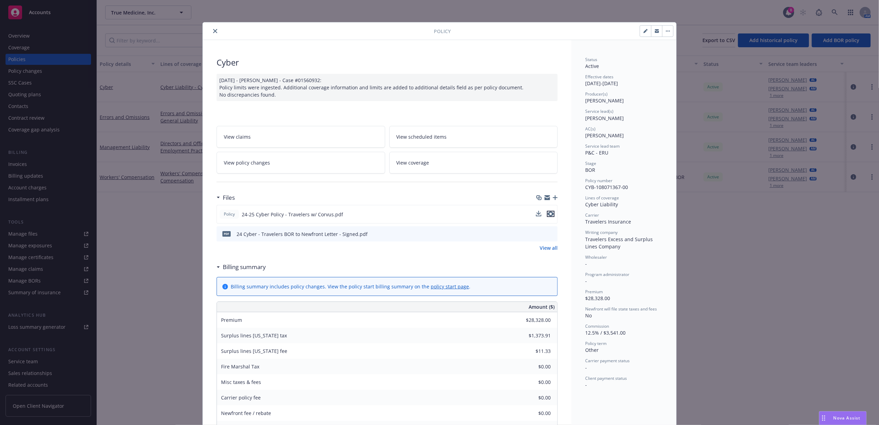
click at [551, 213] on button "preview file" at bounding box center [551, 214] width 8 height 6
click at [544, 249] on link "View all" at bounding box center [549, 247] width 18 height 7
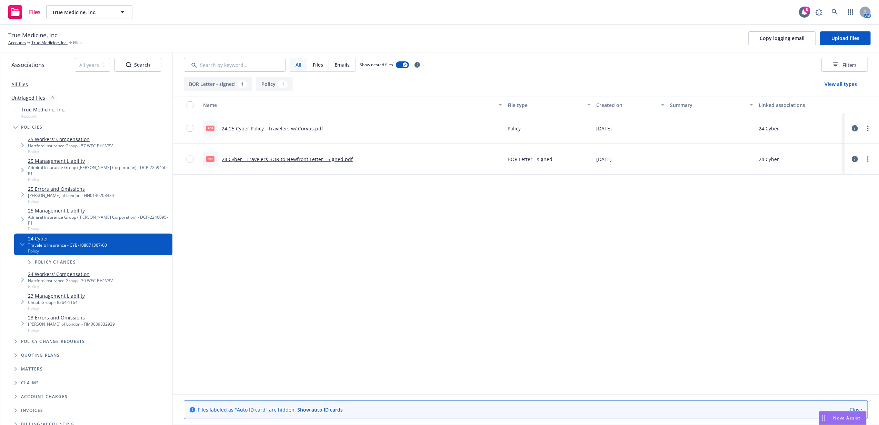
click at [856, 127] on icon at bounding box center [855, 128] width 6 height 6
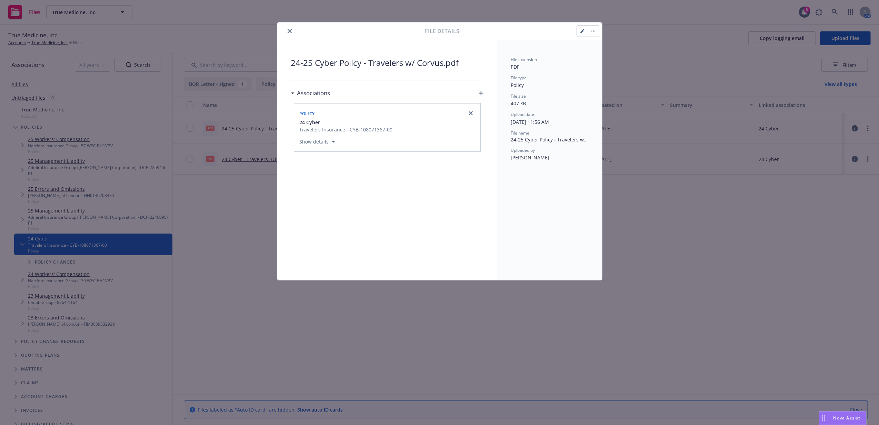
click at [289, 31] on icon "close" at bounding box center [290, 31] width 4 height 4
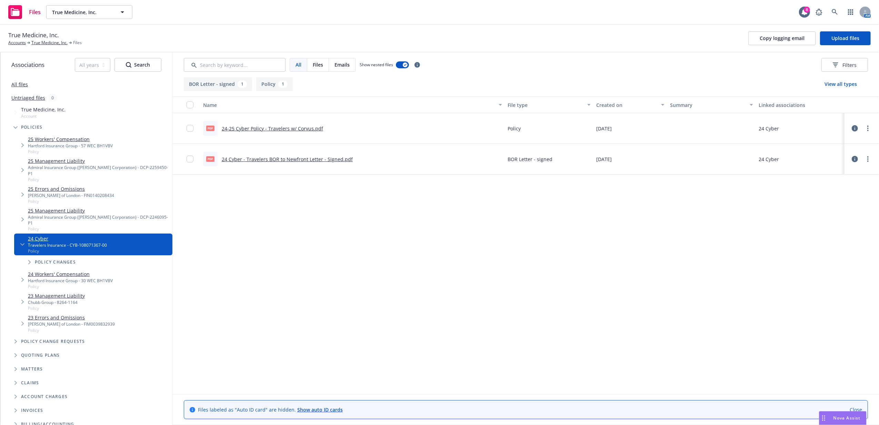
click at [362, 262] on div "Name File type Created on Summary Linked associations pdf 24-25 Cyber Policy - …" at bounding box center [526, 245] width 706 height 297
